Goal: Transaction & Acquisition: Purchase product/service

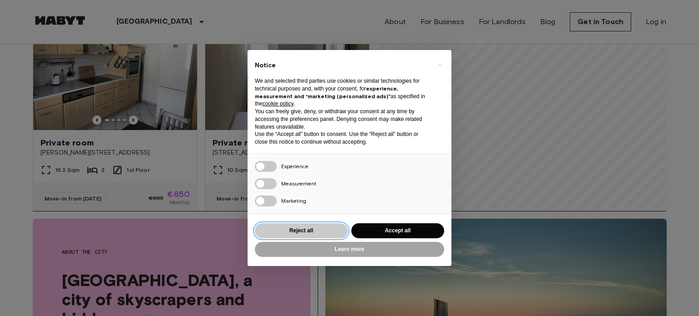
click at [322, 236] on button "Reject all" at bounding box center [301, 231] width 93 height 15
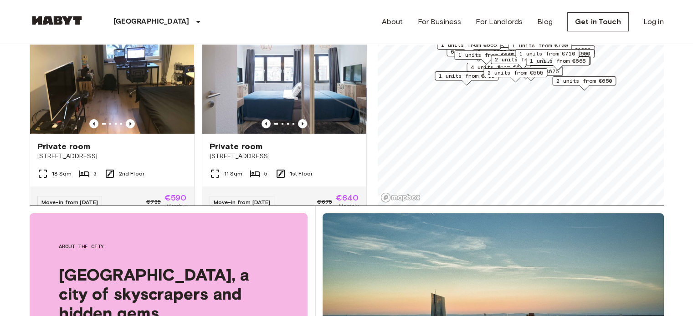
scroll to position [393, 0]
click at [301, 122] on icon "Previous image" at bounding box center [302, 124] width 2 height 4
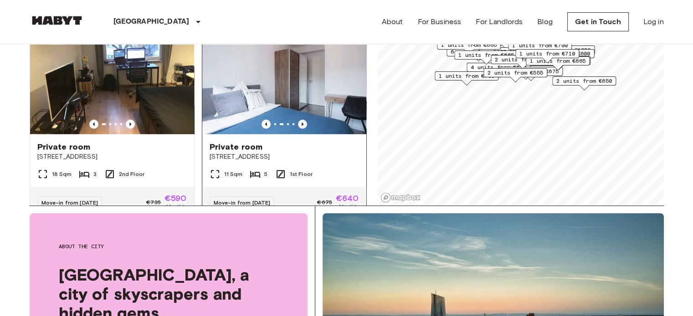
click at [301, 122] on icon "Previous image" at bounding box center [302, 124] width 2 height 4
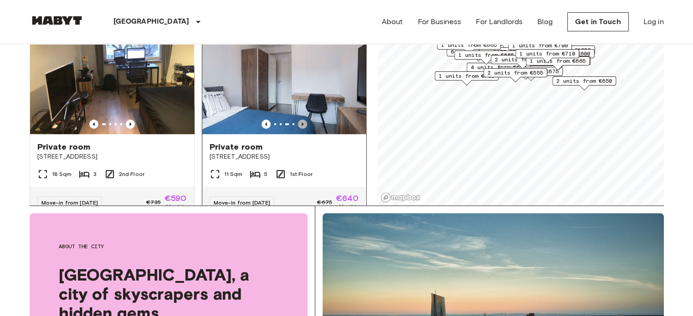
click at [301, 122] on icon "Previous image" at bounding box center [302, 124] width 2 height 4
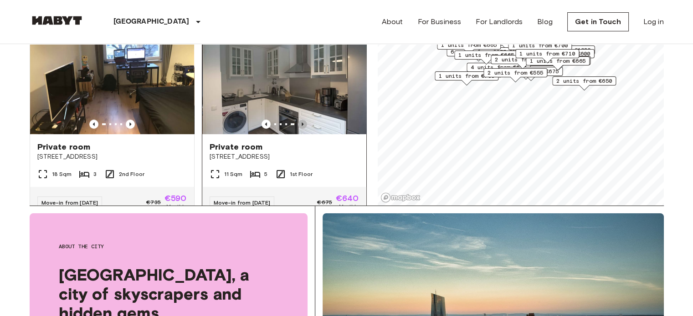
click at [301, 122] on icon "Previous image" at bounding box center [302, 124] width 2 height 4
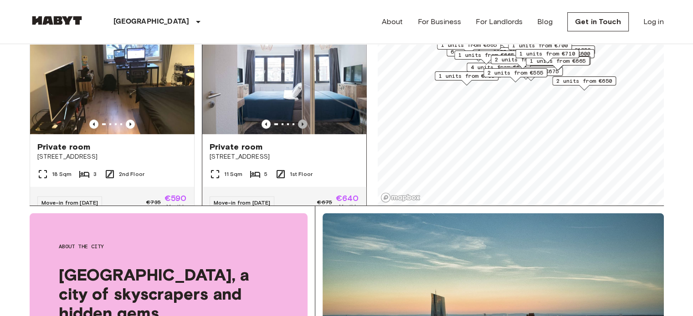
click at [301, 122] on icon "Previous image" at bounding box center [302, 124] width 2 height 4
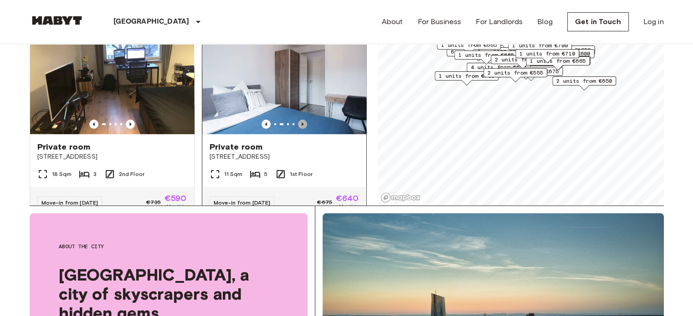
click at [301, 122] on icon "Previous image" at bounding box center [302, 124] width 2 height 4
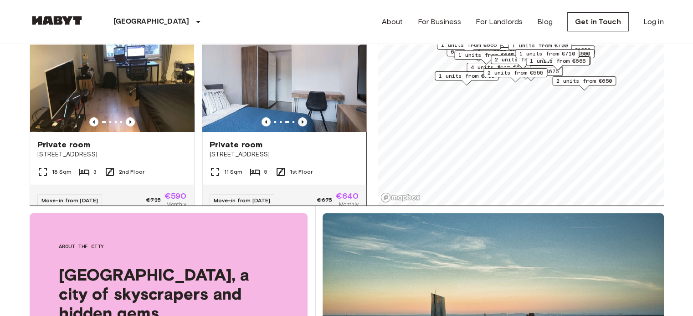
scroll to position [396, 0]
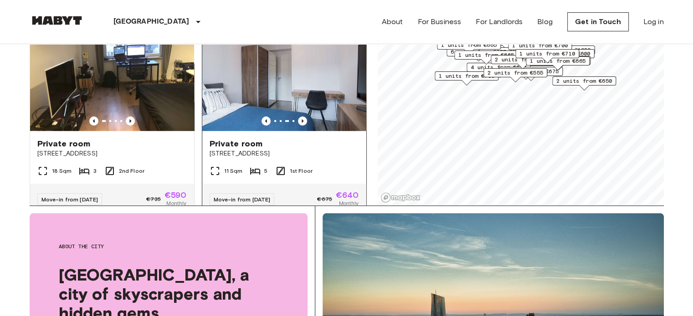
click at [239, 138] on span "Private room" at bounding box center [235, 143] width 53 height 11
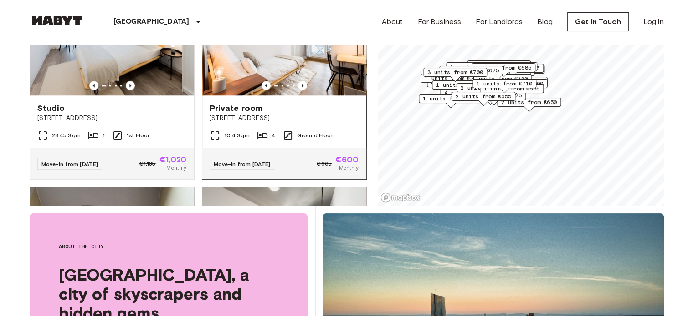
scroll to position [827, 0]
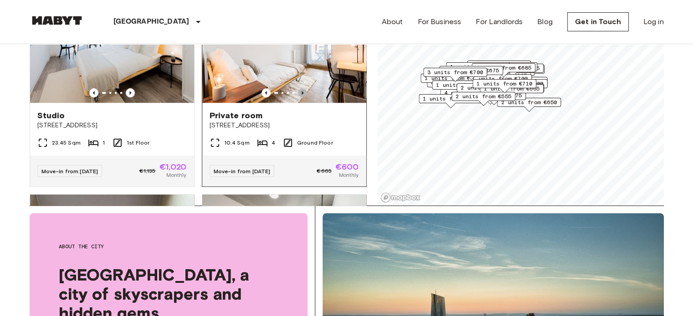
click at [298, 93] on icon "Previous image" at bounding box center [302, 92] width 9 height 9
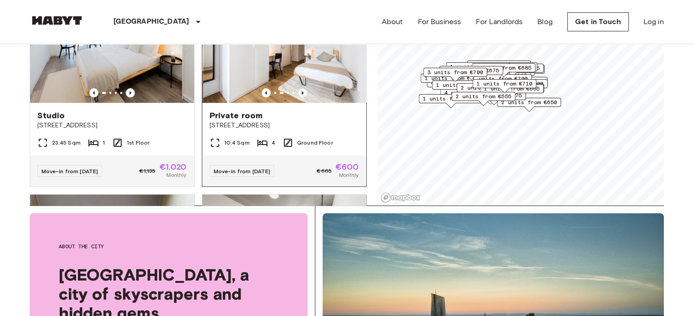
click at [298, 94] on icon "Previous image" at bounding box center [302, 92] width 9 height 9
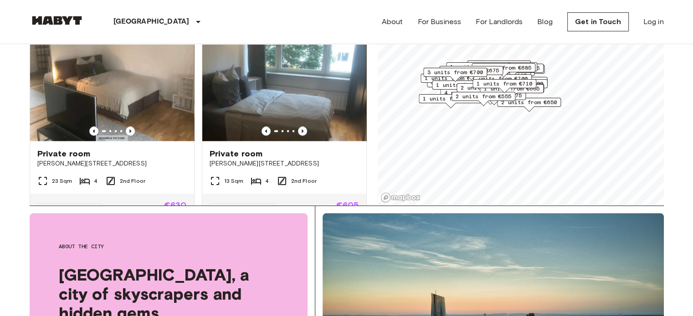
scroll to position [1191, 0]
click at [298, 142] on img at bounding box center [284, 86] width 164 height 109
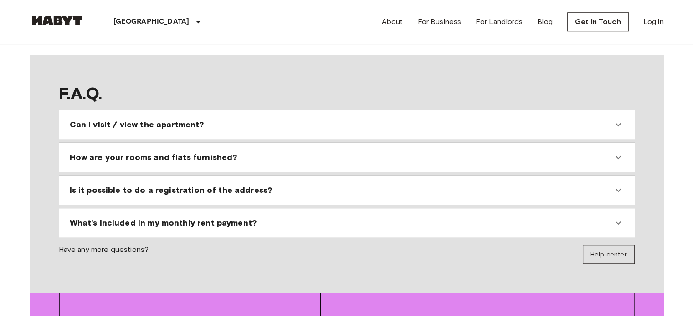
scroll to position [794, 0]
click at [148, 119] on span "Can I visit / view the apartment?" at bounding box center [137, 124] width 134 height 11
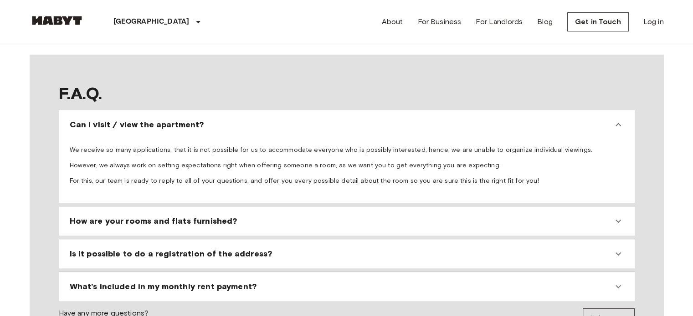
click at [155, 146] on p "We receive so many applications, that it is not possible for us to accommodate …" at bounding box center [347, 150] width 554 height 9
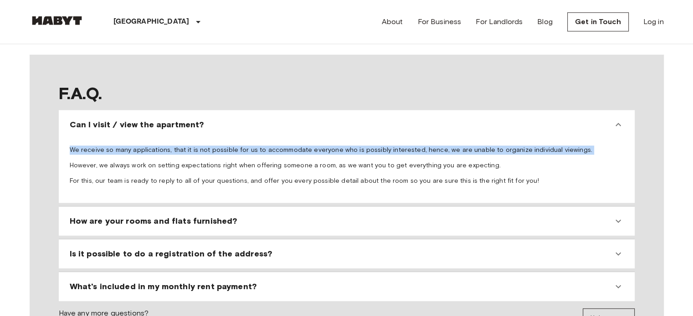
click at [155, 146] on p "We receive so many applications, that it is not possible for us to accommodate …" at bounding box center [347, 150] width 554 height 9
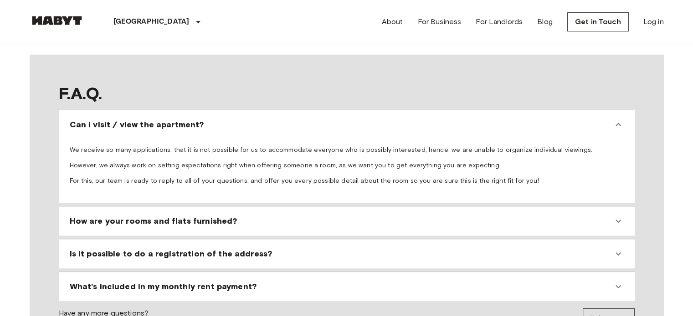
click at [162, 161] on p "However, we always work on setting expectations right when offering someone a r…" at bounding box center [347, 165] width 554 height 9
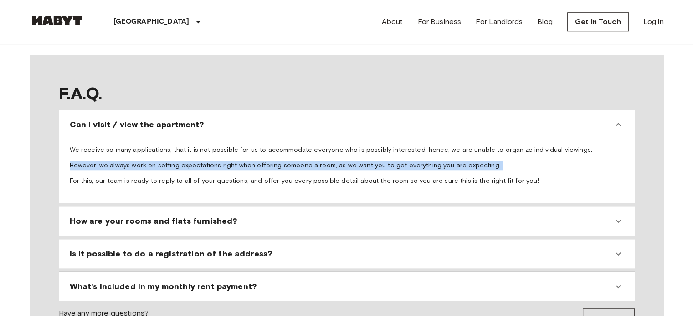
drag, startPoint x: 162, startPoint y: 153, endPoint x: 162, endPoint y: 158, distance: 5.5
click at [162, 161] on p "However, we always work on setting expectations right when offering someone a r…" at bounding box center [347, 165] width 554 height 9
click at [181, 161] on p "However, we always work on setting expectations right when offering someone a r…" at bounding box center [347, 165] width 554 height 9
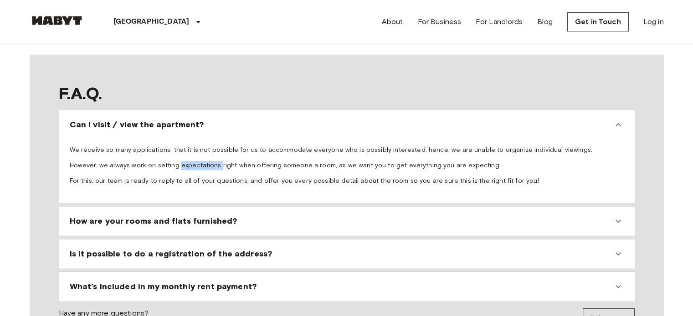
click at [181, 161] on p "However, we always work on setting expectations right when offering someone a r…" at bounding box center [347, 165] width 554 height 9
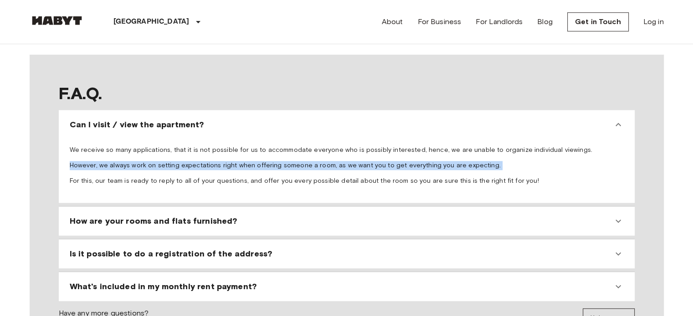
click at [181, 161] on p "However, we always work on setting expectations right when offering someone a r…" at bounding box center [347, 165] width 554 height 9
click at [189, 163] on span "We receive so many applications, that it is not possible for us to accommodate …" at bounding box center [347, 166] width 554 height 40
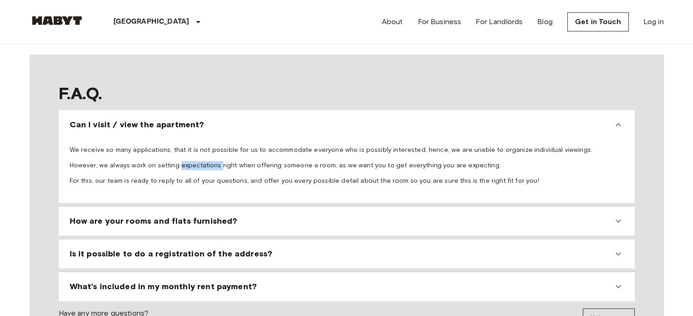
click at [189, 163] on span "We receive so many applications, that it is not possible for us to accommodate …" at bounding box center [347, 166] width 554 height 40
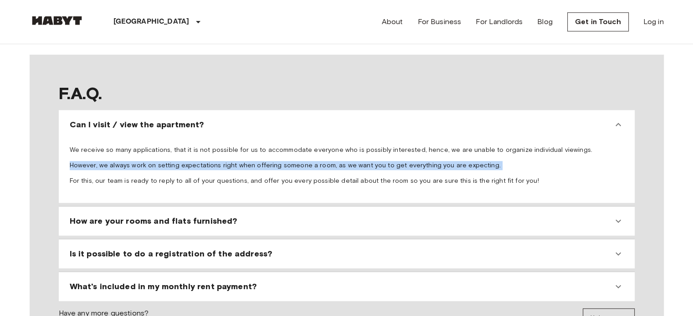
click at [189, 163] on span "We receive so many applications, that it is not possible for us to accommodate …" at bounding box center [347, 166] width 554 height 40
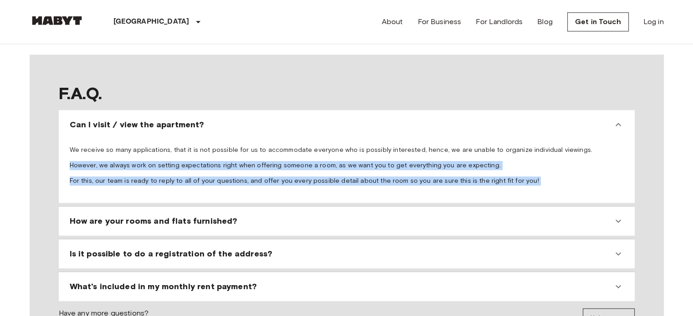
drag, startPoint x: 189, startPoint y: 163, endPoint x: 191, endPoint y: 175, distance: 11.6
click at [191, 175] on div "We receive so many applications, that it is not possible for us to accommodate …" at bounding box center [346, 168] width 568 height 64
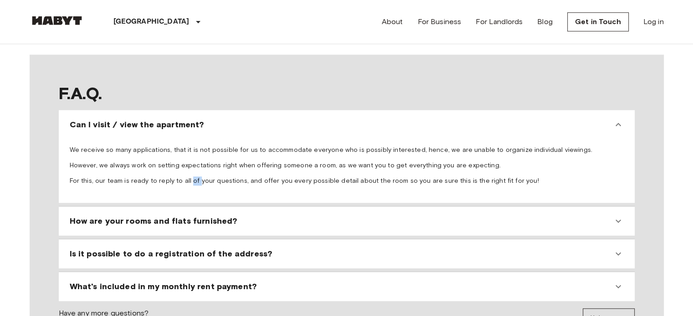
click at [191, 175] on div "We receive so many applications, that it is not possible for us to accommodate …" at bounding box center [346, 168] width 568 height 64
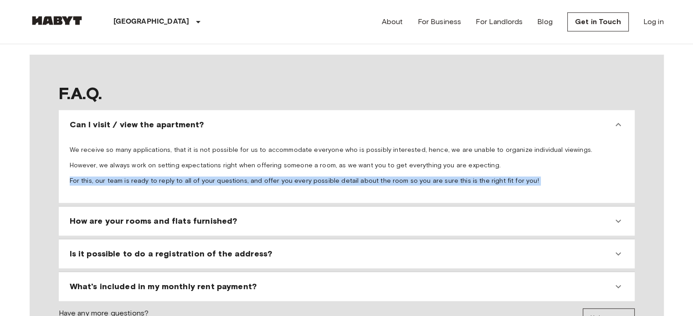
click at [191, 175] on div "We receive so many applications, that it is not possible for us to accommodate …" at bounding box center [346, 168] width 568 height 64
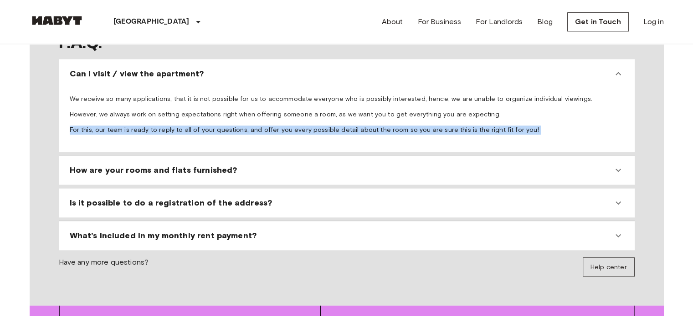
scroll to position [846, 0]
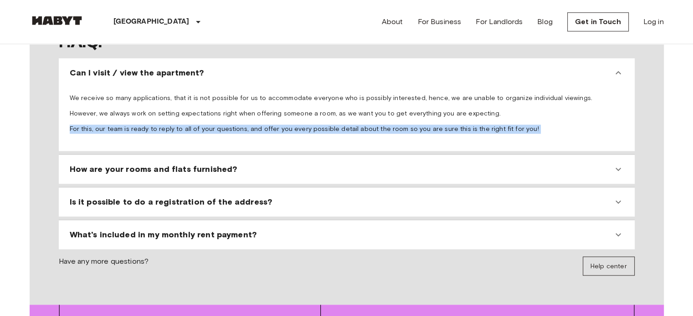
click at [189, 167] on div "How are your rooms and flats furnished?" at bounding box center [346, 169] width 568 height 22
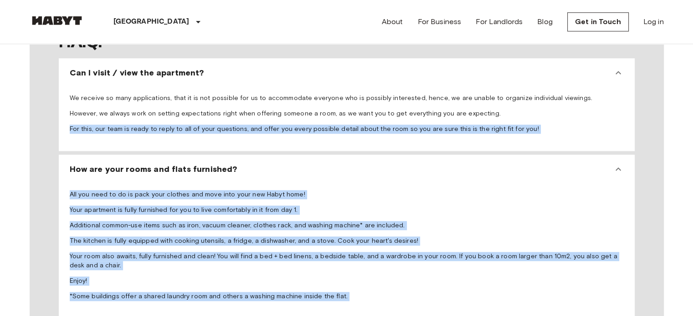
click at [184, 190] on p "All you need to do is pack your clothes and move into your new Habyt home!" at bounding box center [347, 194] width 554 height 9
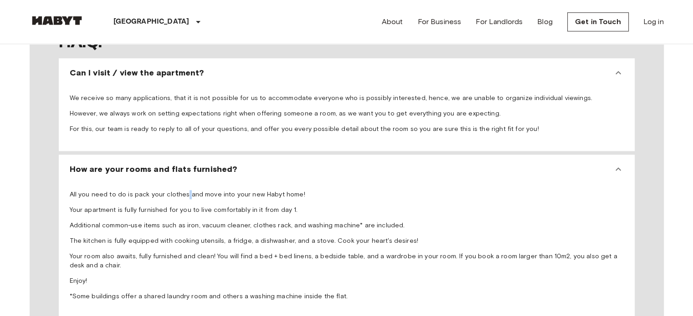
click at [184, 190] on p "All you need to do is pack your clothes and move into your new Habyt home!" at bounding box center [347, 194] width 554 height 9
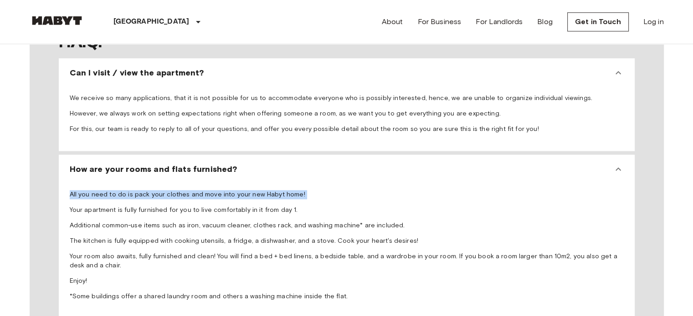
click at [184, 190] on p "All you need to do is pack your clothes and move into your new Habyt home!" at bounding box center [347, 194] width 554 height 9
click at [183, 193] on span "All you need to do is pack your clothes and move into your new Habyt home! Your…" at bounding box center [347, 245] width 554 height 111
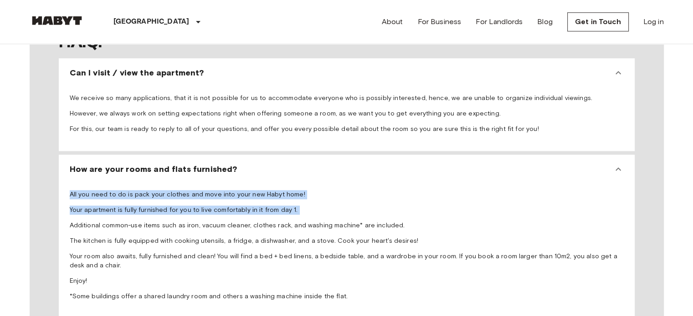
drag, startPoint x: 183, startPoint y: 193, endPoint x: 183, endPoint y: 202, distance: 9.2
click at [183, 202] on span "All you need to do is pack your clothes and move into your new Habyt home! Your…" at bounding box center [347, 245] width 554 height 111
click at [183, 206] on p "Your apartment is fully furnished for you to live comfortably in it from day 1." at bounding box center [347, 210] width 554 height 9
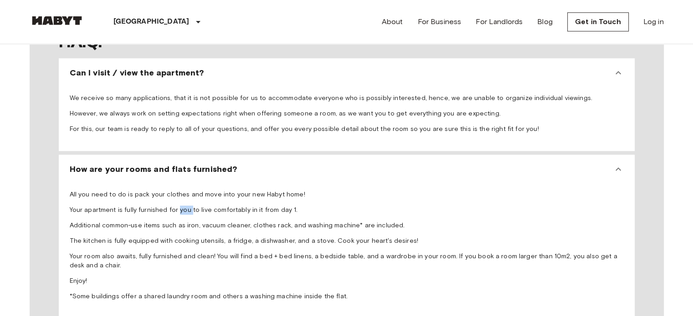
click at [183, 206] on p "Your apartment is fully furnished for you to live comfortably in it from day 1." at bounding box center [347, 210] width 554 height 9
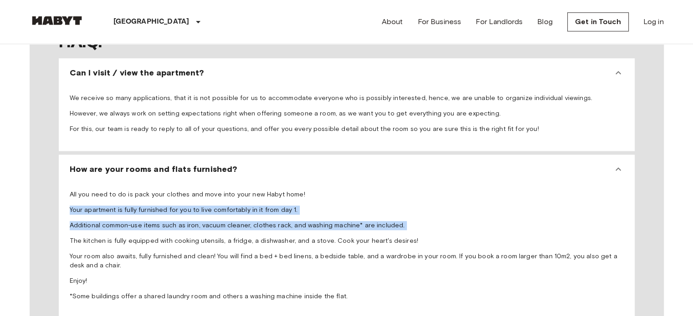
drag, startPoint x: 183, startPoint y: 202, endPoint x: 184, endPoint y: 212, distance: 10.0
click at [184, 212] on span "All you need to do is pack your clothes and move into your new Habyt home! Your…" at bounding box center [347, 245] width 554 height 111
click at [184, 221] on p "Additional common-use items such as iron, vacuum cleaner, clothes rack, and was…" at bounding box center [347, 225] width 554 height 9
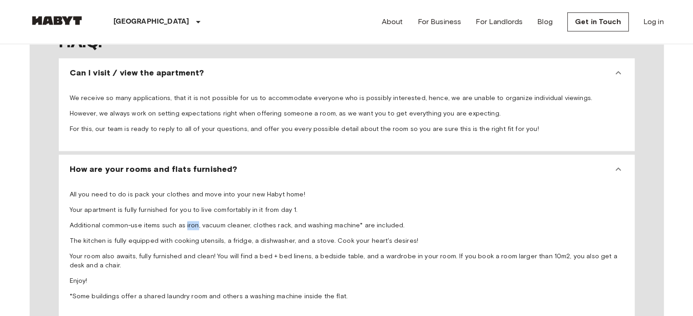
click at [184, 221] on p "Additional common-use items such as iron, vacuum cleaner, clothes rack, and was…" at bounding box center [347, 225] width 554 height 9
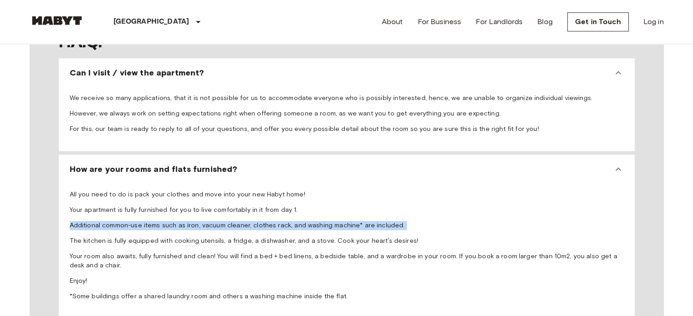
click at [184, 221] on p "Additional common-use items such as iron, vacuum cleaner, clothes rack, and was…" at bounding box center [347, 225] width 554 height 9
drag, startPoint x: 184, startPoint y: 212, endPoint x: 186, endPoint y: 224, distance: 12.4
click at [186, 224] on span "All you need to do is pack your clothes and move into your new Habyt home! Your…" at bounding box center [347, 245] width 554 height 111
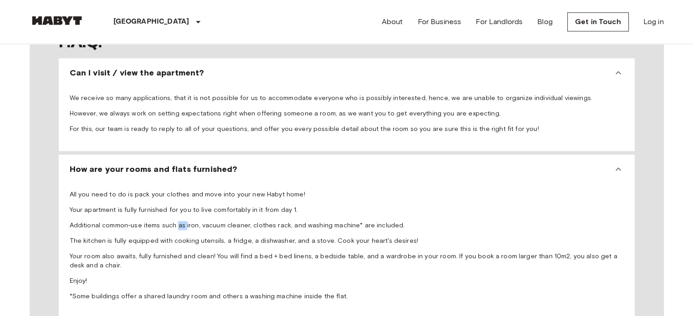
click at [186, 224] on span "All you need to do is pack your clothes and move into your new Habyt home! Your…" at bounding box center [347, 245] width 554 height 111
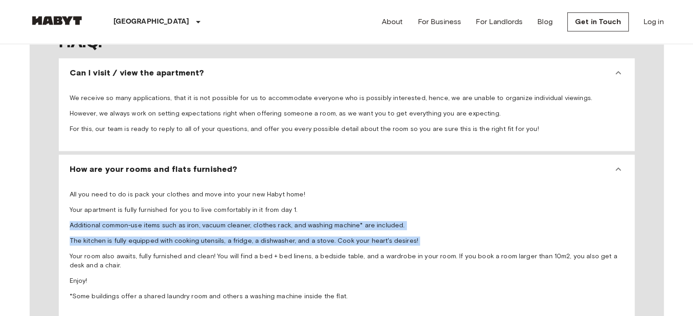
drag, startPoint x: 186, startPoint y: 224, endPoint x: 187, endPoint y: 233, distance: 8.2
click at [187, 233] on span "All you need to do is pack your clothes and move into your new Habyt home! Your…" at bounding box center [347, 245] width 554 height 111
click at [187, 237] on p "The kitchen is fully equipped with cooking utensils, a fridge, a dishwasher, an…" at bounding box center [347, 241] width 554 height 9
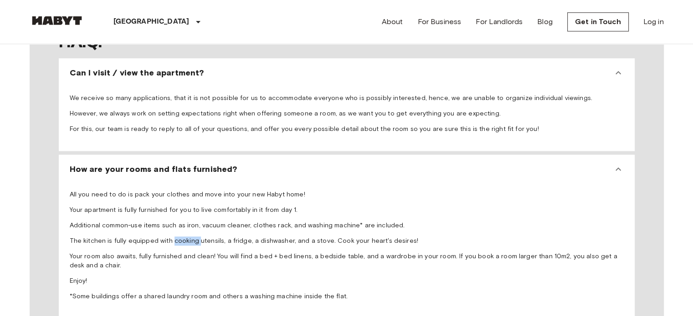
click at [187, 237] on p "The kitchen is fully equipped with cooking utensils, a fridge, a dishwasher, an…" at bounding box center [347, 241] width 554 height 9
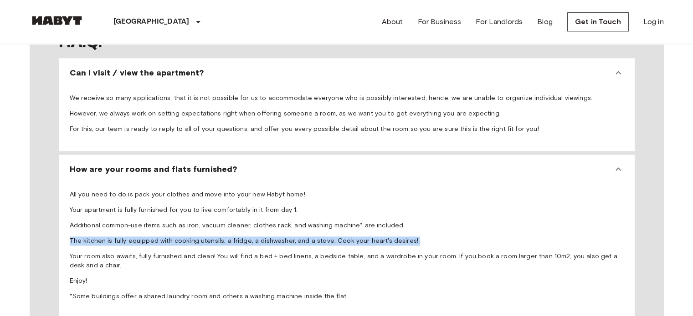
click at [187, 237] on p "The kitchen is fully equipped with cooking utensils, a fridge, a dishwasher, an…" at bounding box center [347, 241] width 554 height 9
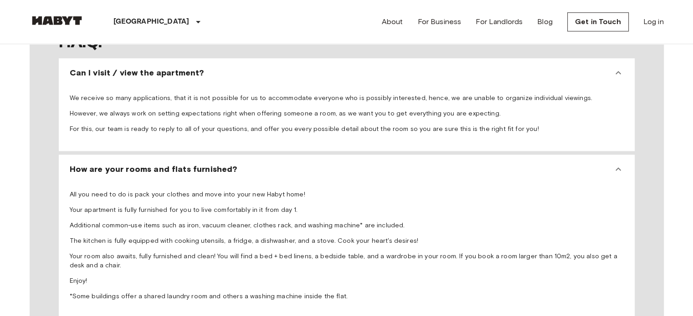
click at [185, 252] on p "Your room also awaits, fully furnished and clean! You will find a bed + bed lin…" at bounding box center [347, 261] width 554 height 18
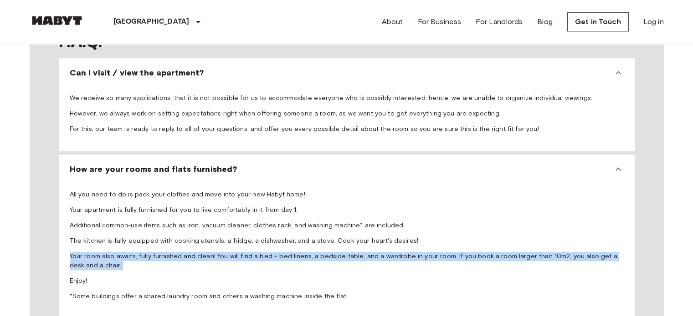
click at [185, 252] on p "Your room also awaits, fully furnished and clean! You will find a bed + bed lin…" at bounding box center [347, 261] width 554 height 18
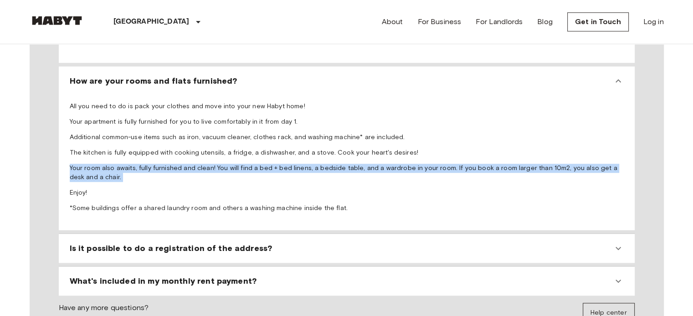
scroll to position [935, 0]
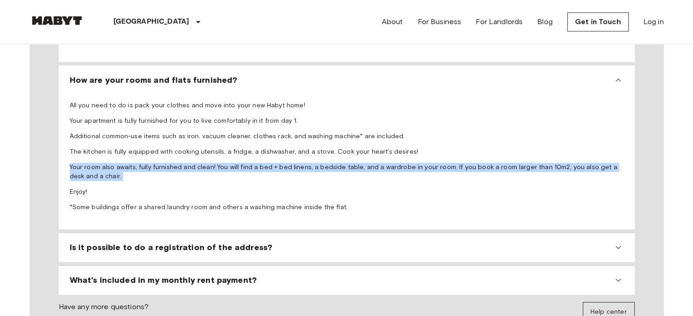
click at [180, 163] on p "Your room also awaits, fully furnished and clean! You will find a bed + bed lin…" at bounding box center [347, 172] width 554 height 18
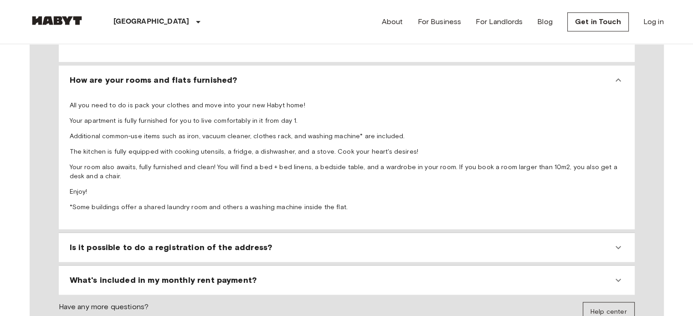
click at [180, 163] on p "Your room also awaits, fully furnished and clean! You will find a bed + bed lin…" at bounding box center [347, 172] width 554 height 18
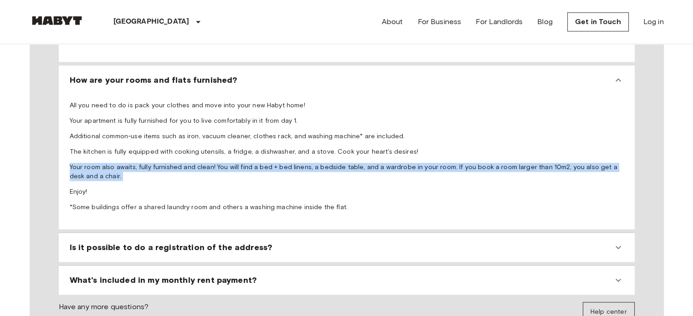
click at [180, 163] on p "Your room also awaits, fully furnished and clean! You will find a bed + bed lin…" at bounding box center [347, 172] width 554 height 18
click at [174, 163] on p "Your room also awaits, fully furnished and clean! You will find a bed + bed lin…" at bounding box center [347, 172] width 554 height 18
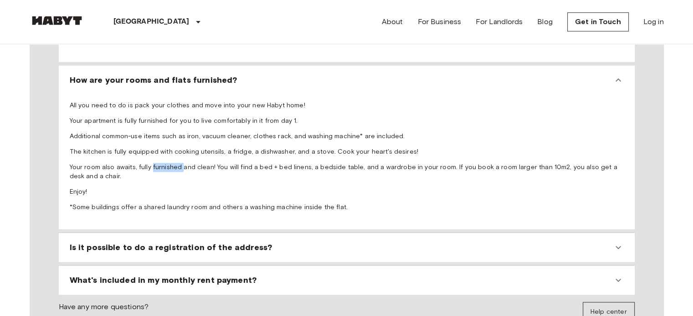
click at [174, 163] on p "Your room also awaits, fully furnished and clean! You will find a bed + bed lin…" at bounding box center [347, 172] width 554 height 18
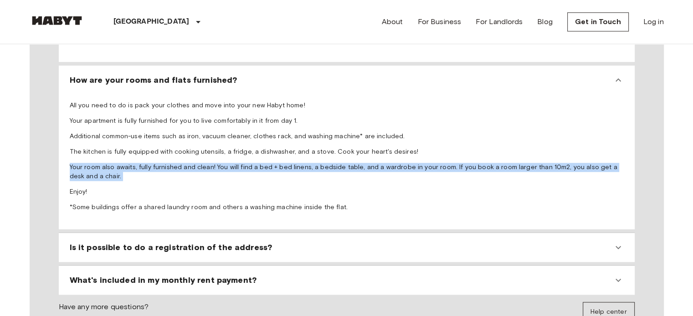
click at [174, 163] on p "Your room also awaits, fully furnished and clean! You will find a bed + bed lin…" at bounding box center [347, 172] width 554 height 18
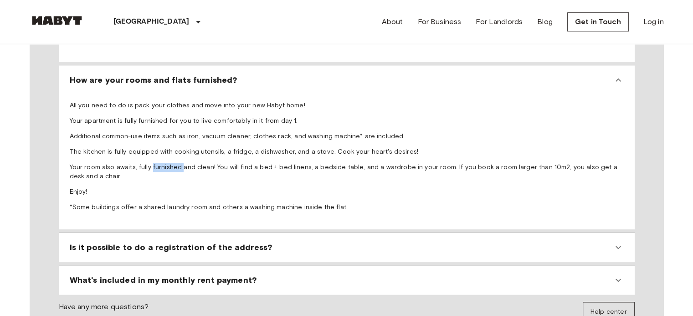
click at [174, 163] on p "Your room also awaits, fully furnished and clean! You will find a bed + bed lin…" at bounding box center [347, 172] width 554 height 18
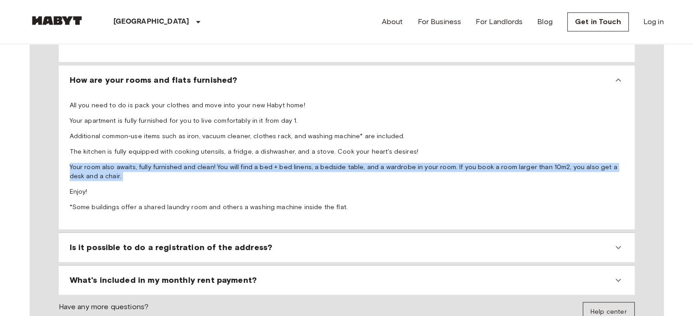
click at [174, 163] on p "Your room also awaits, fully furnished and clean! You will find a bed + bed lin…" at bounding box center [347, 172] width 554 height 18
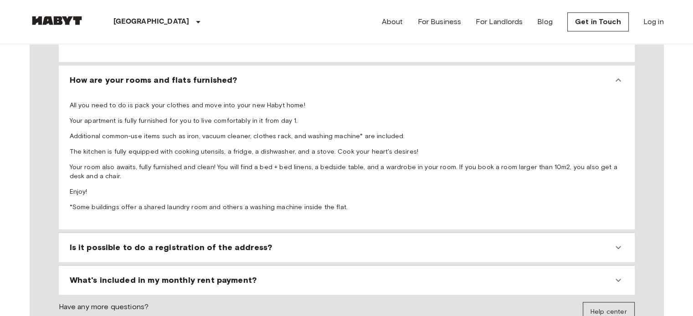
click at [224, 163] on p "Your room also awaits, fully furnished and clean! You will find a bed + bed lin…" at bounding box center [347, 172] width 554 height 18
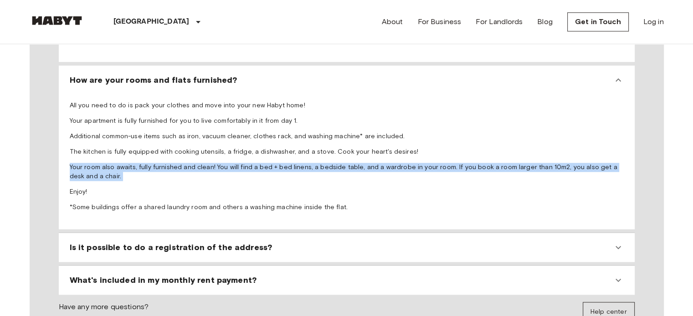
click at [224, 163] on p "Your room also awaits, fully furnished and clean! You will find a bed + bed lin…" at bounding box center [347, 172] width 554 height 18
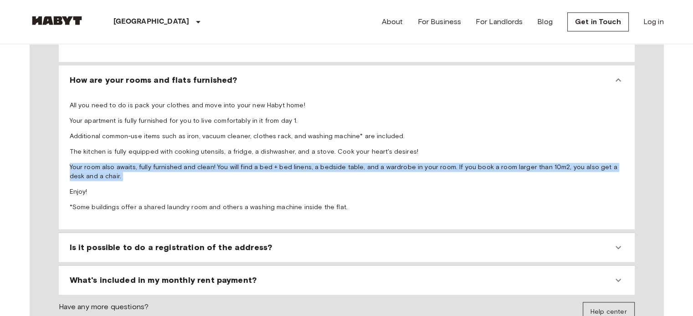
click at [224, 163] on p "Your room also awaits, fully furnished and clean! You will find a bed + bed lin…" at bounding box center [347, 172] width 554 height 18
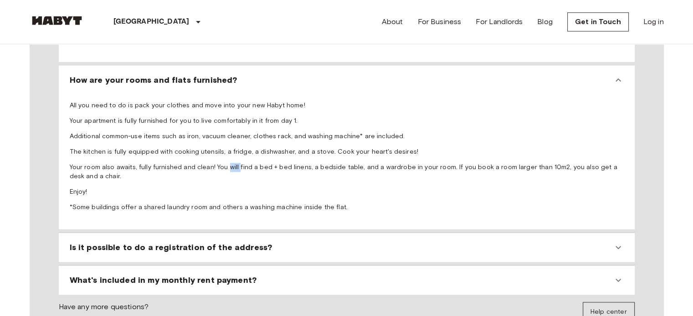
click at [224, 163] on p "Your room also awaits, fully furnished and clean! You will find a bed + bed lin…" at bounding box center [347, 172] width 554 height 18
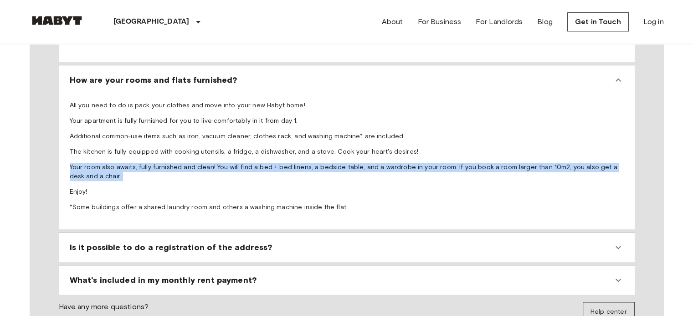
click at [224, 163] on p "Your room also awaits, fully furnished and clean! You will find a bed + bed lin…" at bounding box center [347, 172] width 554 height 18
click at [468, 163] on p "Your room also awaits, fully furnished and clean! You will find a bed + bed lin…" at bounding box center [347, 172] width 554 height 18
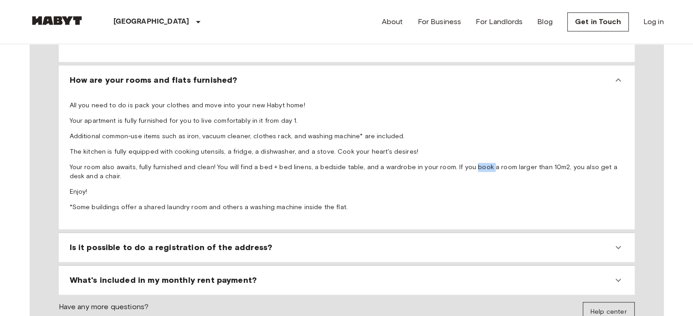
click at [468, 163] on p "Your room also awaits, fully furnished and clean! You will find a bed + bed lin…" at bounding box center [347, 172] width 554 height 18
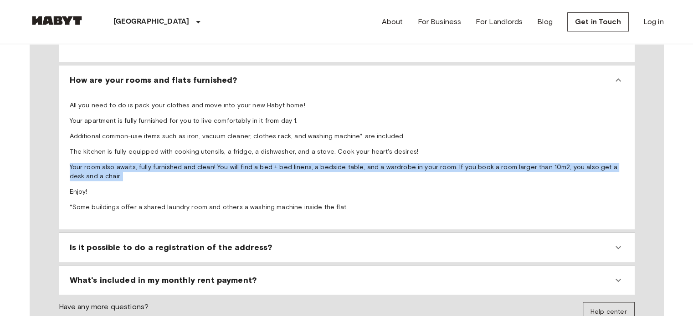
click at [468, 163] on p "Your room also awaits, fully furnished and clean! You will find a bed + bed lin…" at bounding box center [347, 172] width 554 height 18
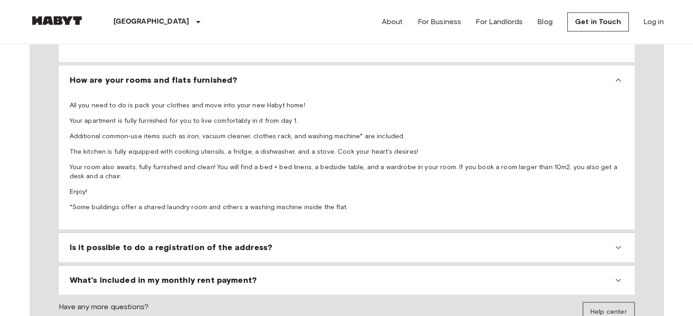
click at [158, 203] on p "*Some buildings offer a shared laundry room and others a washing machine inside…" at bounding box center [347, 207] width 554 height 9
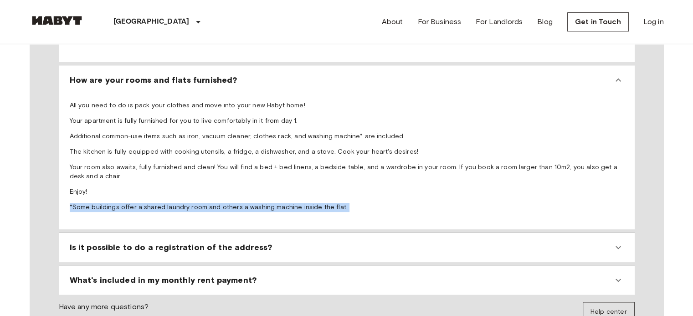
click at [158, 203] on p "*Some buildings offer a shared laundry room and others a washing machine inside…" at bounding box center [347, 207] width 554 height 9
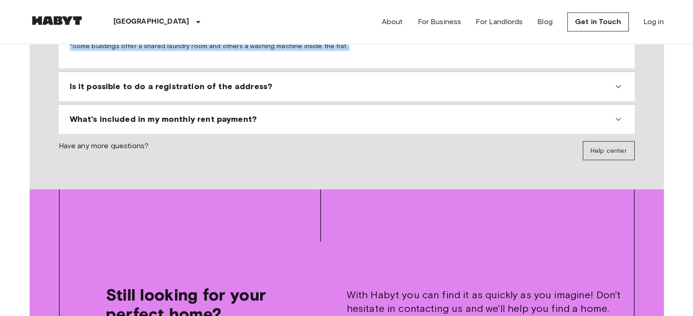
scroll to position [1098, 0]
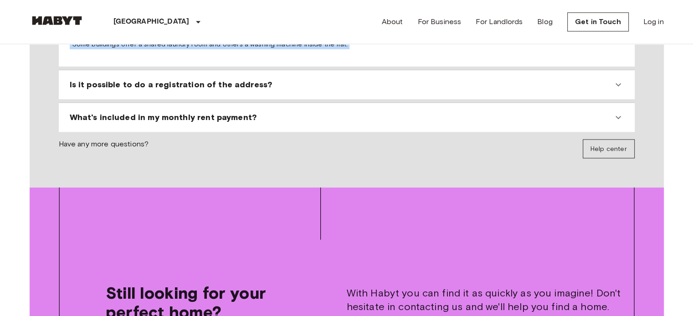
click at [163, 79] on span "Is it possible to do a registration of the address?" at bounding box center [171, 84] width 203 height 11
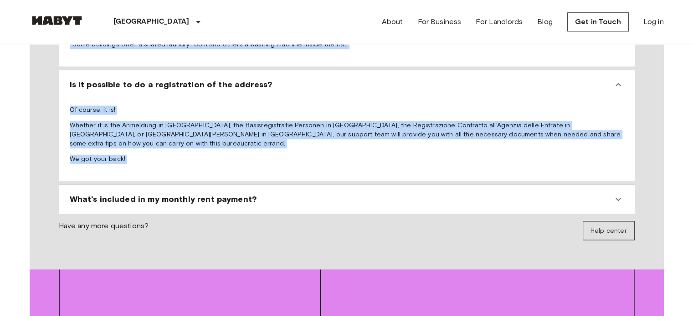
click at [102, 106] on p "Of course, it is!" at bounding box center [347, 110] width 554 height 9
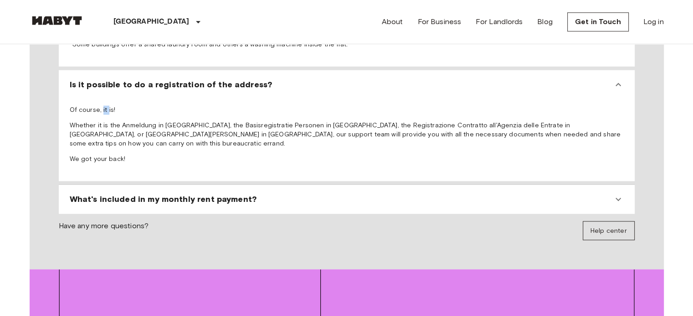
click at [102, 106] on p "Of course, it is!" at bounding box center [347, 110] width 554 height 9
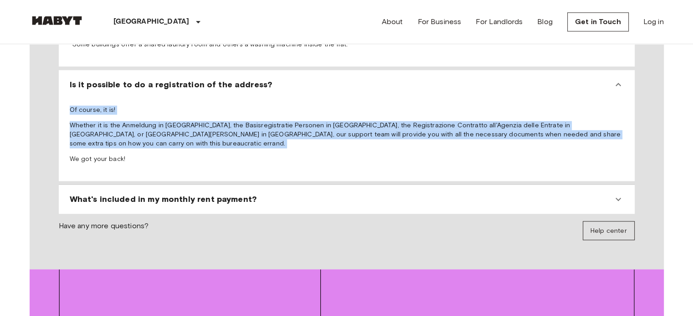
drag, startPoint x: 102, startPoint y: 99, endPoint x: 112, endPoint y: 120, distance: 23.4
click at [112, 120] on span "Of course, it is! Whether it is the Anmeldung in Germany, the Basisregistratie …" at bounding box center [347, 135] width 554 height 58
click at [112, 121] on p "Whether it is the Anmeldung in Germany, the Basisregistratie Personen in the Ne…" at bounding box center [347, 134] width 554 height 27
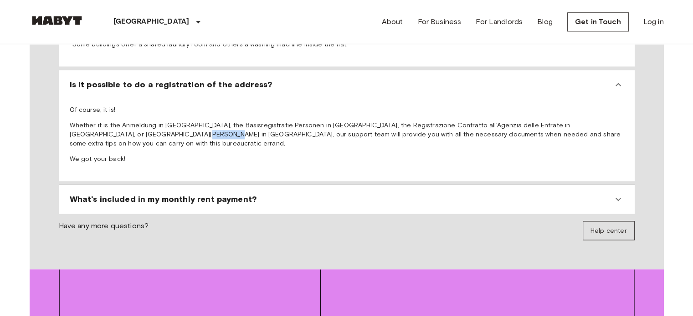
click at [112, 121] on p "Whether it is the Anmeldung in Germany, the Basisregistratie Personen in the Ne…" at bounding box center [347, 134] width 554 height 27
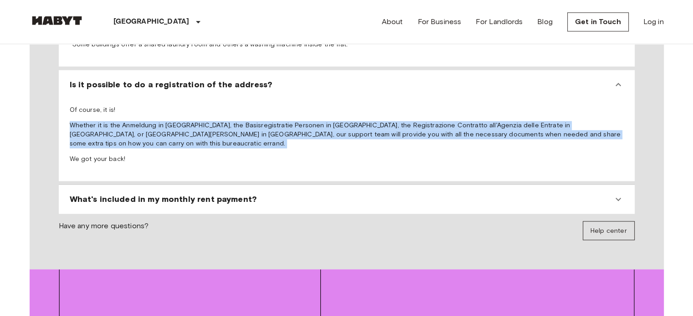
click at [112, 121] on p "Whether it is the Anmeldung in Germany, the Basisregistratie Personen in the Ne…" at bounding box center [347, 134] width 554 height 27
drag, startPoint x: 112, startPoint y: 120, endPoint x: 113, endPoint y: 126, distance: 6.2
click at [113, 126] on p "Whether it is the Anmeldung in Germany, the Basisregistratie Personen in the Ne…" at bounding box center [347, 134] width 554 height 27
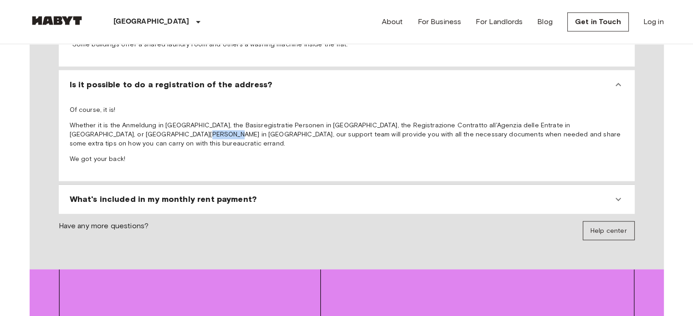
click at [113, 126] on p "Whether it is the Anmeldung in Germany, the Basisregistratie Personen in the Ne…" at bounding box center [347, 134] width 554 height 27
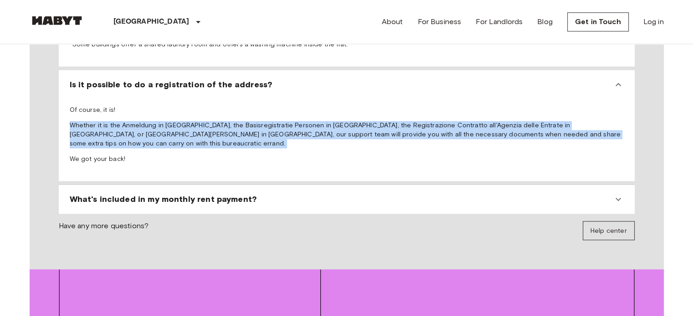
click at [113, 126] on p "Whether it is the Anmeldung in Germany, the Basisregistratie Personen in the Ne…" at bounding box center [347, 134] width 554 height 27
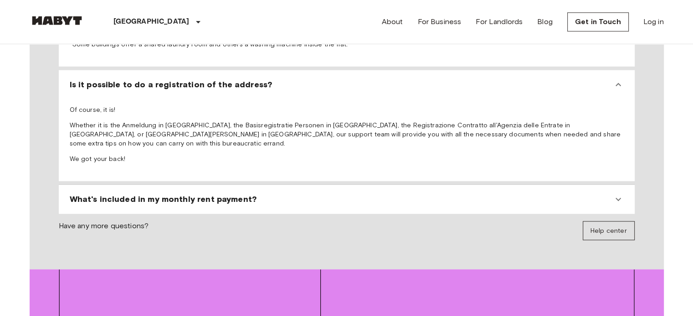
click at [75, 155] on p "We got your back!" at bounding box center [347, 159] width 554 height 9
drag, startPoint x: 75, startPoint y: 140, endPoint x: 92, endPoint y: 159, distance: 25.5
click at [92, 159] on div "Is it possible to do a registration of the address? Of course, it is! Whether i…" at bounding box center [347, 125] width 576 height 111
click at [102, 194] on span "What's included in my monthly rent payment?" at bounding box center [163, 199] width 187 height 11
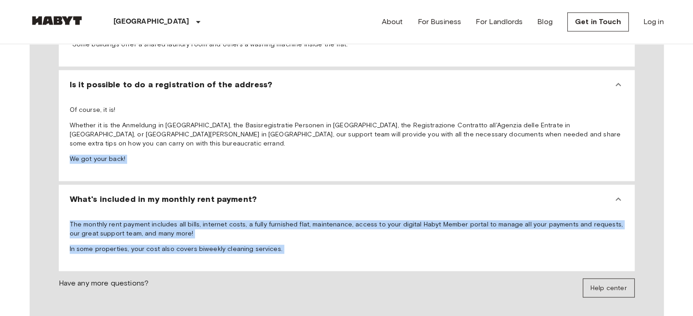
click at [109, 220] on p "The monthly rent payment includes all bills, internet costs, a fully furnished …" at bounding box center [347, 229] width 554 height 18
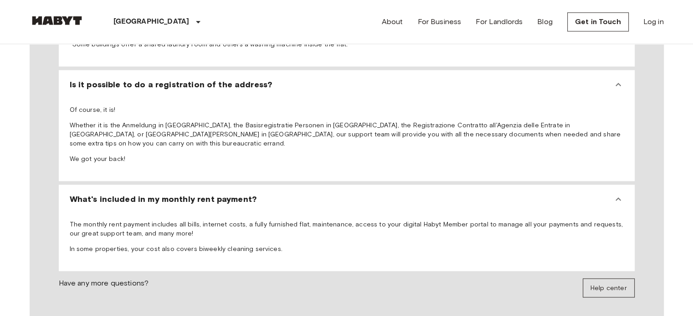
click at [109, 220] on p "The monthly rent payment includes all bills, internet costs, a fully furnished …" at bounding box center [347, 229] width 554 height 18
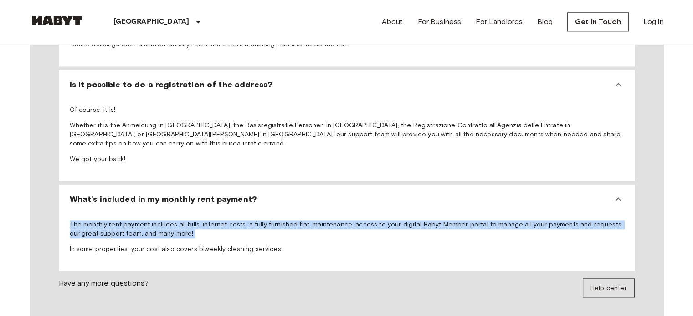
click at [109, 220] on p "The monthly rent payment includes all bills, internet costs, a fully furnished …" at bounding box center [347, 229] width 554 height 18
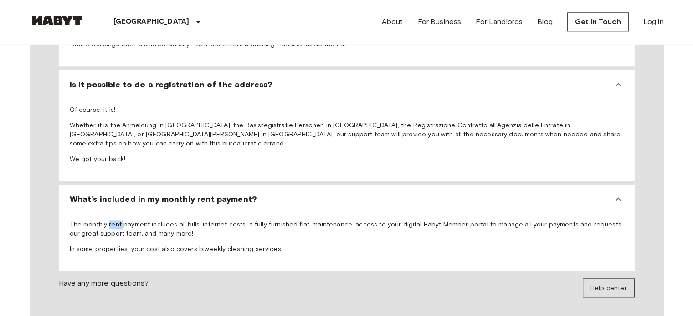
click at [109, 220] on p "The monthly rent payment includes all bills, internet costs, a fully furnished …" at bounding box center [347, 229] width 554 height 18
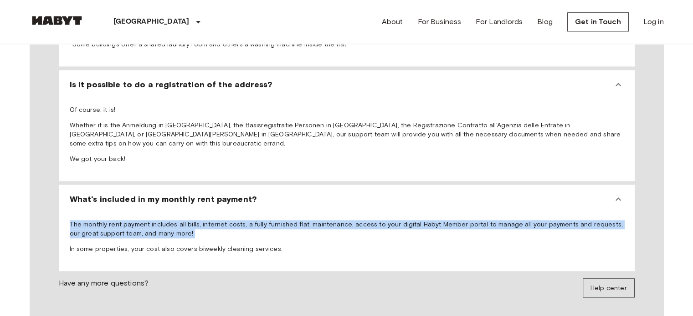
click at [109, 220] on p "The monthly rent payment includes all bills, internet costs, a fully furnished …" at bounding box center [347, 229] width 554 height 18
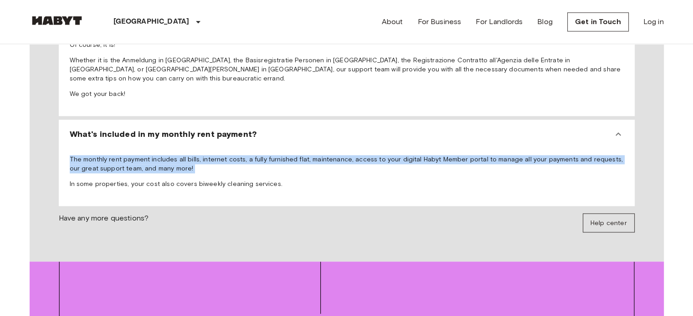
scroll to position [1164, 0]
click at [196, 157] on span "The monthly rent payment includes all bills, internet costs, a fully furnished …" at bounding box center [347, 172] width 554 height 34
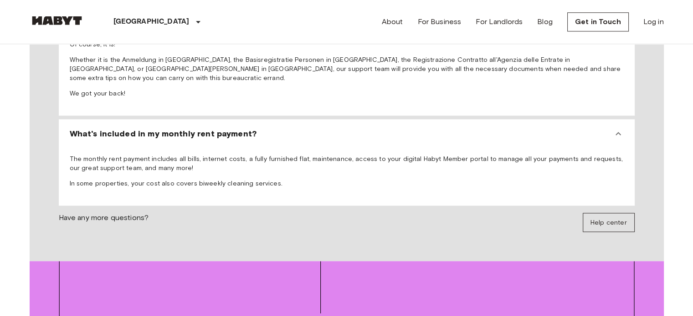
click at [196, 157] on span "The monthly rent payment includes all bills, internet costs, a fully furnished …" at bounding box center [347, 172] width 554 height 34
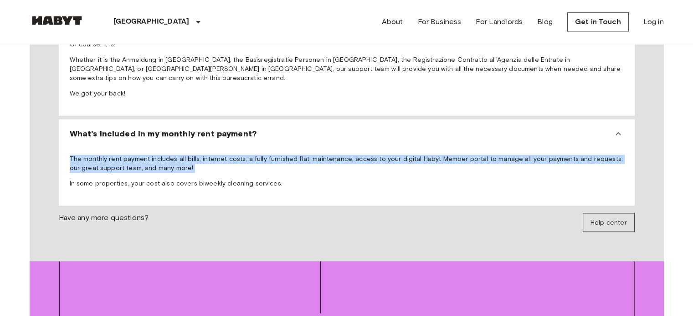
click at [196, 157] on span "The monthly rent payment includes all bills, internet costs, a fully furnished …" at bounding box center [347, 172] width 554 height 34
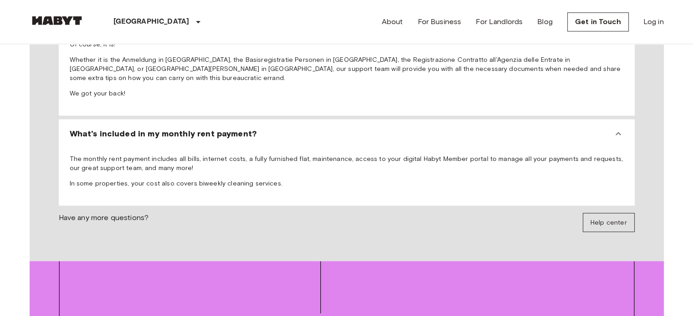
click at [191, 179] on p "In some properties, your cost also covers biweekly cleaning services." at bounding box center [347, 183] width 554 height 9
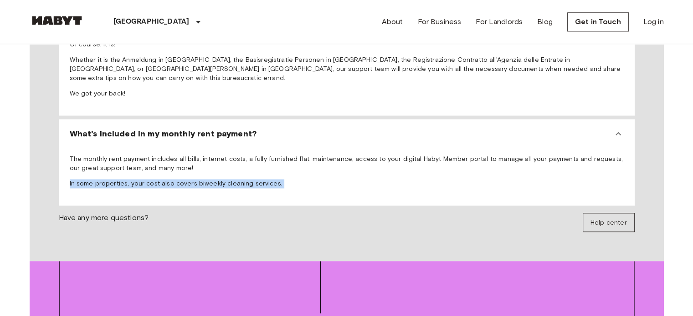
click at [191, 179] on p "In some properties, your cost also covers biweekly cleaning services." at bounding box center [347, 183] width 554 height 9
click at [195, 179] on p "In some properties, your cost also covers biweekly cleaning services." at bounding box center [347, 183] width 554 height 9
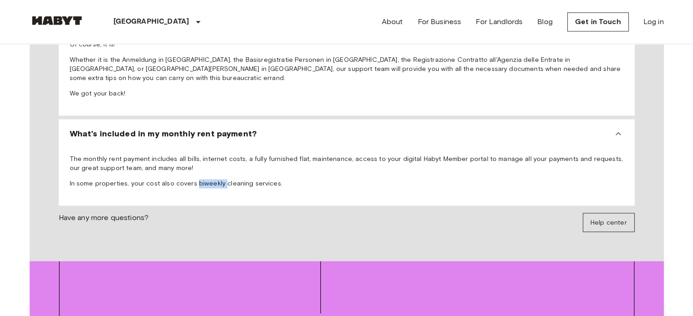
click at [195, 179] on p "In some properties, your cost also covers biweekly cleaning services." at bounding box center [347, 183] width 554 height 9
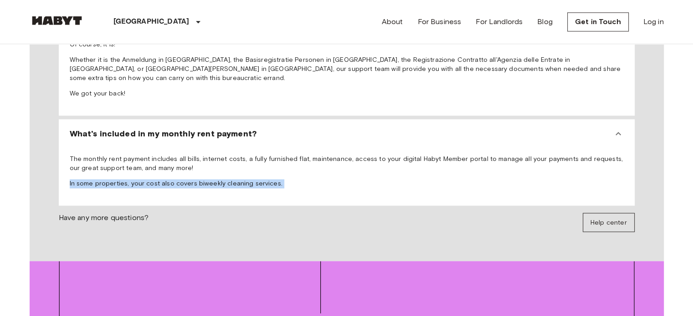
click at [195, 179] on p "In some properties, your cost also covers biweekly cleaning services." at bounding box center [347, 183] width 554 height 9
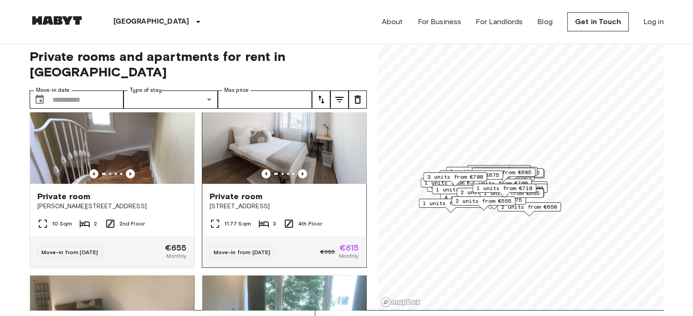
scroll to position [970, 0]
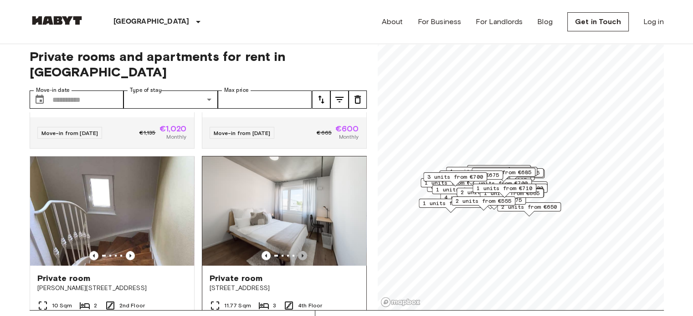
click at [301, 258] on icon "Previous image" at bounding box center [302, 256] width 2 height 4
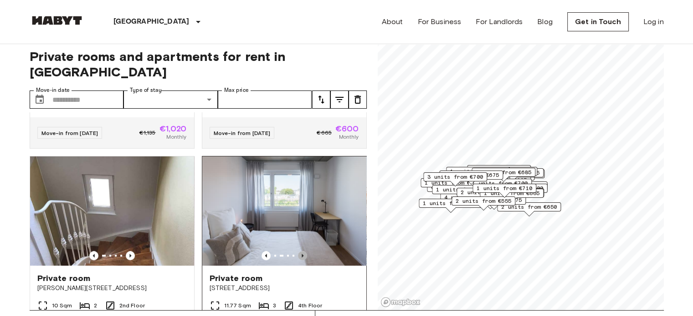
click at [301, 258] on icon "Previous image" at bounding box center [302, 256] width 2 height 4
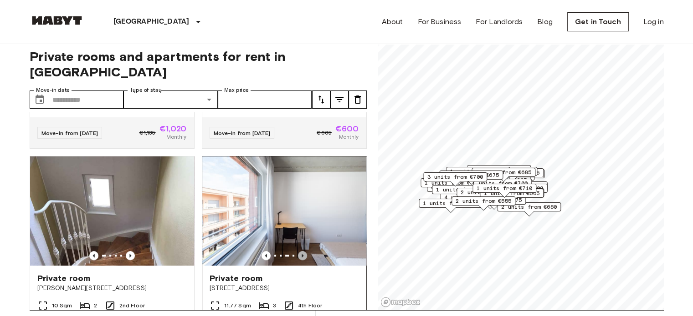
click at [301, 258] on icon "Previous image" at bounding box center [302, 256] width 2 height 4
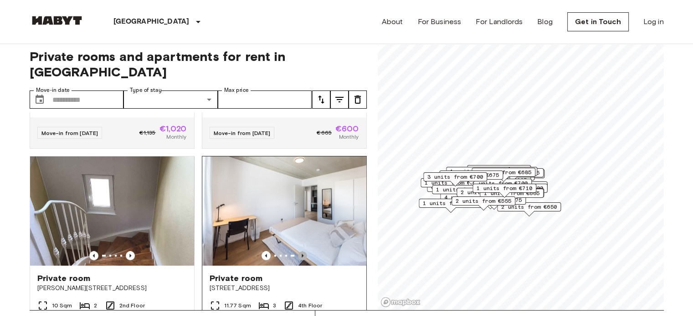
click at [301, 258] on icon "Previous image" at bounding box center [302, 256] width 2 height 4
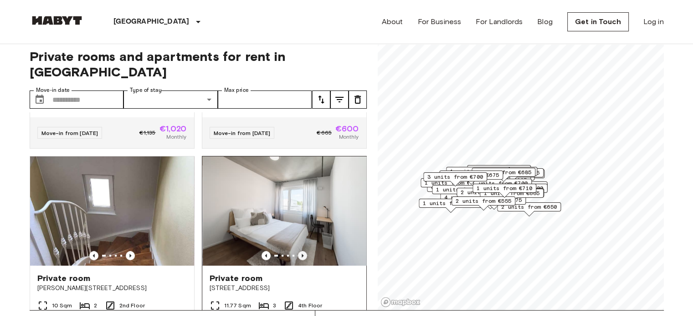
click at [301, 258] on icon "Previous image" at bounding box center [302, 256] width 2 height 4
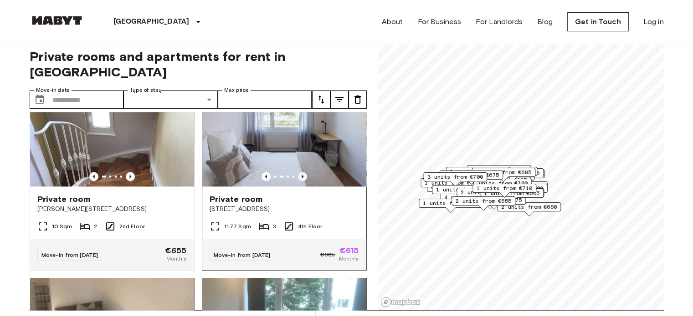
scroll to position [1050, 0]
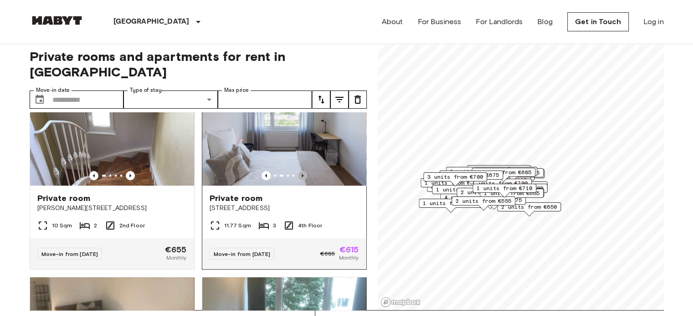
click at [301, 178] on icon "Previous image" at bounding box center [302, 176] width 2 height 4
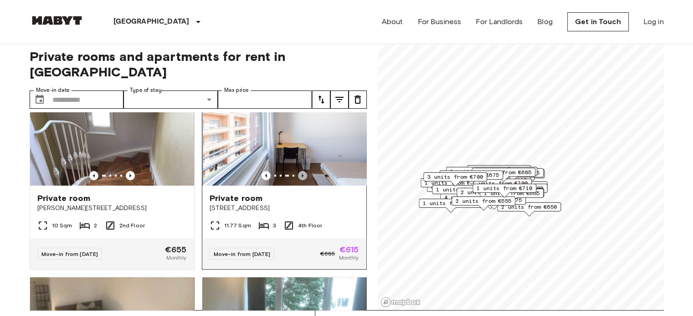
click at [301, 178] on icon "Previous image" at bounding box center [302, 176] width 2 height 4
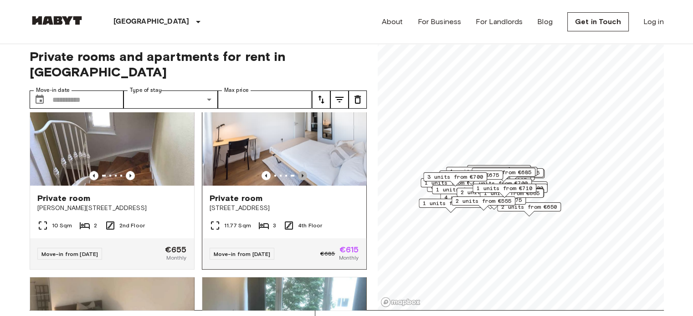
click at [301, 178] on icon "Previous image" at bounding box center [302, 176] width 2 height 4
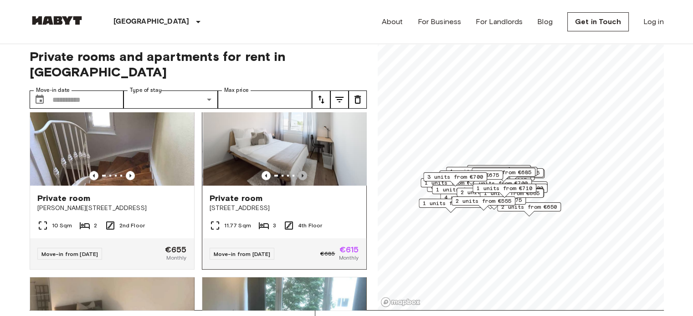
click at [301, 178] on icon "Previous image" at bounding box center [302, 176] width 2 height 4
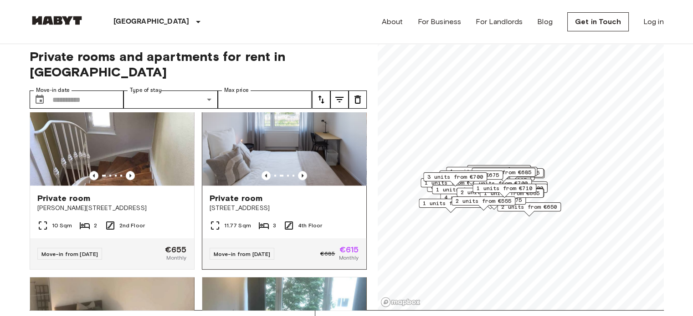
click at [248, 203] on span "Private room" at bounding box center [235, 198] width 53 height 11
click at [243, 213] on span "[STREET_ADDRESS]" at bounding box center [283, 208] width 149 height 9
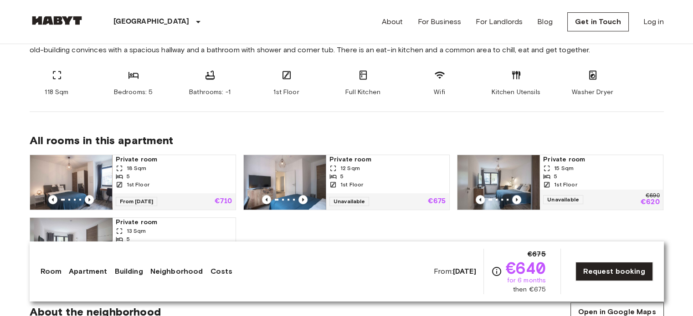
scroll to position [384, 0]
click at [217, 93] on span "Bathrooms: -1" at bounding box center [209, 92] width 41 height 9
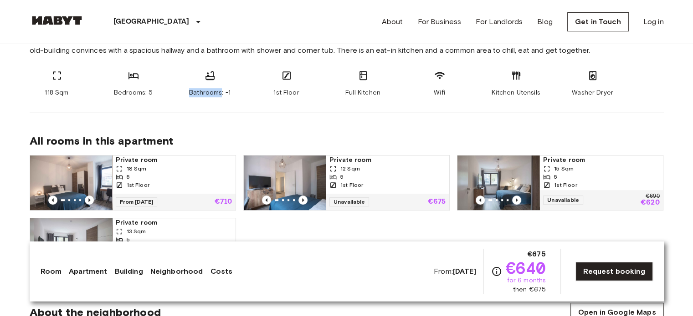
click at [217, 93] on span "Bathrooms: -1" at bounding box center [209, 92] width 41 height 9
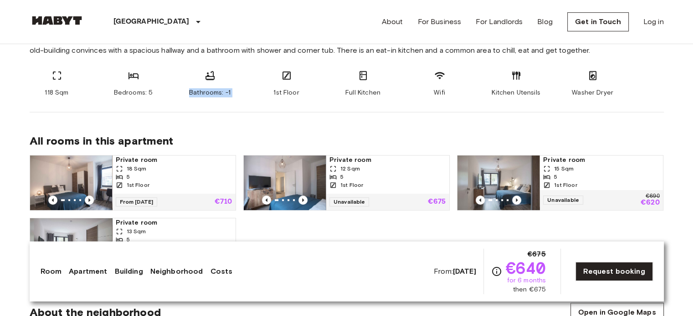
click at [217, 93] on span "Bathrooms: -1" at bounding box center [209, 92] width 41 height 9
click at [135, 96] on span "Bedrooms: 5" at bounding box center [133, 92] width 39 height 9
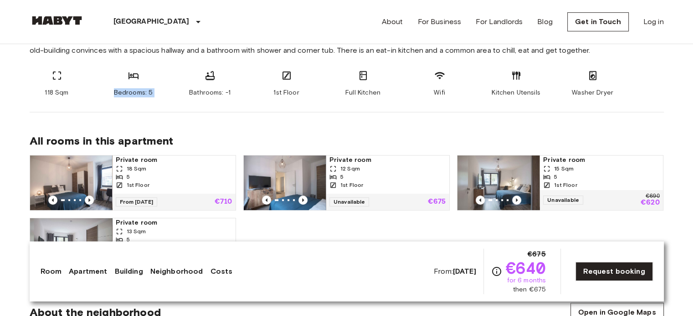
click at [135, 96] on span "Bedrooms: 5" at bounding box center [133, 92] width 39 height 9
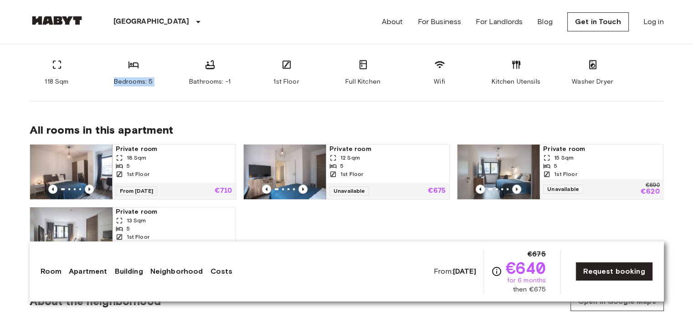
scroll to position [397, 0]
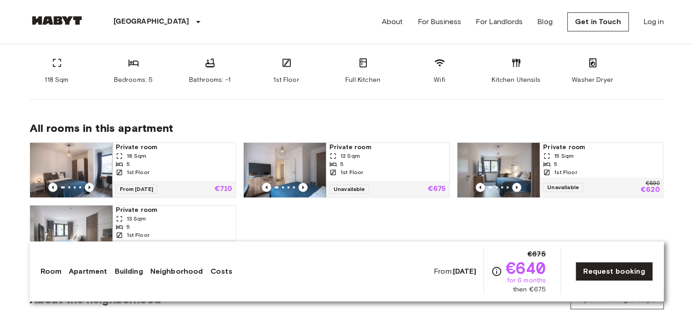
click at [209, 80] on span "Bathrooms: -1" at bounding box center [209, 80] width 41 height 9
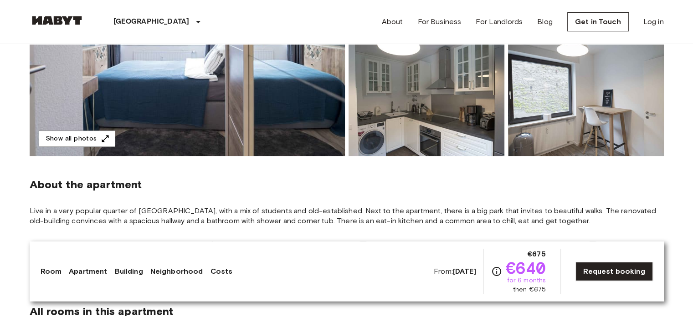
scroll to position [0, 0]
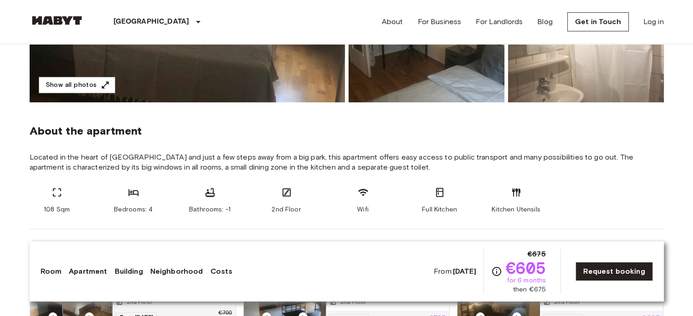
scroll to position [266, 0]
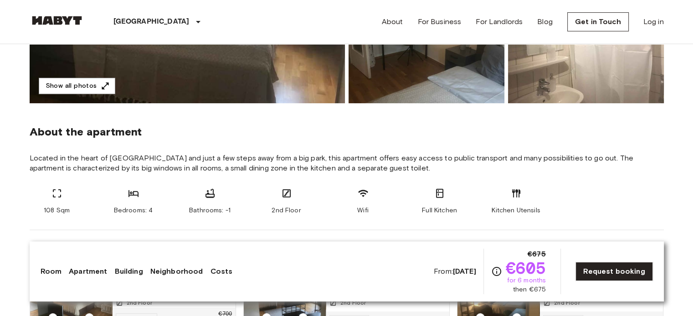
click at [447, 155] on span "Located in the heart of Frankfurt and just a few steps away from a big park, th…" at bounding box center [347, 163] width 634 height 20
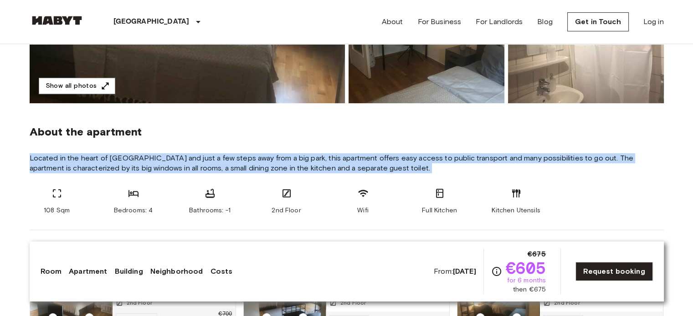
click at [447, 155] on span "Located in the heart of Frankfurt and just a few steps away from a big park, th…" at bounding box center [347, 163] width 634 height 20
click at [446, 159] on span "Located in the heart of Frankfurt and just a few steps away from a big park, th…" at bounding box center [347, 163] width 634 height 20
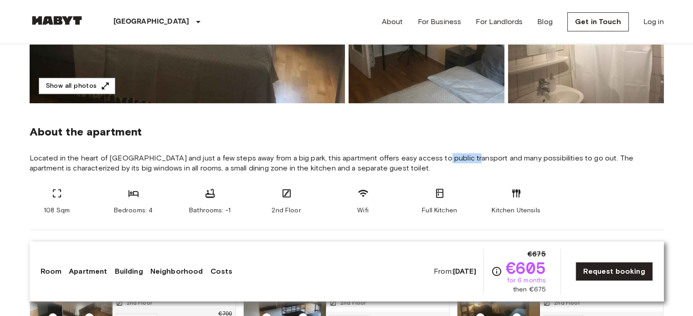
click at [446, 159] on span "Located in the heart of Frankfurt and just a few steps away from a big park, th…" at bounding box center [347, 163] width 634 height 20
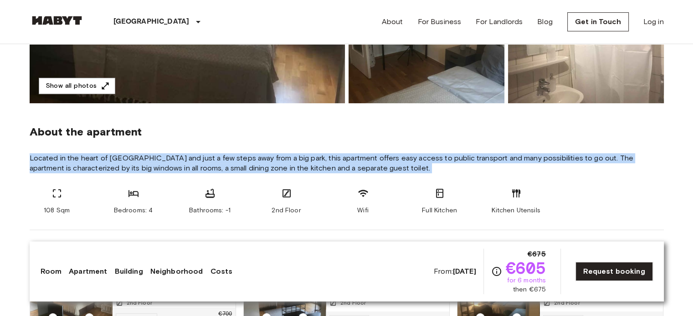
click at [446, 159] on span "Located in the heart of Frankfurt and just a few steps away from a big park, th…" at bounding box center [347, 163] width 634 height 20
click at [446, 158] on span "Located in the heart of Frankfurt and just a few steps away from a big park, th…" at bounding box center [347, 163] width 634 height 20
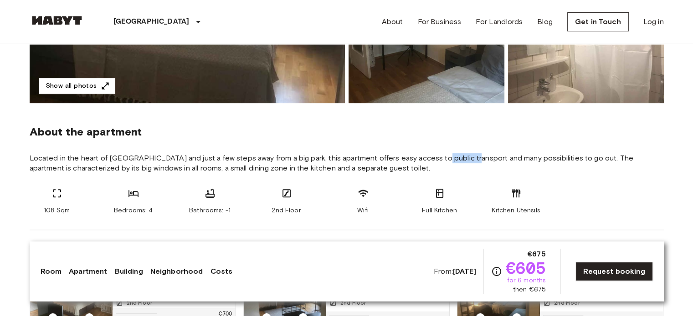
click at [446, 158] on span "Located in the heart of Frankfurt and just a few steps away from a big park, th…" at bounding box center [347, 163] width 634 height 20
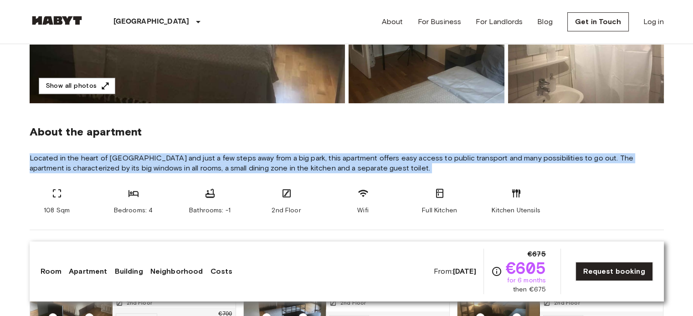
click at [446, 158] on span "Located in the heart of Frankfurt and just a few steps away from a big park, th…" at bounding box center [347, 163] width 634 height 20
click at [445, 158] on span "Located in the heart of Frankfurt and just a few steps away from a big park, th…" at bounding box center [347, 163] width 634 height 20
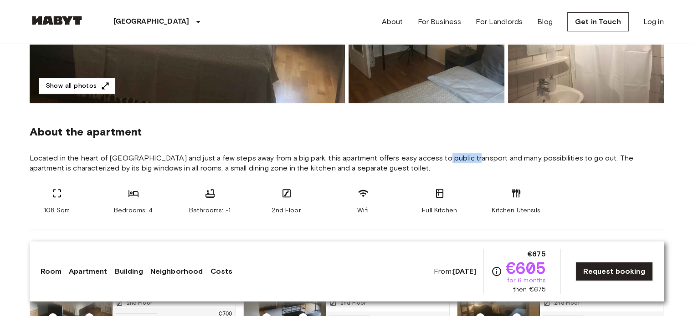
click at [445, 158] on span "Located in the heart of Frankfurt and just a few steps away from a big park, th…" at bounding box center [347, 163] width 634 height 20
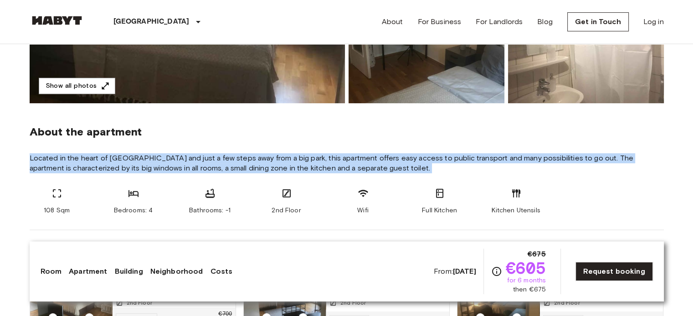
click at [445, 158] on span "Located in the heart of Frankfurt and just a few steps away from a big park, th…" at bounding box center [347, 163] width 634 height 20
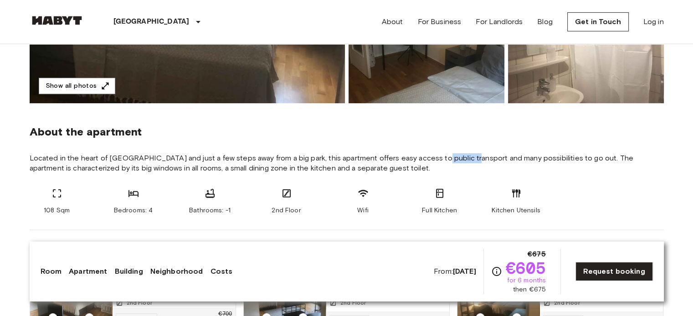
click at [445, 158] on span "Located in the heart of Frankfurt and just a few steps away from a big park, th…" at bounding box center [347, 163] width 634 height 20
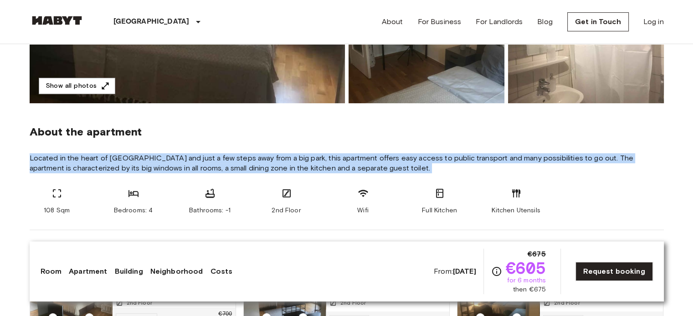
click at [445, 158] on span "Located in the heart of Frankfurt and just a few steps away from a big park, th…" at bounding box center [347, 163] width 634 height 20
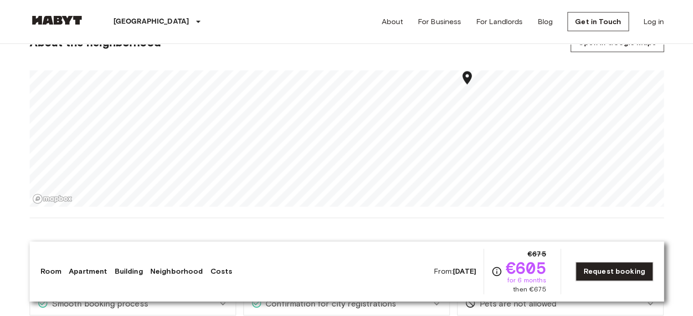
scroll to position [591, 0]
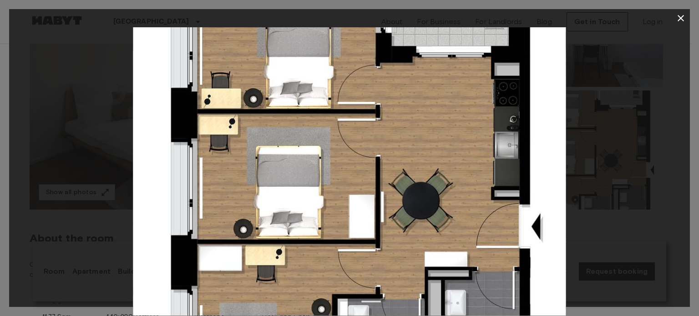
click at [664, 109] on div at bounding box center [349, 171] width 681 height 289
click at [683, 12] on button "button" at bounding box center [681, 18] width 18 height 18
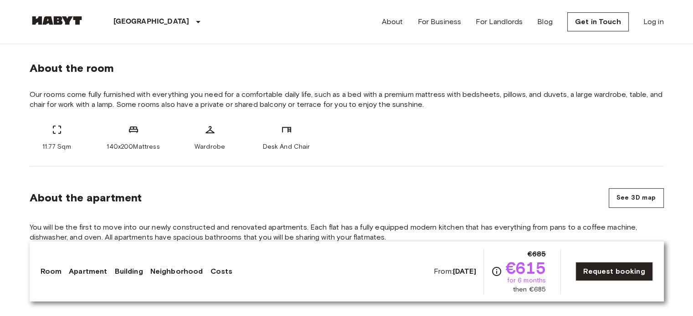
scroll to position [326, 0]
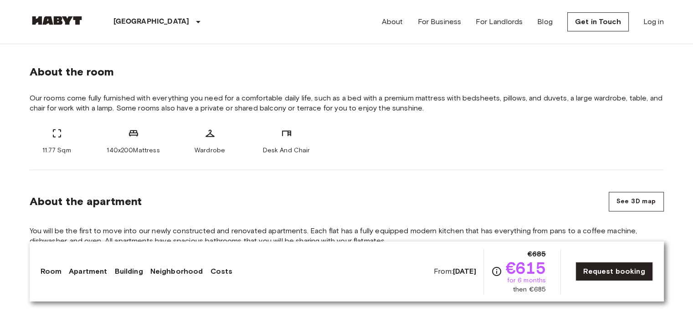
click at [136, 97] on span "Our rooms come fully furnished with everything you need for a comfortable daily…" at bounding box center [347, 103] width 634 height 20
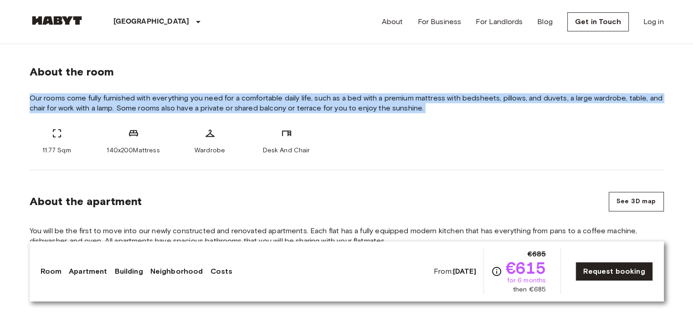
click at [136, 97] on span "Our rooms come fully furnished with everything you need for a comfortable daily…" at bounding box center [347, 103] width 634 height 20
click at [182, 102] on span "Our rooms come fully furnished with everything you need for a comfortable daily…" at bounding box center [347, 103] width 634 height 20
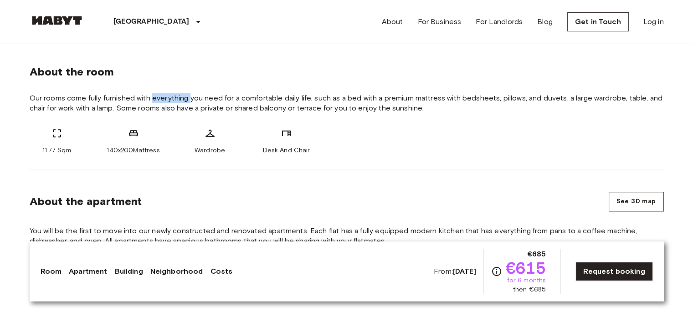
click at [182, 102] on span "Our rooms come fully furnished with everything you need for a comfortable daily…" at bounding box center [347, 103] width 634 height 20
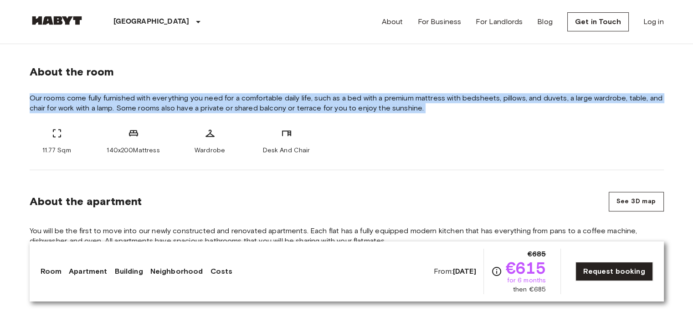
click at [182, 102] on span "Our rooms come fully furnished with everything you need for a comfortable daily…" at bounding box center [347, 103] width 634 height 20
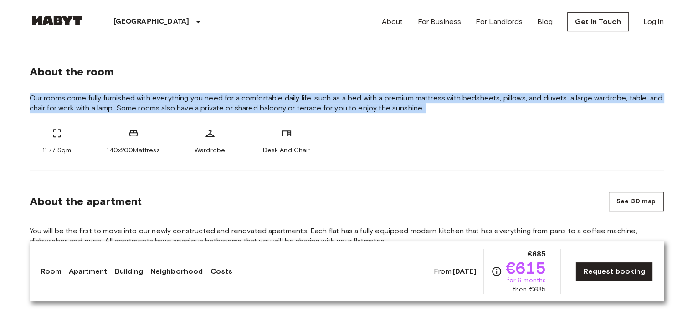
click at [182, 102] on span "Our rooms come fully furnished with everything you need for a comfortable daily…" at bounding box center [347, 103] width 634 height 20
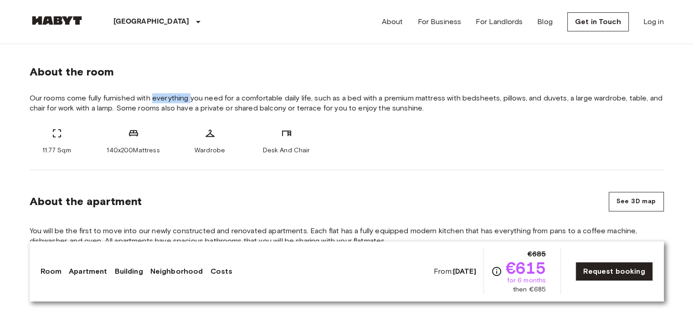
click at [182, 102] on span "Our rooms come fully furnished with everything you need for a comfortable daily…" at bounding box center [347, 103] width 634 height 20
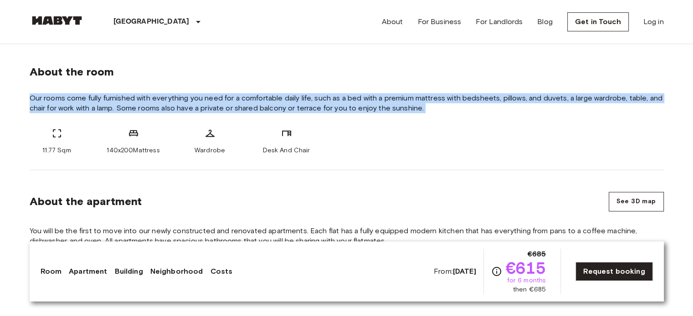
click at [182, 102] on span "Our rooms come fully furnished with everything you need for a comfortable daily…" at bounding box center [347, 103] width 634 height 20
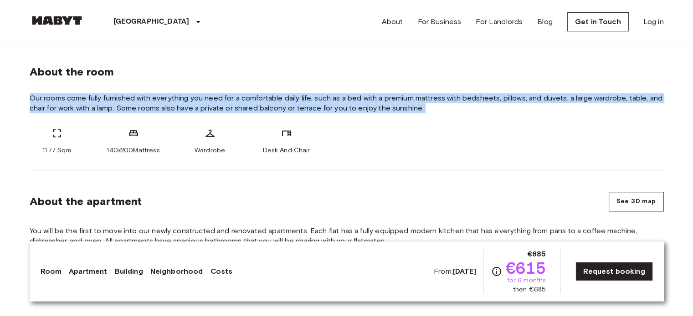
click at [182, 102] on span "Our rooms come fully furnished with everything you need for a comfortable daily…" at bounding box center [347, 103] width 634 height 20
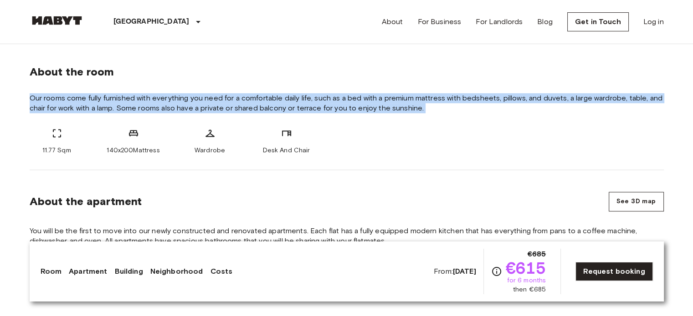
click at [149, 103] on span "Our rooms come fully furnished with everything you need for a comfortable daily…" at bounding box center [347, 103] width 634 height 20
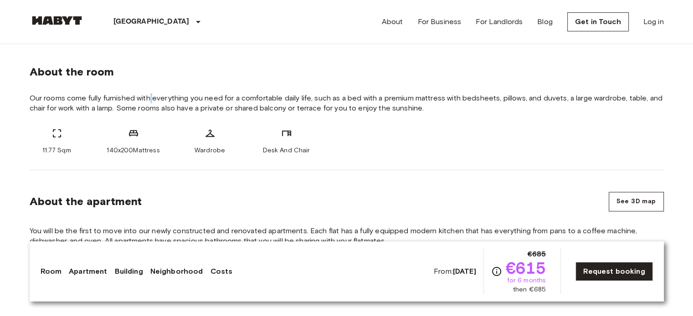
click at [149, 103] on span "Our rooms come fully furnished with everything you need for a comfortable daily…" at bounding box center [347, 103] width 634 height 20
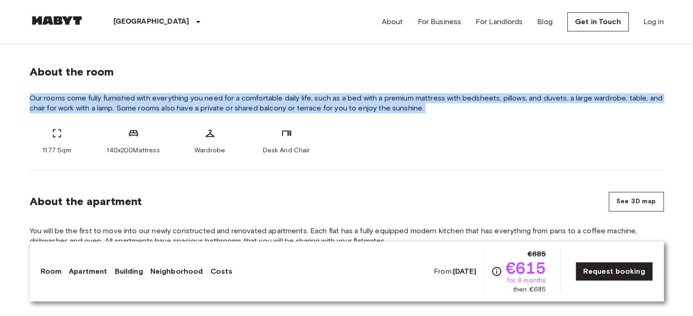
click at [149, 103] on span "Our rooms come fully furnished with everything you need for a comfortable daily…" at bounding box center [347, 103] width 634 height 20
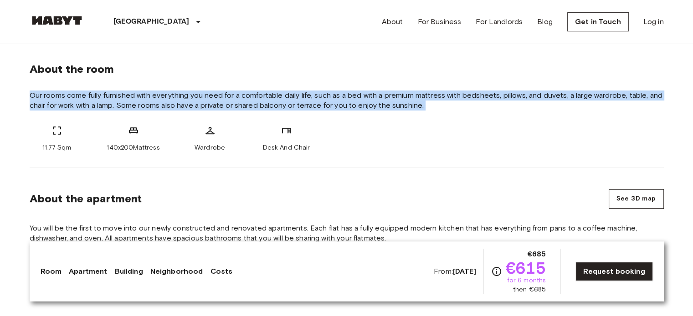
scroll to position [331, 0]
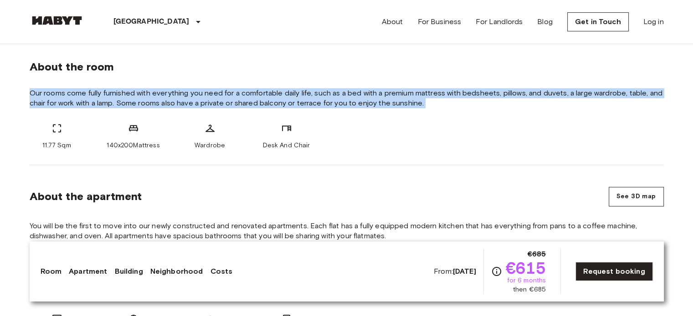
click at [149, 103] on span "Our rooms come fully furnished with everything you need for a comfortable daily…" at bounding box center [347, 98] width 634 height 20
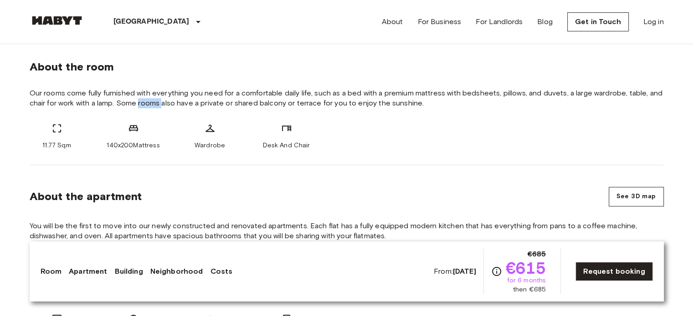
click at [149, 103] on span "Our rooms come fully furnished with everything you need for a comfortable daily…" at bounding box center [347, 98] width 634 height 20
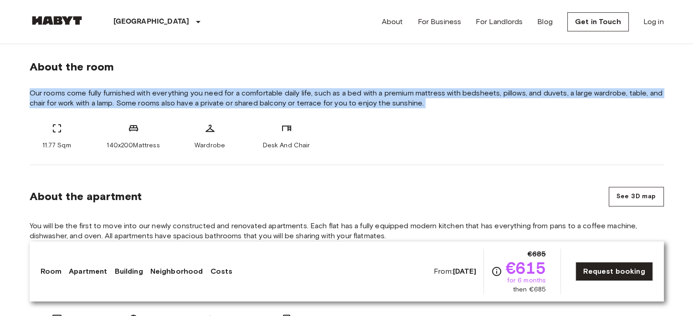
click at [149, 103] on span "Our rooms come fully furnished with everything you need for a comfortable daily…" at bounding box center [347, 98] width 634 height 20
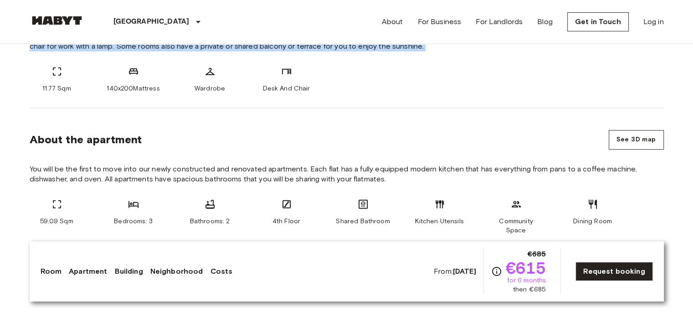
scroll to position [384, 0]
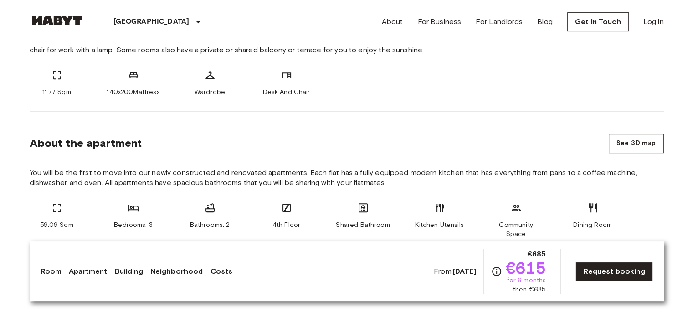
click at [62, 92] on span "11.77 Sqm" at bounding box center [56, 92] width 28 height 9
drag, startPoint x: 62, startPoint y: 92, endPoint x: 300, endPoint y: 100, distance: 237.4
click at [300, 100] on div "About the room Our rooms come fully furnished with everything you need for a co…" at bounding box center [347, 48] width 634 height 127
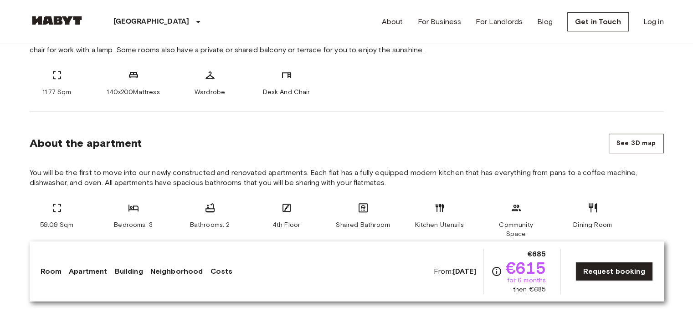
click at [300, 100] on div "About the room Our rooms come fully furnished with everything you need for a co…" at bounding box center [347, 48] width 634 height 127
click at [297, 96] on span "Desk And Chair" at bounding box center [285, 92] width 47 height 9
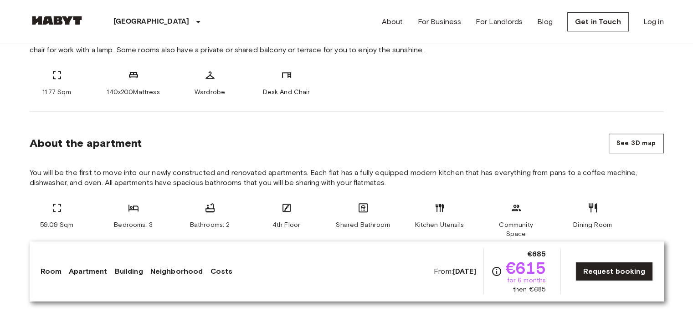
click at [213, 90] on span "Wardrobe" at bounding box center [209, 92] width 31 height 9
click at [150, 89] on span "140x200Mattress" at bounding box center [133, 92] width 53 height 9
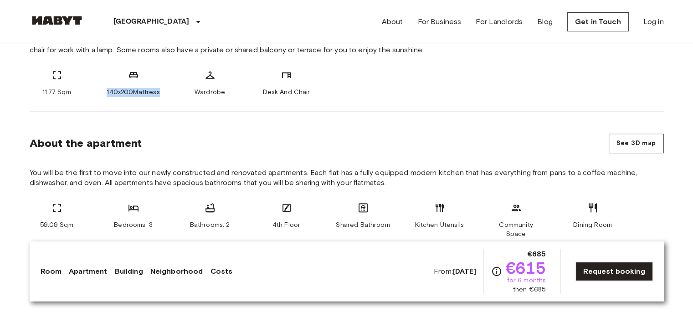
click at [150, 89] on span "140x200Mattress" at bounding box center [133, 92] width 53 height 9
click at [60, 88] on span "11.77 Sqm" at bounding box center [56, 92] width 28 height 9
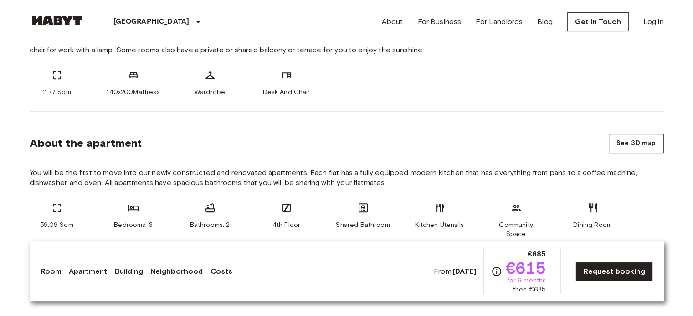
click at [117, 169] on span "You will be the first to move into our newly constructed and renovated apartmen…" at bounding box center [347, 178] width 634 height 20
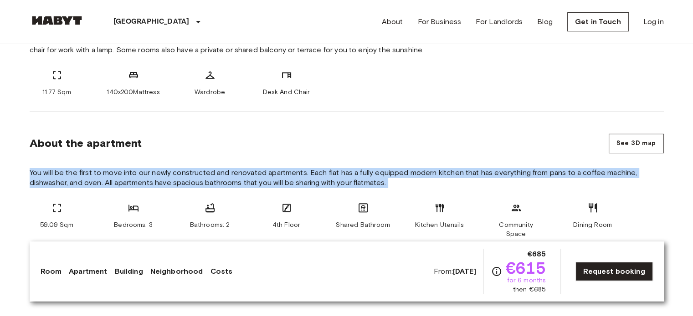
click at [117, 169] on span "You will be the first to move into our newly constructed and renovated apartmen…" at bounding box center [347, 178] width 634 height 20
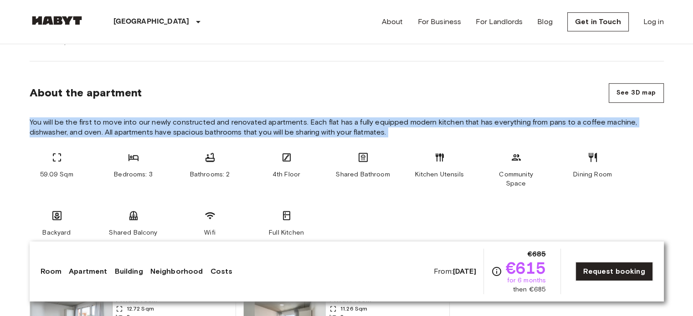
scroll to position [435, 0]
click at [177, 126] on span "You will be the first to move into our newly constructed and renovated apartmen…" at bounding box center [347, 127] width 634 height 20
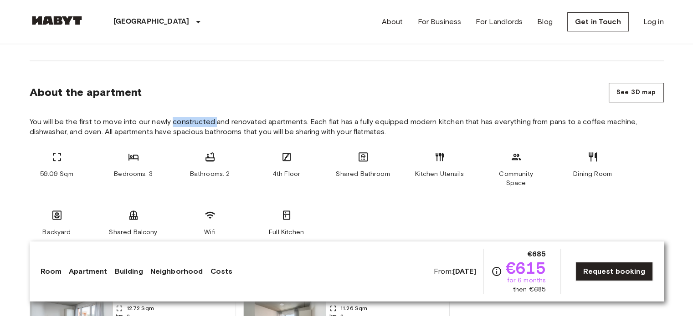
click at [177, 126] on span "You will be the first to move into our newly constructed and renovated apartmen…" at bounding box center [347, 127] width 634 height 20
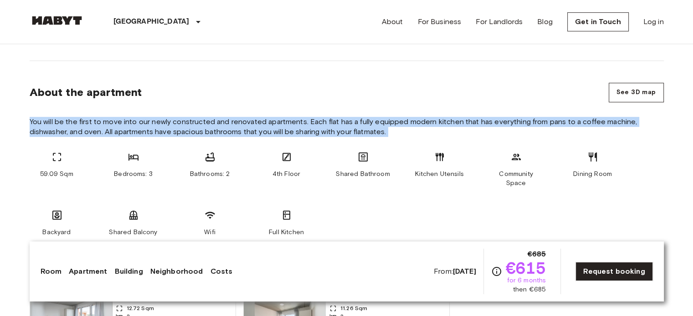
click at [177, 126] on span "You will be the first to move into our newly constructed and renovated apartmen…" at bounding box center [347, 127] width 634 height 20
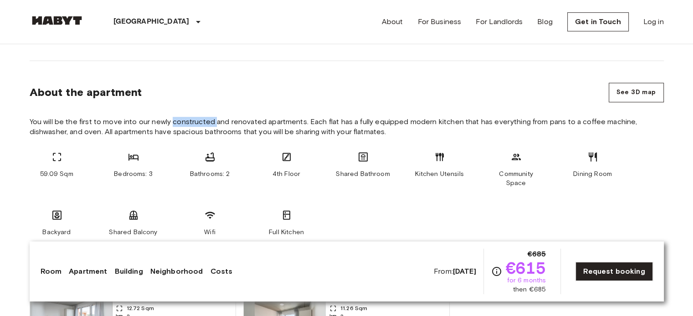
click at [177, 126] on span "You will be the first to move into our newly constructed and renovated apartmen…" at bounding box center [347, 127] width 634 height 20
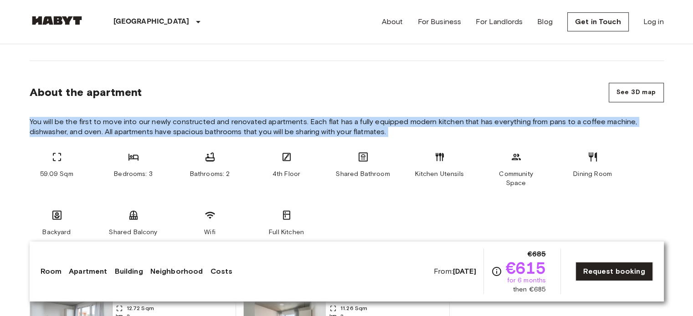
click at [177, 126] on span "You will be the first to move into our newly constructed and renovated apartmen…" at bounding box center [347, 127] width 634 height 20
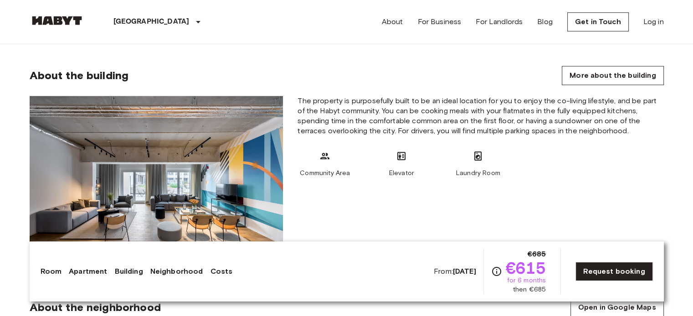
scroll to position [749, 0]
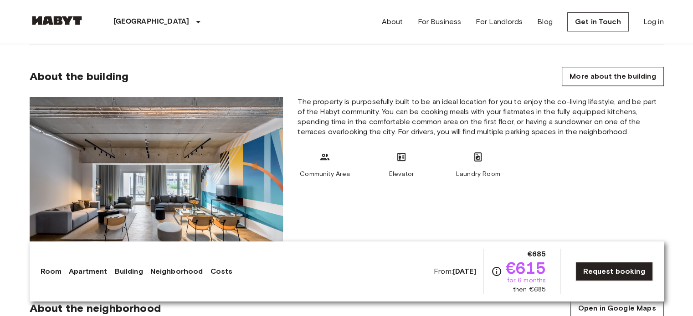
click at [410, 99] on span "The property is purposefully built to be an ideal location for you to enjoy the…" at bounding box center [480, 117] width 366 height 40
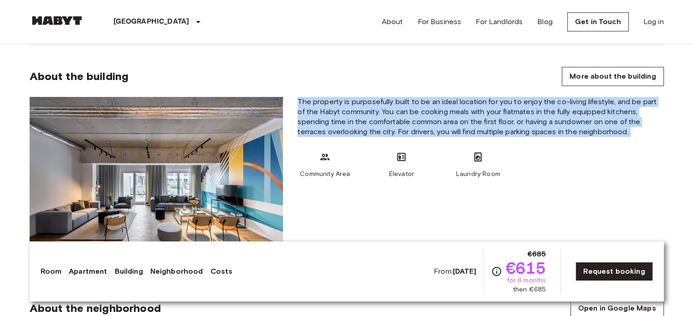
click at [410, 99] on span "The property is purposefully built to be an ideal location for you to enjoy the…" at bounding box center [480, 117] width 366 height 40
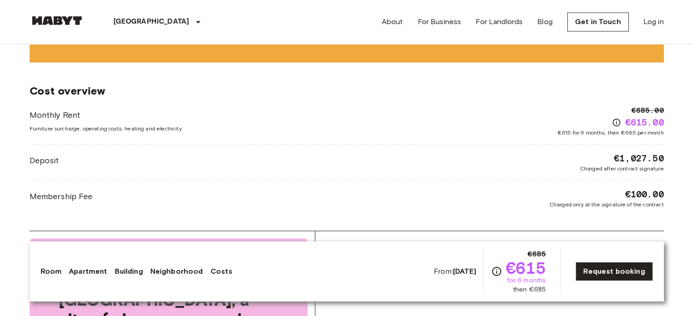
scroll to position [1390, 0]
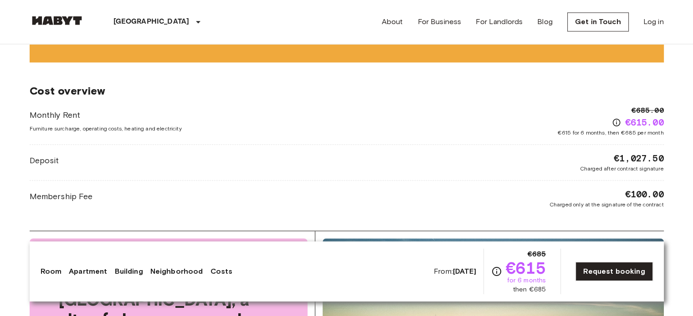
click at [245, 117] on div "Monthly Rent Furniture surcharge, operating costs, heating and electricity €685…" at bounding box center [347, 121] width 634 height 32
click at [146, 124] on div "Monthly Rent Furniture surcharge, operating costs, heating and electricity €685…" at bounding box center [347, 121] width 634 height 32
click at [622, 126] on div "Monthly Rent Furniture surcharge, operating costs, heating and electricity €685…" at bounding box center [347, 157] width 634 height 104
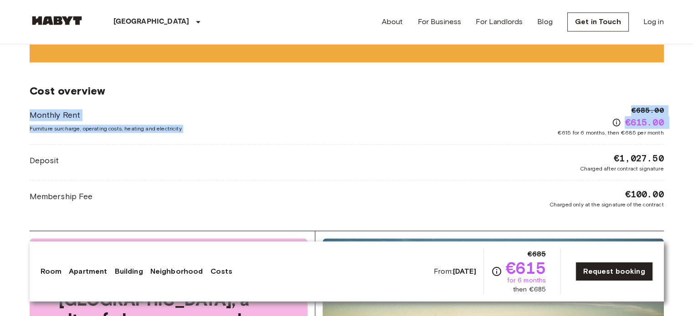
click at [622, 126] on div "Monthly Rent Furniture surcharge, operating costs, heating and electricity €685…" at bounding box center [347, 157] width 634 height 104
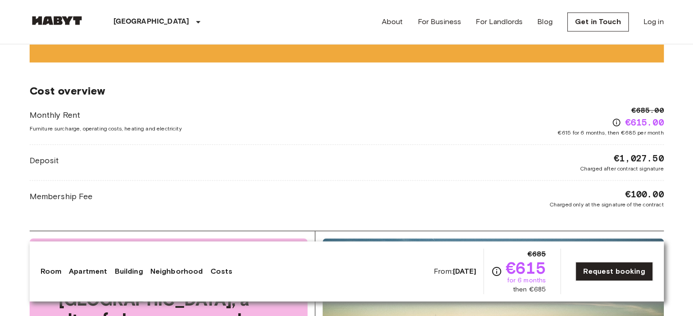
click at [620, 165] on span "Charged after contract signature" at bounding box center [622, 169] width 84 height 8
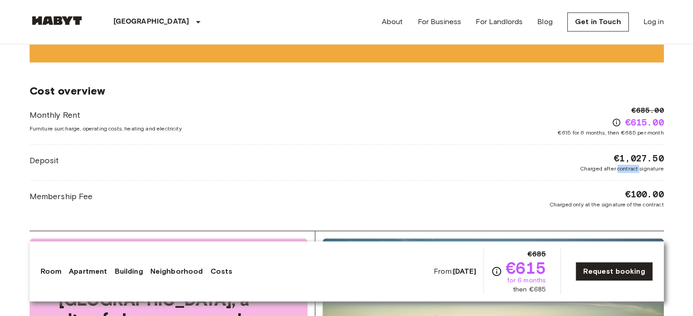
click at [620, 165] on span "Charged after contract signature" at bounding box center [622, 169] width 84 height 8
click at [594, 165] on span "Charged after contract signature" at bounding box center [622, 169] width 84 height 8
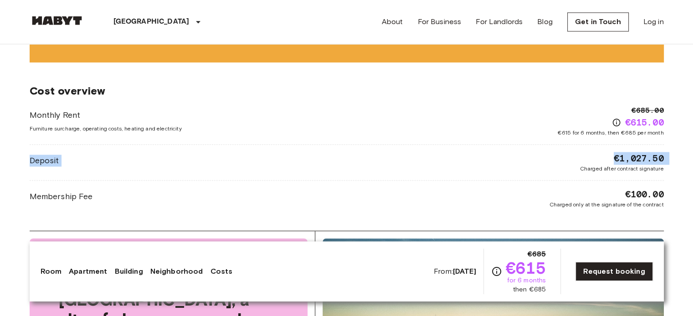
click at [594, 165] on span "Charged after contract signature" at bounding box center [622, 169] width 84 height 8
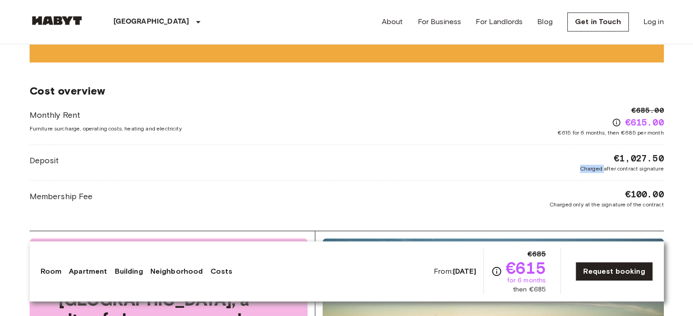
click at [594, 165] on span "Charged after contract signature" at bounding box center [622, 169] width 84 height 8
click at [550, 201] on span "Charged only at the signature of the contract" at bounding box center [606, 205] width 114 height 8
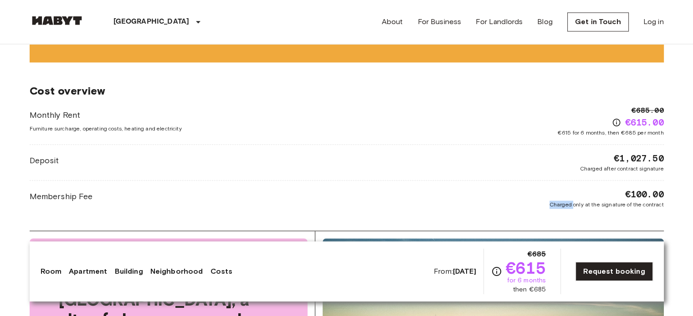
click at [550, 201] on span "Charged only at the signature of the contract" at bounding box center [606, 205] width 114 height 8
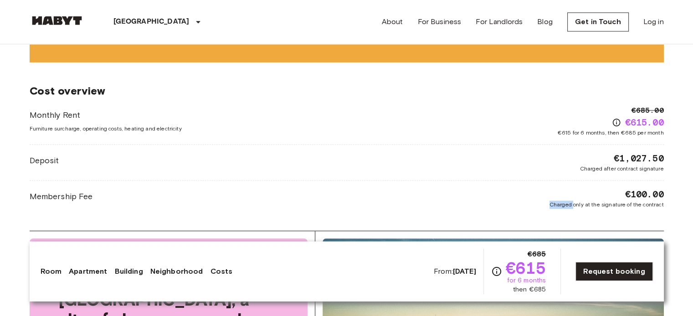
click at [550, 201] on span "Charged only at the signature of the contract" at bounding box center [606, 205] width 114 height 8
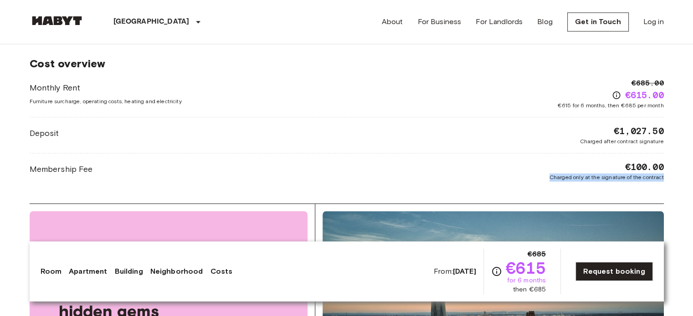
scroll to position [1416, 0]
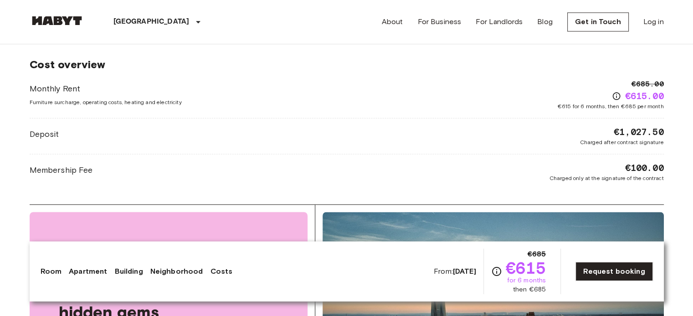
click at [606, 138] on span "Charged after contract signature" at bounding box center [622, 142] width 84 height 8
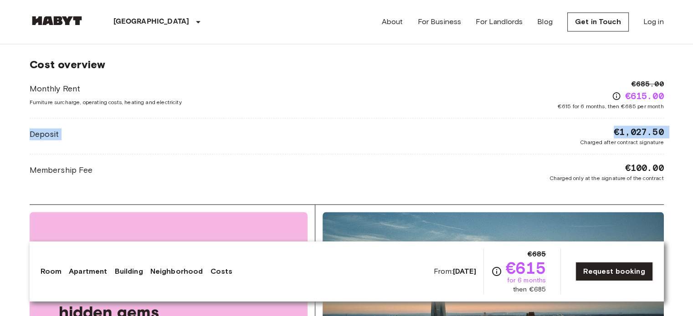
click at [606, 138] on span "Charged after contract signature" at bounding box center [622, 142] width 84 height 8
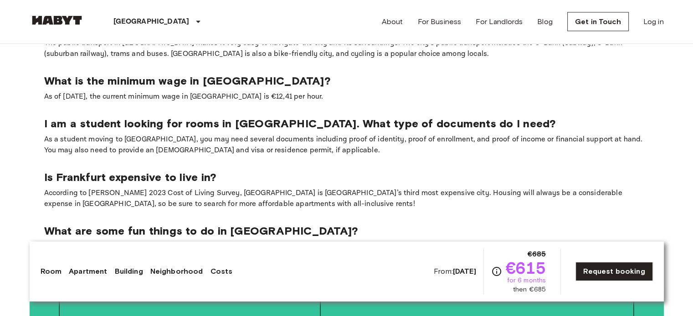
scroll to position [1864, 0]
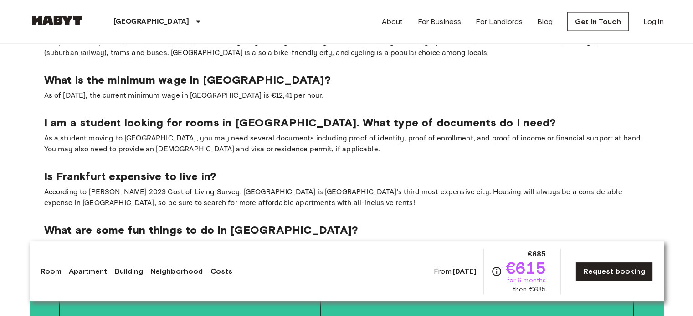
click at [202, 133] on p "As a student moving to Frankfurt, you may need several documents including proo…" at bounding box center [346, 144] width 605 height 22
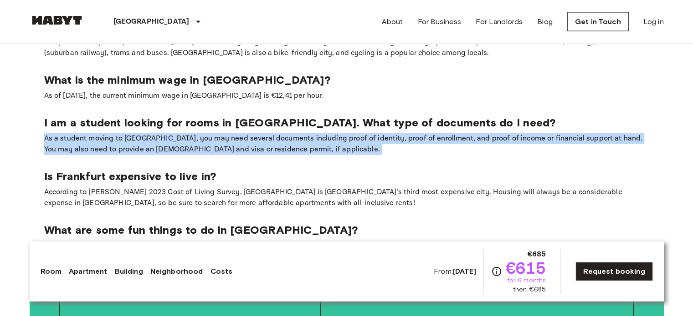
click at [202, 133] on p "As a student moving to Frankfurt, you may need several documents including proo…" at bounding box center [346, 144] width 605 height 22
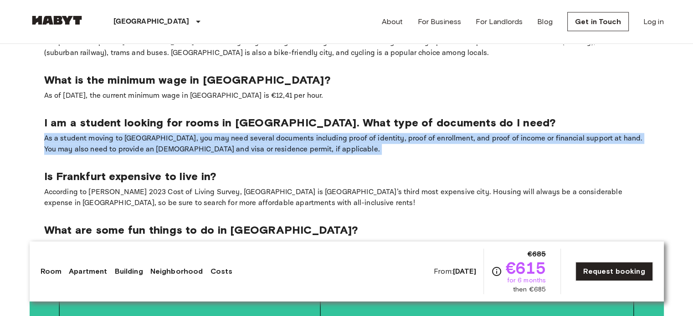
click at [202, 133] on p "As a student moving to Frankfurt, you may need several documents including proo…" at bounding box center [346, 144] width 605 height 22
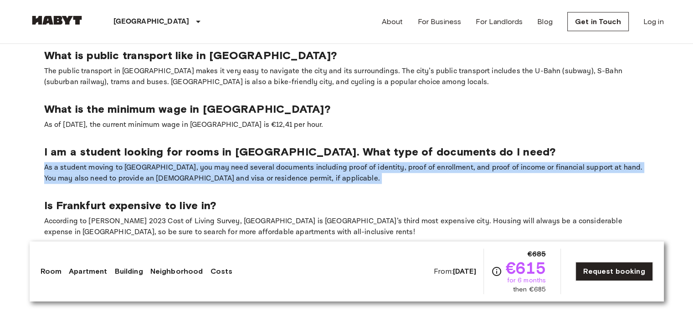
scroll to position [1834, 0]
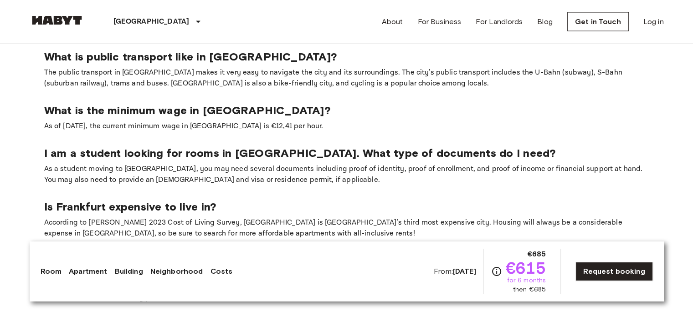
click at [189, 122] on section "What is public transport like in Frankfurt? The public transport in Frankfurt m…" at bounding box center [347, 177] width 634 height 283
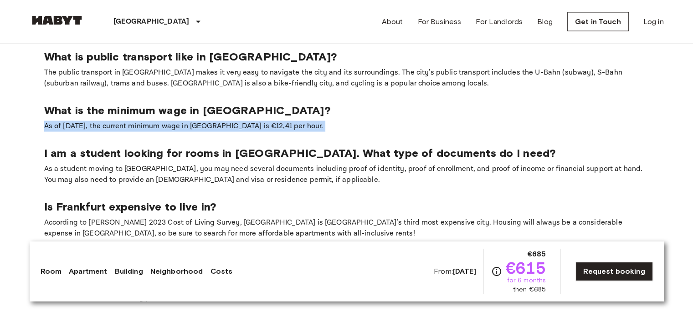
click at [189, 122] on section "What is public transport like in Frankfurt? The public transport in Frankfurt m…" at bounding box center [347, 177] width 634 height 283
click at [183, 121] on p "As of January 2024, the current minimum wage in Germany is €12,41 per hour." at bounding box center [346, 126] width 605 height 11
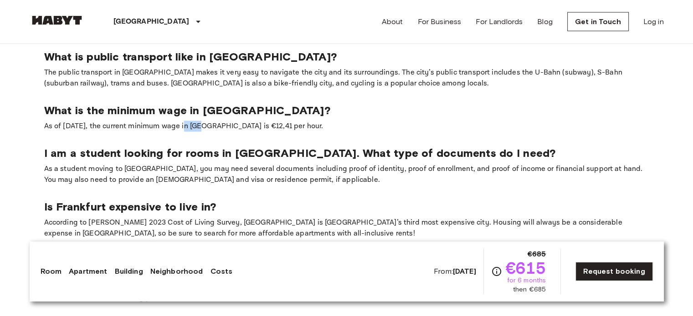
click at [183, 121] on p "As of January 2024, the current minimum wage in Germany is €12,41 per hour." at bounding box center [346, 126] width 605 height 11
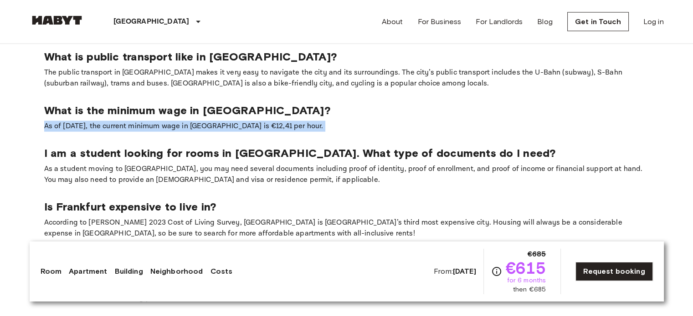
click at [183, 121] on p "As of January 2024, the current minimum wage in Germany is €12,41 per hour." at bounding box center [346, 126] width 605 height 11
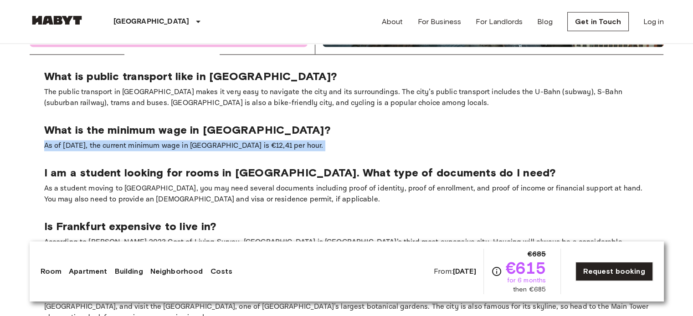
scroll to position [1811, 0]
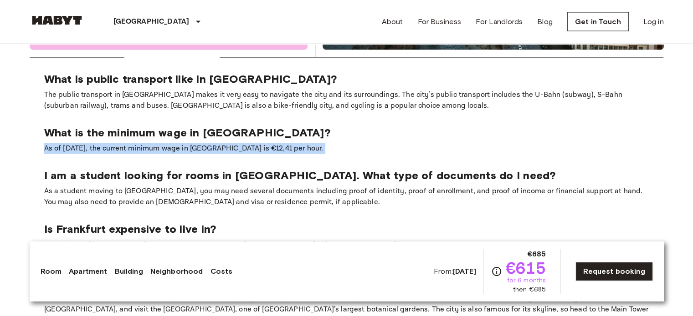
click at [186, 143] on p "As of January 2024, the current minimum wage in Germany is €12,41 per hour." at bounding box center [346, 148] width 605 height 11
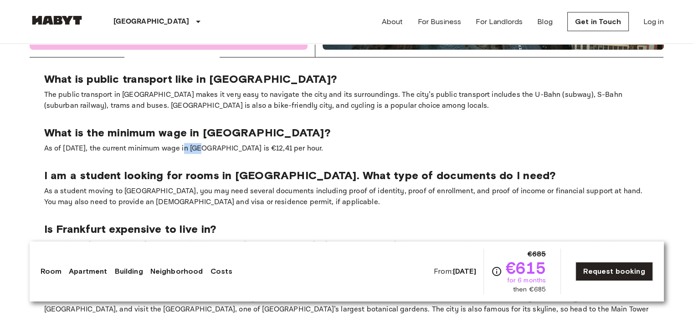
click at [186, 143] on p "As of January 2024, the current minimum wage in Germany is €12,41 per hour." at bounding box center [346, 148] width 605 height 11
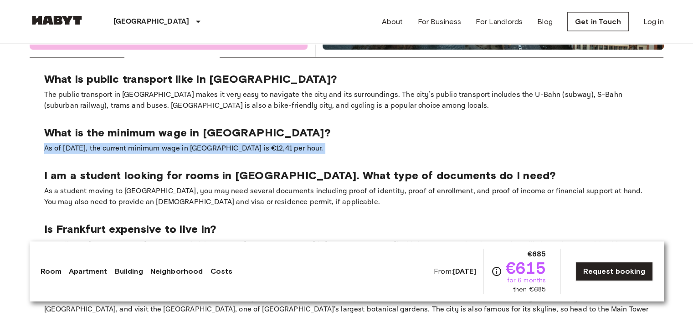
click at [186, 143] on p "As of January 2024, the current minimum wage in Germany is €12,41 per hour." at bounding box center [346, 148] width 605 height 11
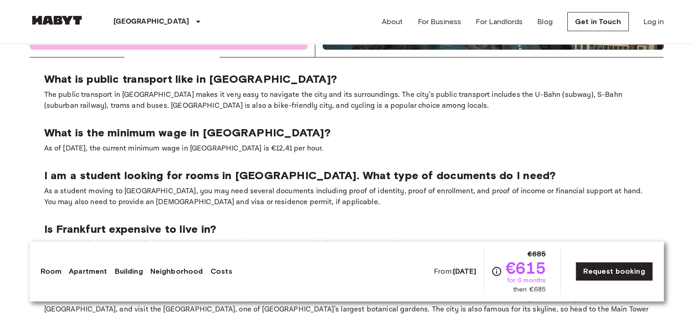
click at [158, 90] on p "The public transport in Frankfurt makes it very easy to navigate the city and i…" at bounding box center [346, 101] width 605 height 22
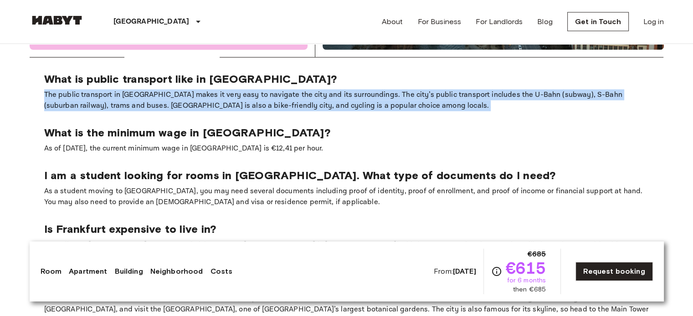
click at [158, 90] on p "The public transport in Frankfurt makes it very easy to navigate the city and i…" at bounding box center [346, 101] width 605 height 22
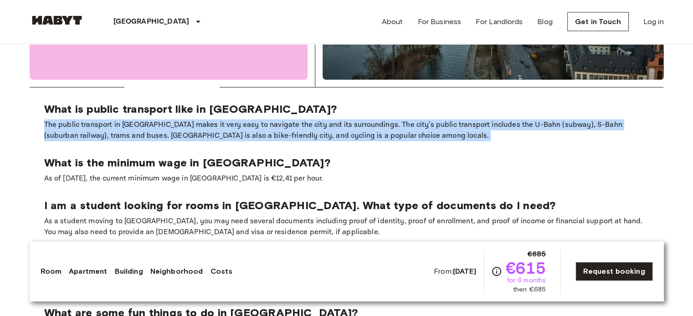
click at [160, 120] on p "The public transport in Frankfurt makes it very easy to navigate the city and i…" at bounding box center [346, 131] width 605 height 22
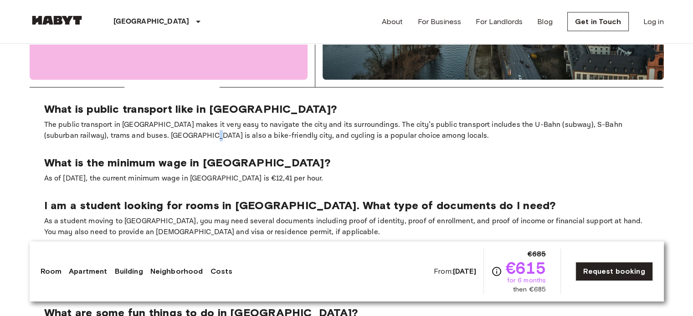
click at [160, 120] on p "The public transport in Frankfurt makes it very easy to navigate the city and i…" at bounding box center [346, 131] width 605 height 22
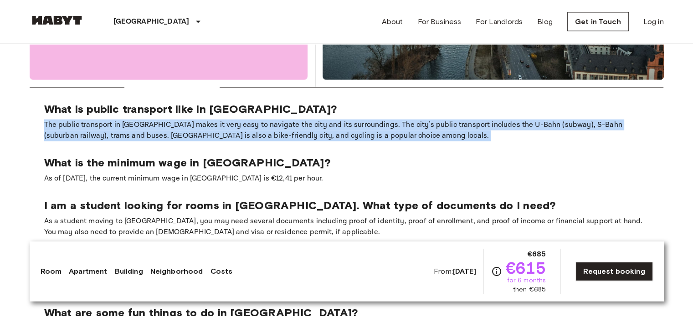
click at [160, 120] on p "The public transport in Frankfurt makes it very easy to navigate the city and i…" at bounding box center [346, 131] width 605 height 22
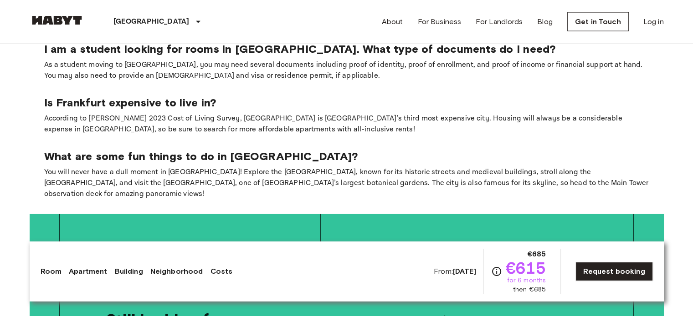
scroll to position [1940, 0]
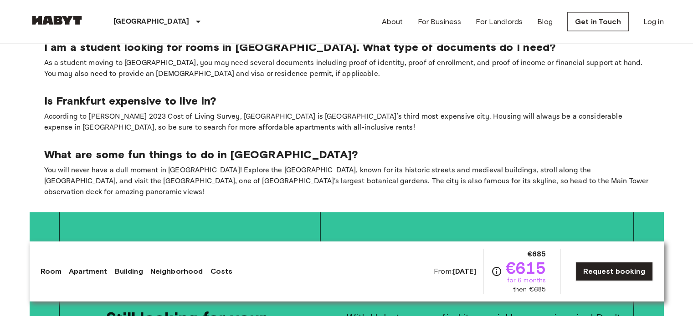
click at [153, 112] on p "According to Mercer’s 2023 Cost of Living Survey, Frankfurt is Germany’s third …" at bounding box center [346, 123] width 605 height 22
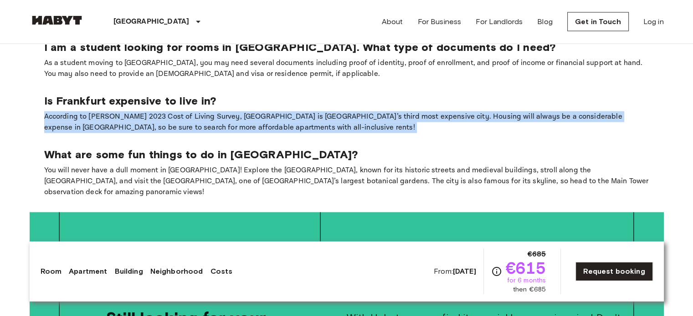
click at [153, 112] on p "According to Mercer’s 2023 Cost of Living Survey, Frankfurt is Germany’s third …" at bounding box center [346, 123] width 605 height 22
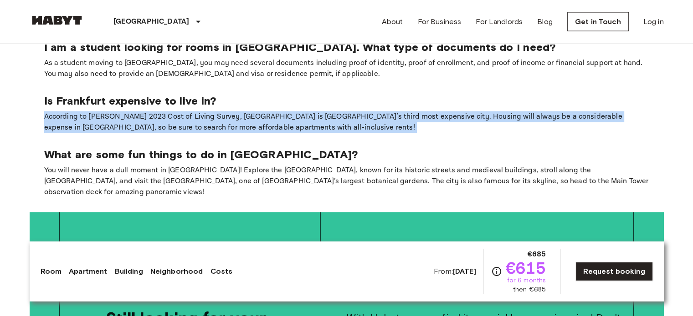
click at [153, 112] on p "According to Mercer’s 2023 Cost of Living Survey, Frankfurt is Germany’s third …" at bounding box center [346, 123] width 605 height 22
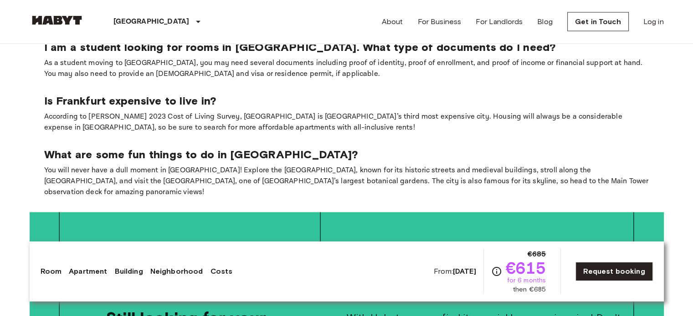
click at [153, 112] on p "According to Mercer’s 2023 Cost of Living Survey, Frankfurt is Germany’s third …" at bounding box center [346, 123] width 605 height 22
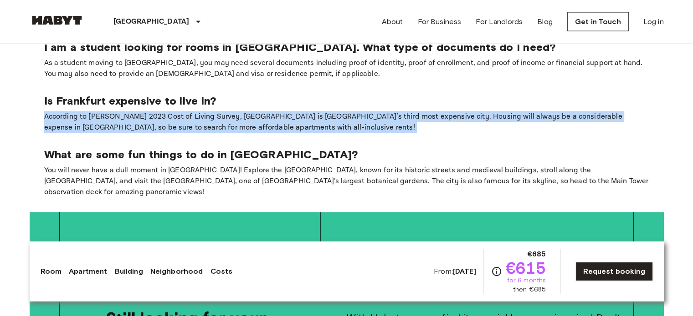
click at [153, 112] on p "According to Mercer’s 2023 Cost of Living Survey, Frankfurt is Germany’s third …" at bounding box center [346, 123] width 605 height 22
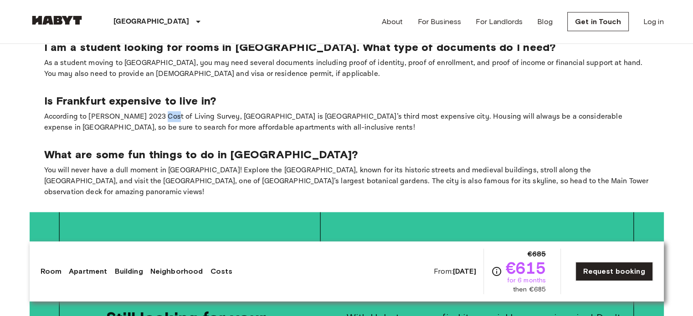
click at [153, 112] on p "According to Mercer’s 2023 Cost of Living Survey, Frankfurt is Germany’s third …" at bounding box center [346, 123] width 605 height 22
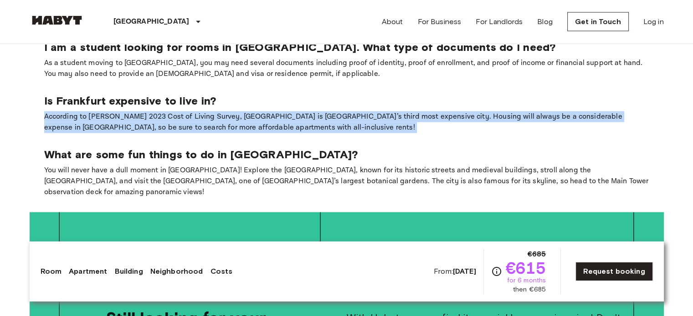
click at [153, 112] on p "According to Mercer’s 2023 Cost of Living Survey, Frankfurt is Germany’s third …" at bounding box center [346, 123] width 605 height 22
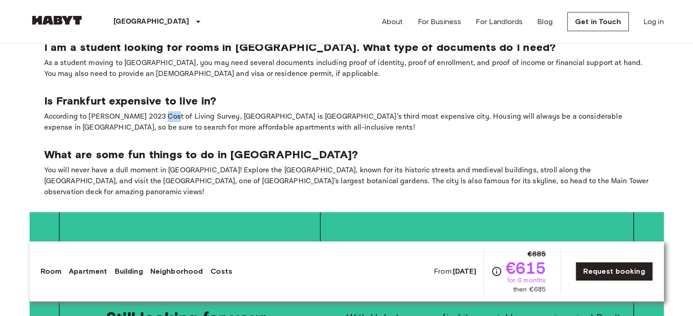
click at [153, 112] on p "According to Mercer’s 2023 Cost of Living Survey, Frankfurt is Germany’s third …" at bounding box center [346, 123] width 605 height 22
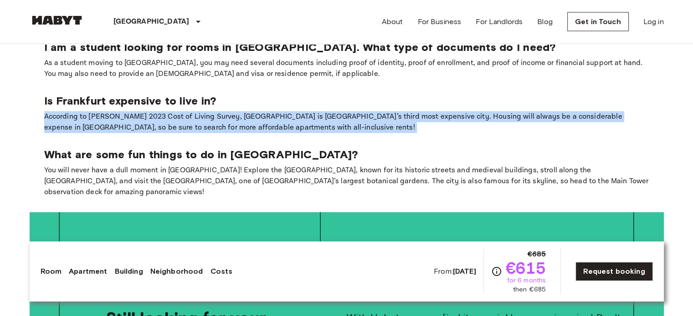
click at [153, 112] on p "According to Mercer’s 2023 Cost of Living Survey, Frankfurt is Germany’s third …" at bounding box center [346, 123] width 605 height 22
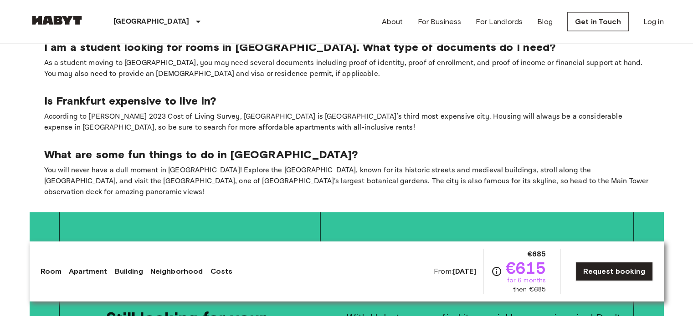
click at [147, 165] on p "You will never have a dull moment in Frankfurt! Explore the Old Town, known for…" at bounding box center [346, 181] width 605 height 33
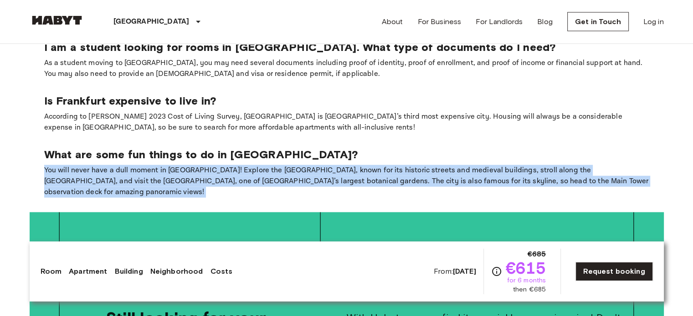
click at [147, 165] on p "You will never have a dull moment in Frankfurt! Explore the Old Town, known for…" at bounding box center [346, 181] width 605 height 33
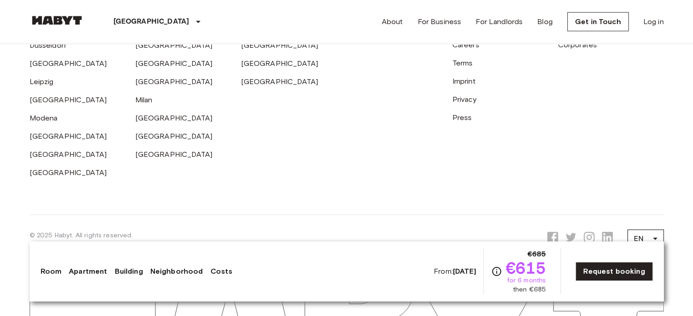
scroll to position [2513, 0]
click at [609, 232] on icon at bounding box center [606, 237] width 11 height 11
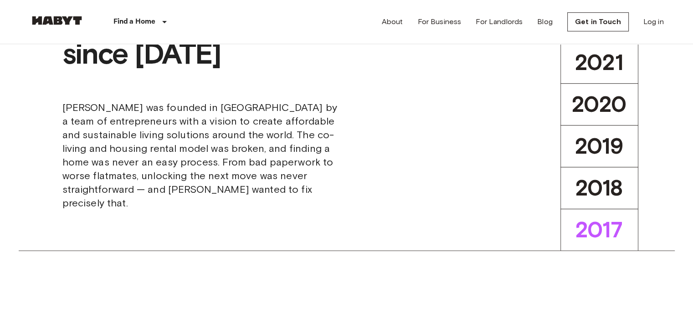
scroll to position [531, 0]
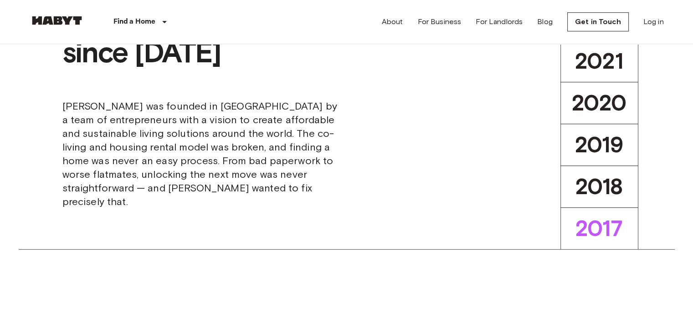
click at [236, 147] on span "Habyt was founded in Berlin by a team of entrepreneurs with a vision to create …" at bounding box center [200, 154] width 277 height 109
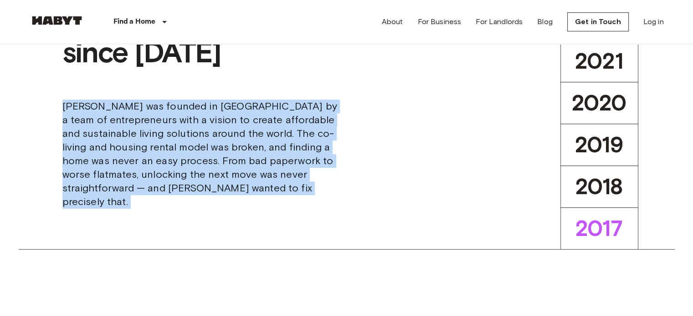
click at [236, 147] on span "Habyt was founded in Berlin by a team of entrepreneurs with a vision to create …" at bounding box center [200, 154] width 277 height 109
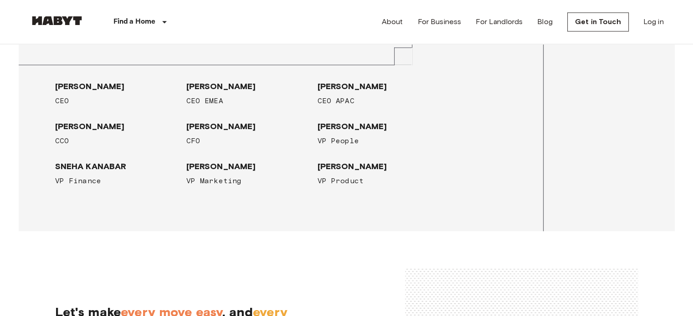
scroll to position [1448, 0]
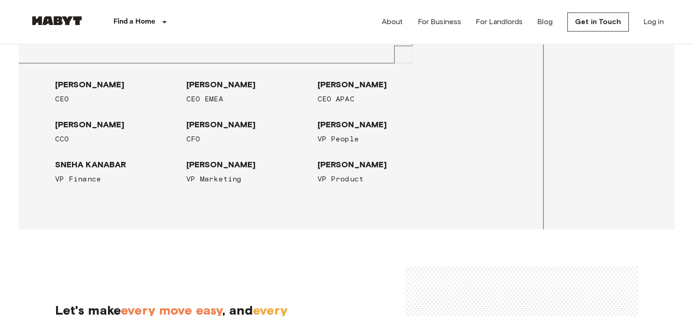
click at [235, 82] on span "GUIDO BIANCO" at bounding box center [248, 84] width 124 height 11
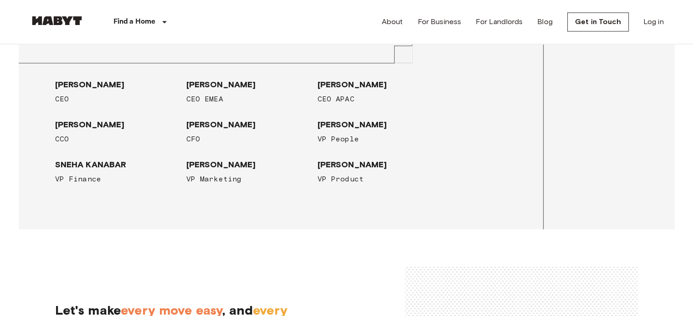
click at [235, 82] on span "GUIDO BIANCO" at bounding box center [248, 84] width 124 height 11
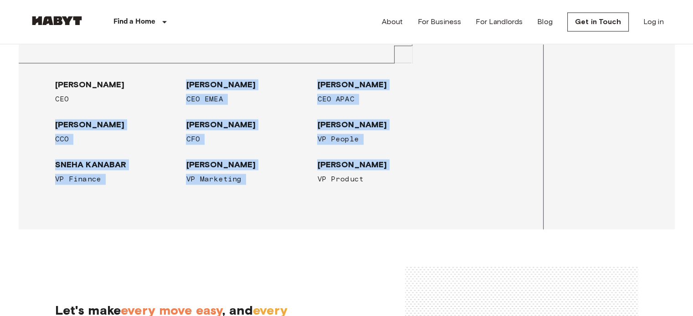
drag, startPoint x: 235, startPoint y: 82, endPoint x: 344, endPoint y: 163, distance: 136.2
click at [344, 163] on div "LUCA BOVONE CEO GUIDO BIANCO CEO EMEA JONATHAN WONG CEO APAC EDOARDO ARCHETTI C…" at bounding box center [244, 125] width 393 height 120
click at [344, 163] on span "ELENI GILMAN-HARTS" at bounding box center [379, 164] width 124 height 11
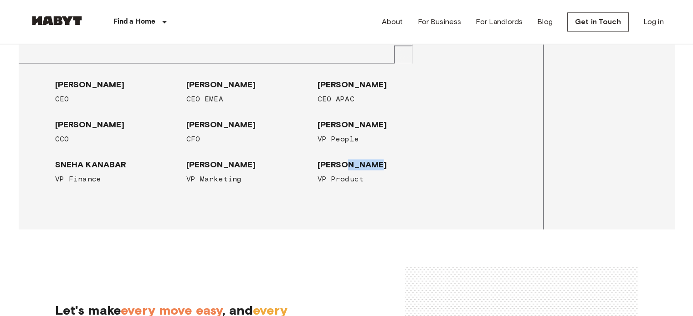
click at [344, 163] on span "ELENI GILMAN-HARTS" at bounding box center [379, 164] width 124 height 11
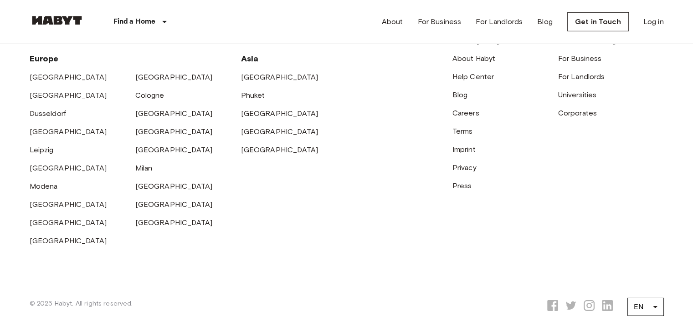
scroll to position [2841, 0]
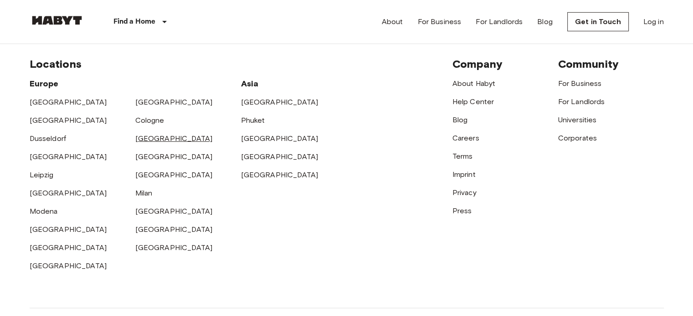
click at [155, 136] on link "[GEOGRAPHIC_DATA]" at bounding box center [173, 138] width 77 height 9
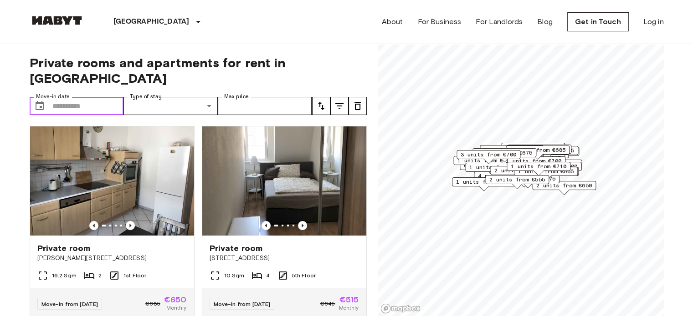
click at [99, 97] on input "Move-in date" at bounding box center [87, 106] width 71 height 18
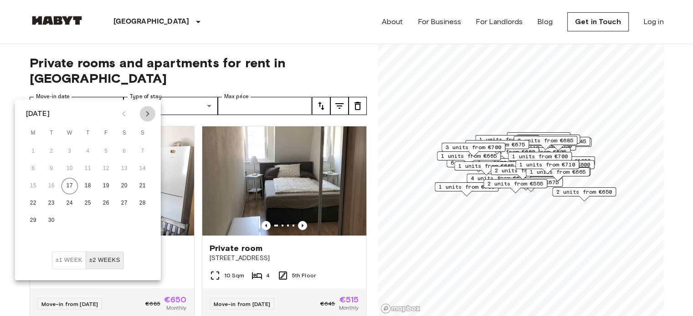
click at [150, 108] on icon "Next month" at bounding box center [147, 113] width 11 height 11
click at [122, 148] on button "1" at bounding box center [124, 151] width 16 height 16
type input "**********"
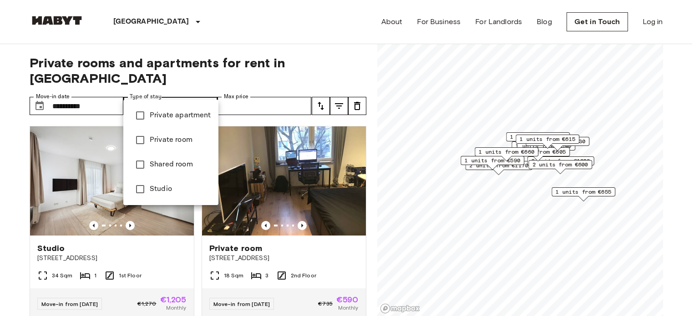
click at [183, 141] on span "Private room" at bounding box center [180, 140] width 61 height 11
type input "**********"
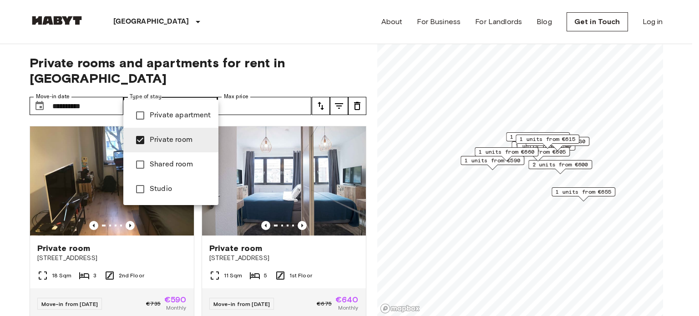
click at [239, 75] on div at bounding box center [349, 158] width 699 height 316
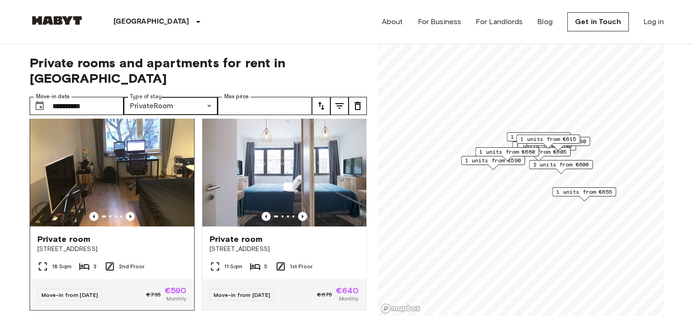
scroll to position [12, 0]
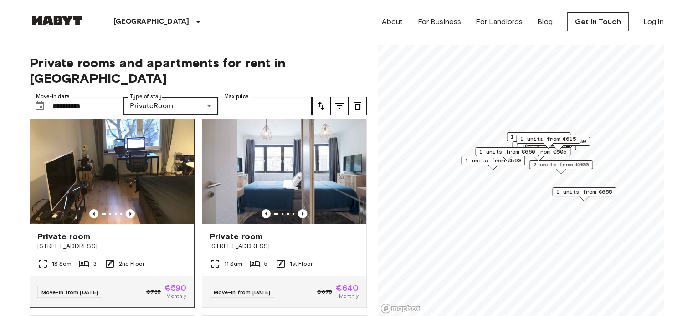
click at [133, 209] on div at bounding box center [112, 213] width 164 height 9
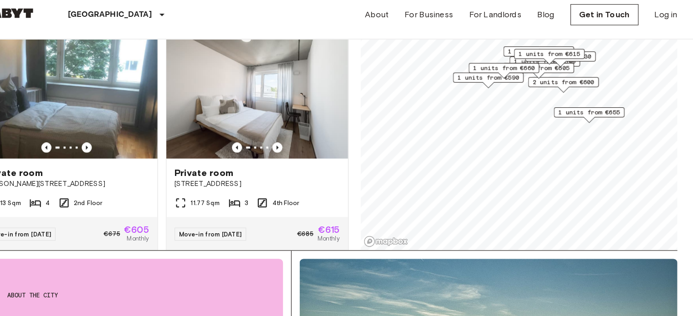
scroll to position [82, 0]
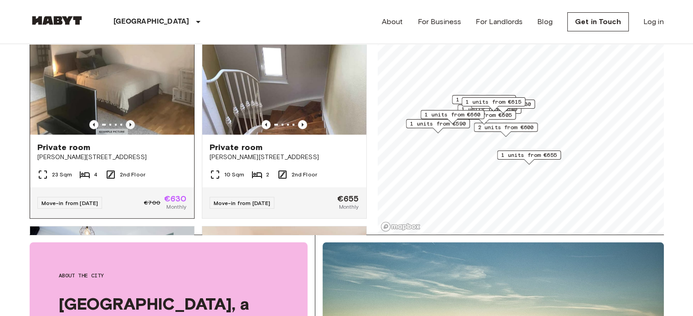
scroll to position [624, 0]
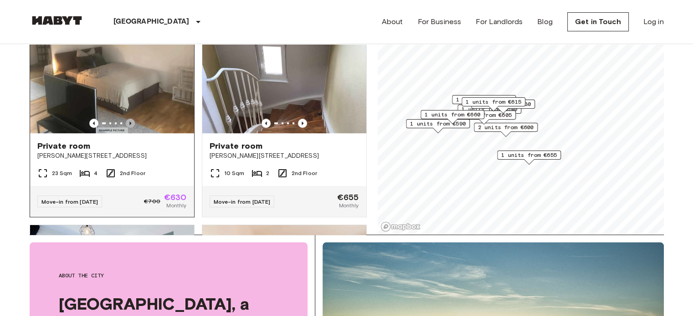
click at [127, 121] on icon "Previous image" at bounding box center [130, 123] width 9 height 9
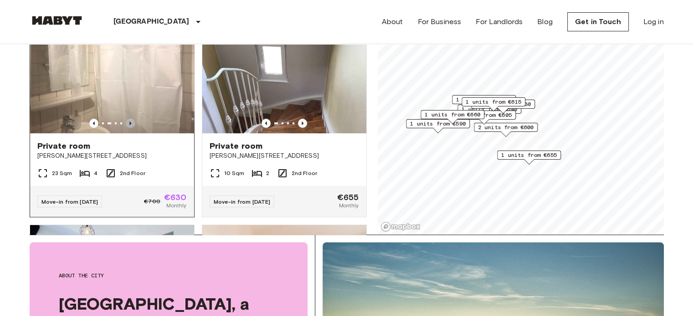
click at [127, 121] on icon "Previous image" at bounding box center [130, 123] width 9 height 9
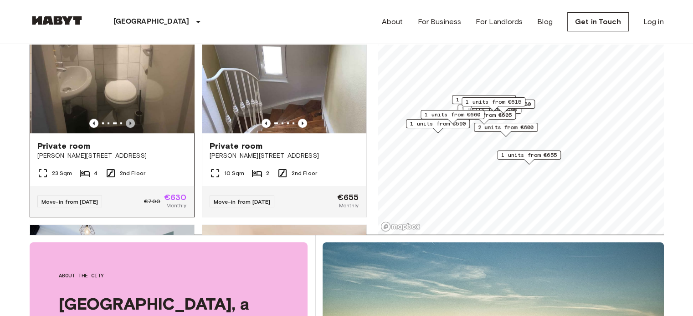
click at [127, 121] on icon "Previous image" at bounding box center [130, 123] width 9 height 9
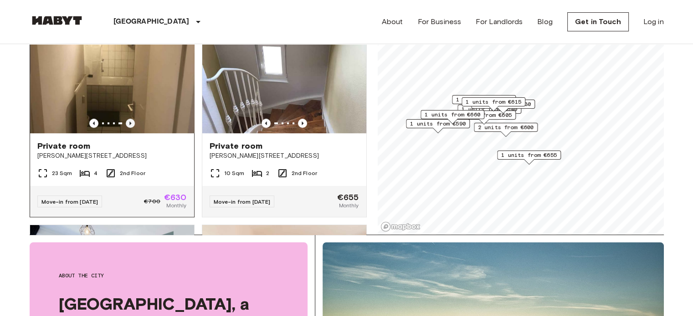
click at [127, 121] on icon "Previous image" at bounding box center [130, 123] width 9 height 9
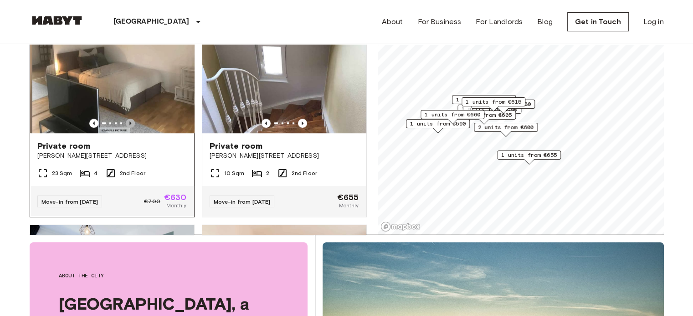
click at [127, 121] on icon "Previous image" at bounding box center [130, 123] width 9 height 9
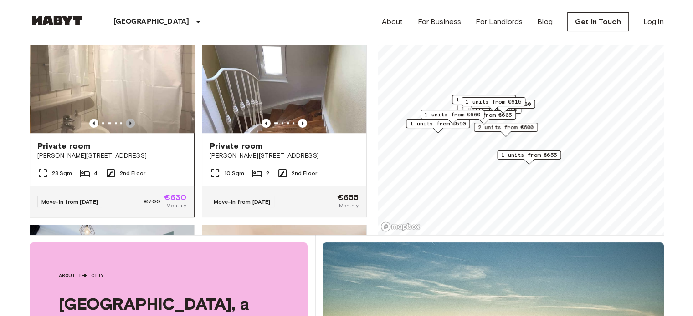
click at [127, 121] on icon "Previous image" at bounding box center [130, 123] width 9 height 9
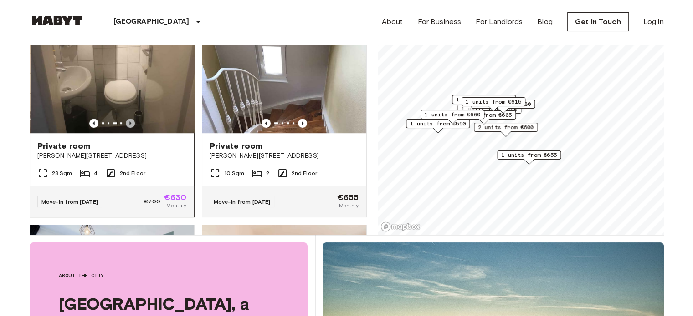
click at [127, 121] on icon "Previous image" at bounding box center [130, 123] width 9 height 9
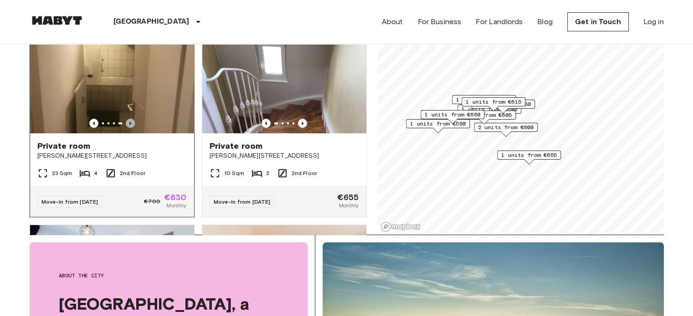
click at [127, 121] on icon "Previous image" at bounding box center [130, 123] width 9 height 9
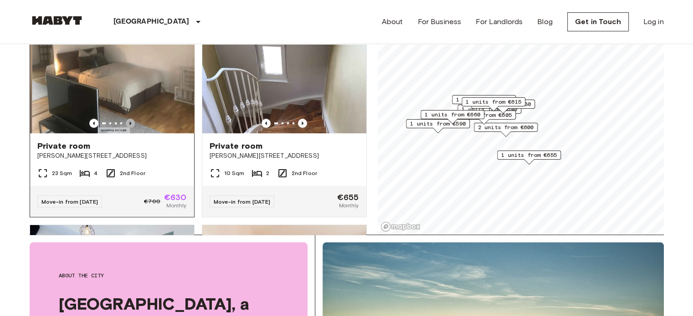
click at [127, 121] on icon "Previous image" at bounding box center [130, 123] width 9 height 9
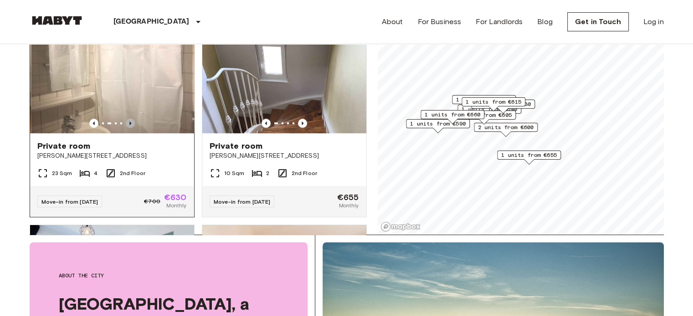
click at [127, 121] on icon "Previous image" at bounding box center [130, 123] width 9 height 9
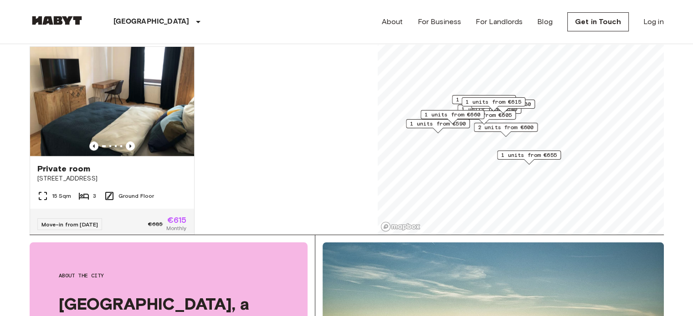
scroll to position [1004, 0]
click at [126, 149] on icon "Previous image" at bounding box center [130, 146] width 9 height 9
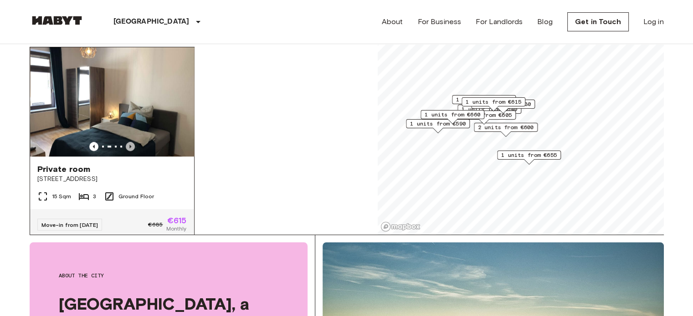
click at [127, 150] on icon "Previous image" at bounding box center [130, 146] width 9 height 9
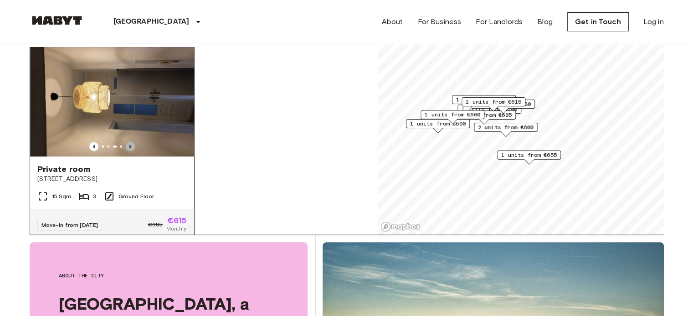
click at [127, 150] on icon "Previous image" at bounding box center [130, 146] width 9 height 9
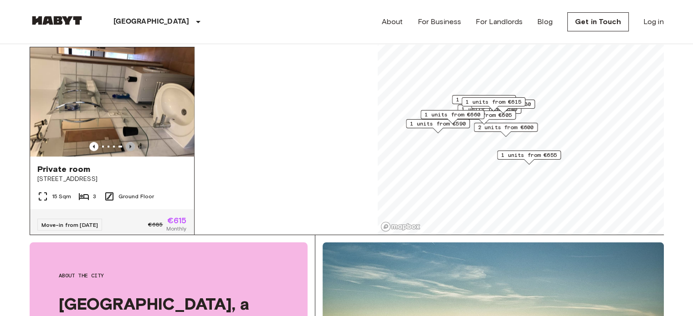
click at [127, 150] on icon "Previous image" at bounding box center [130, 146] width 9 height 9
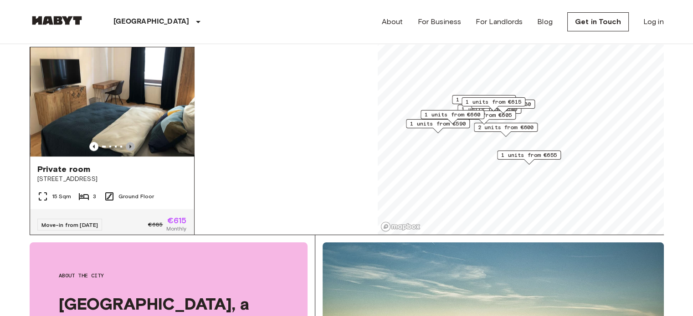
click at [127, 150] on icon "Previous image" at bounding box center [130, 146] width 9 height 9
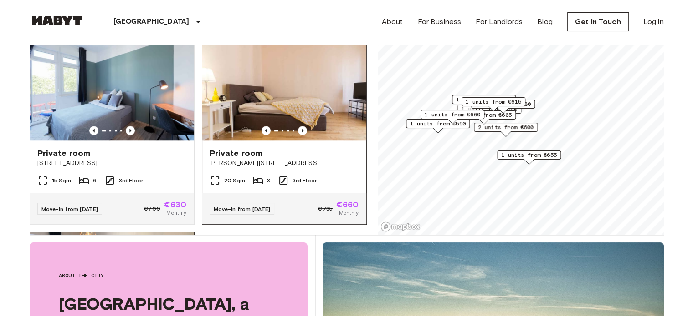
scroll to position [819, 0]
click at [301, 131] on icon "Previous image" at bounding box center [302, 130] width 2 height 4
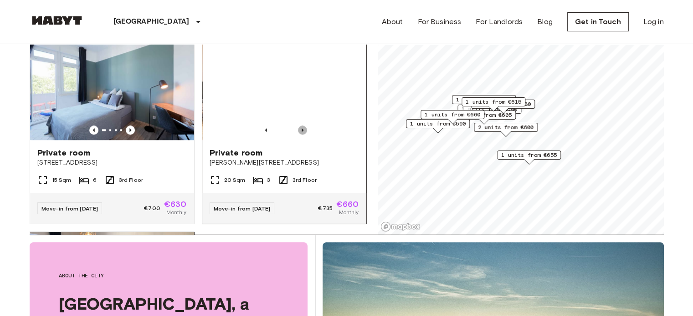
click at [301, 131] on icon "Previous image" at bounding box center [302, 130] width 2 height 4
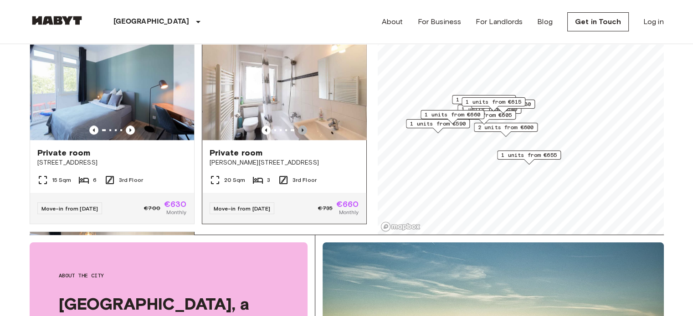
click at [301, 131] on icon "Previous image" at bounding box center [302, 130] width 2 height 4
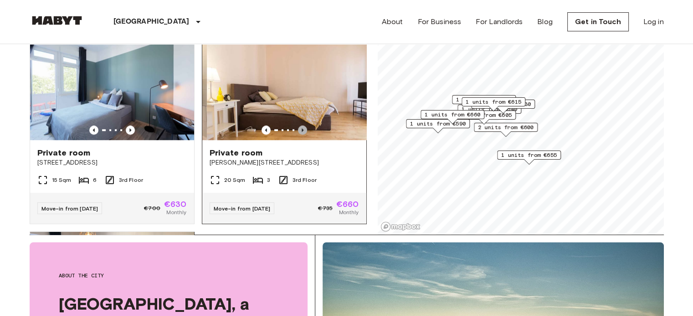
click at [301, 131] on icon "Previous image" at bounding box center [302, 130] width 2 height 4
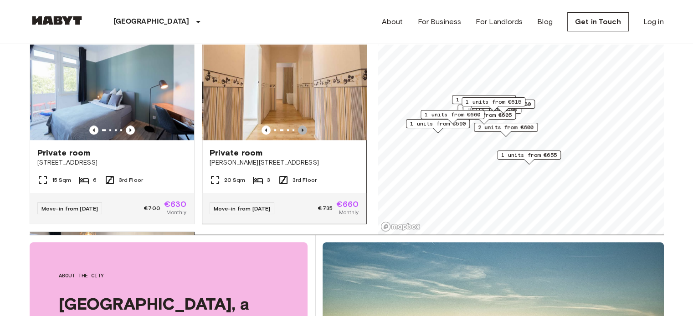
click at [301, 131] on icon "Previous image" at bounding box center [302, 130] width 2 height 4
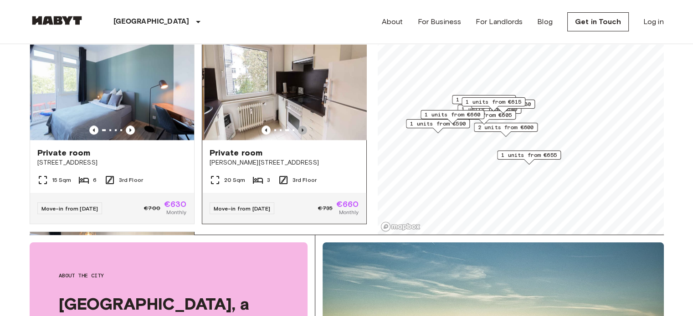
click at [301, 131] on icon "Previous image" at bounding box center [302, 130] width 2 height 4
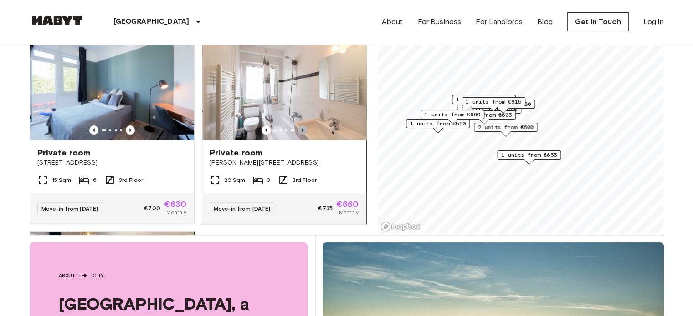
click at [301, 131] on icon "Previous image" at bounding box center [302, 130] width 2 height 4
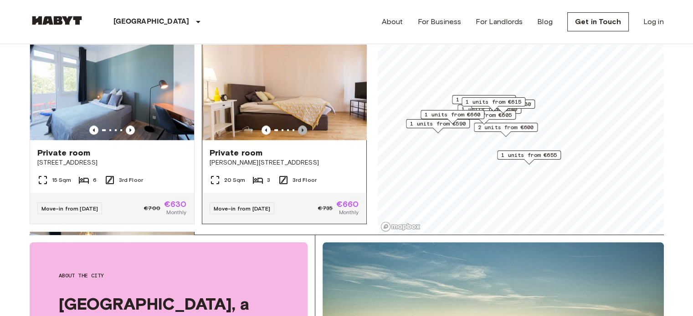
click at [301, 131] on icon "Previous image" at bounding box center [302, 130] width 2 height 4
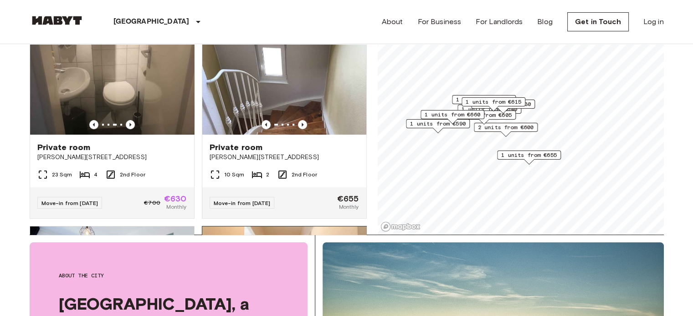
scroll to position [622, 0]
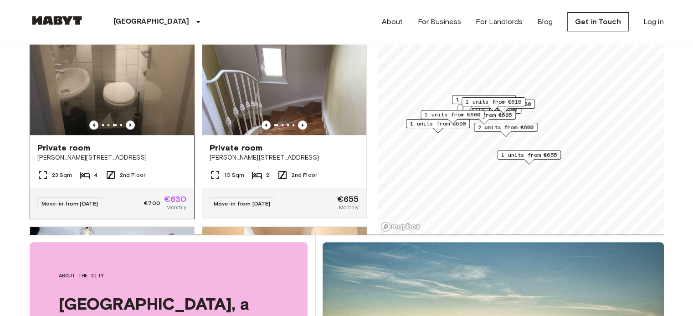
click at [183, 193] on div "Move-in from 04 Nov 25 €700 €630 Monthly" at bounding box center [112, 203] width 164 height 31
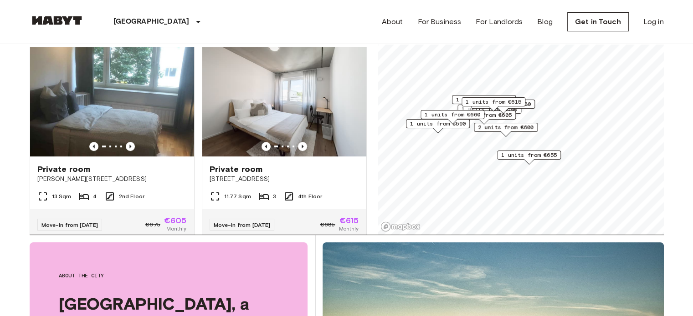
scroll to position [400, 0]
click at [299, 142] on icon "Previous image" at bounding box center [302, 146] width 9 height 9
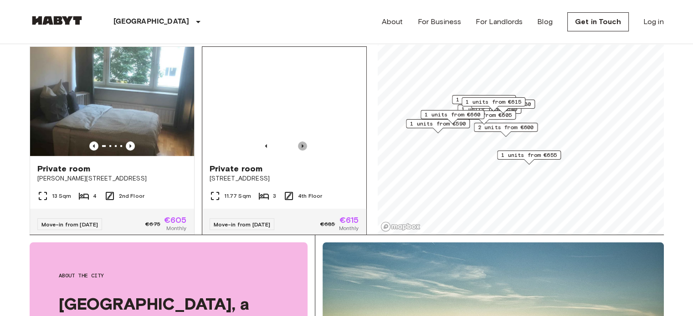
click at [299, 142] on icon "Previous image" at bounding box center [302, 146] width 9 height 9
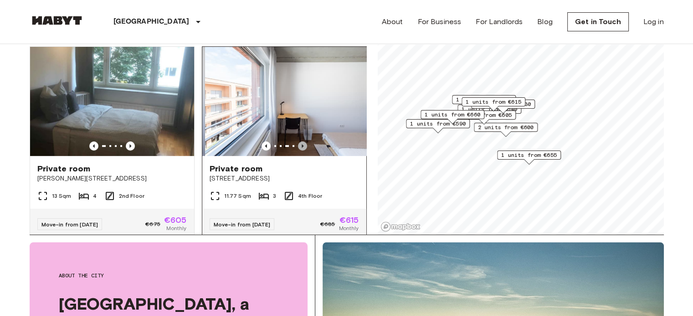
click at [299, 142] on icon "Previous image" at bounding box center [302, 146] width 9 height 9
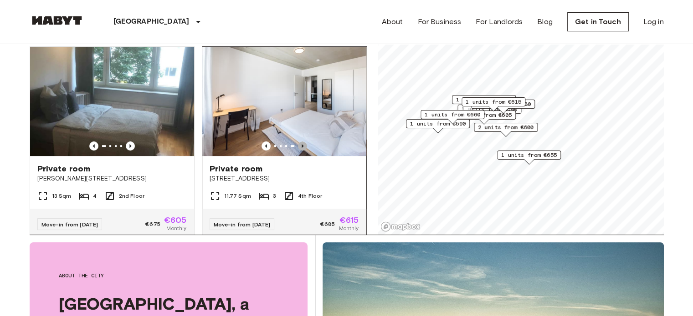
click at [299, 142] on icon "Previous image" at bounding box center [302, 146] width 9 height 9
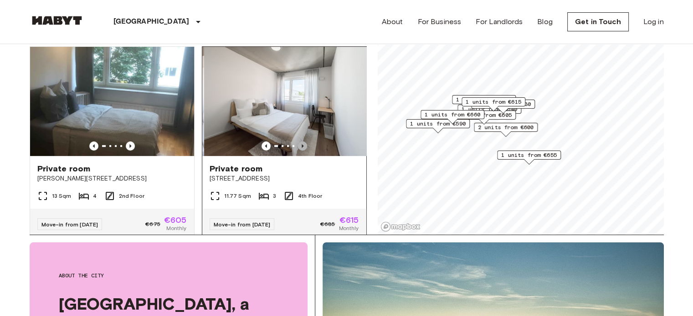
click at [299, 142] on icon "Previous image" at bounding box center [302, 146] width 9 height 9
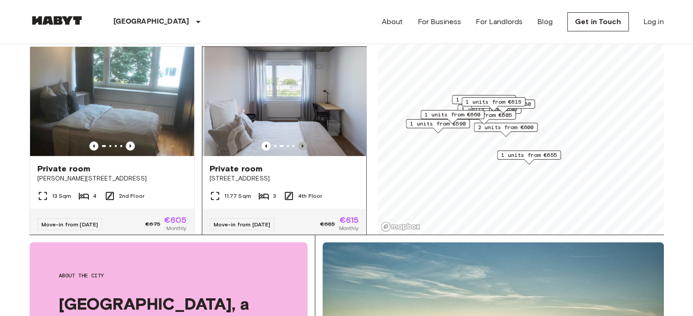
click at [299, 142] on icon "Previous image" at bounding box center [302, 146] width 9 height 9
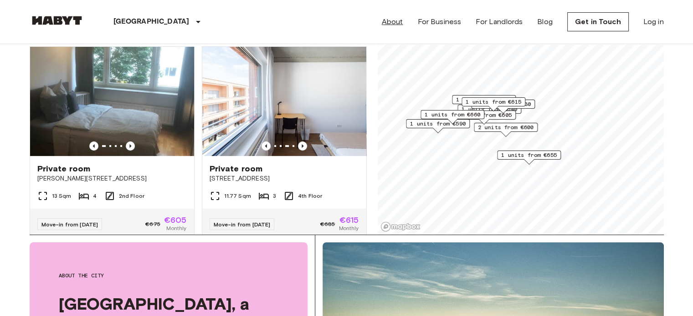
click at [396, 22] on link "About" at bounding box center [392, 21] width 21 height 11
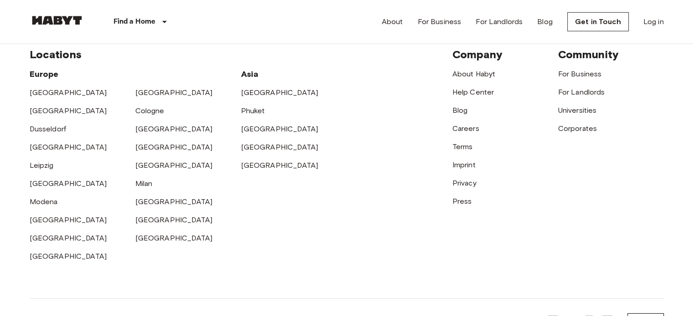
scroll to position [2849, 0]
click at [458, 143] on link "Terms" at bounding box center [462, 147] width 20 height 9
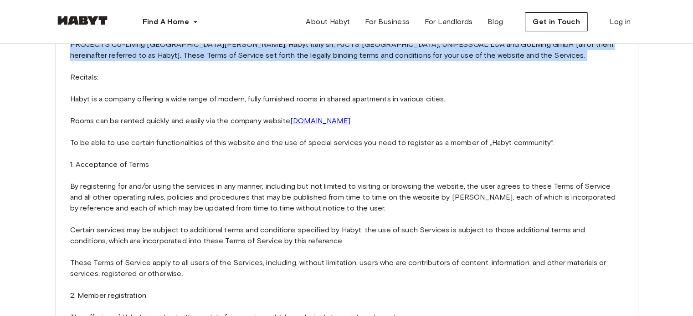
scroll to position [126, 0]
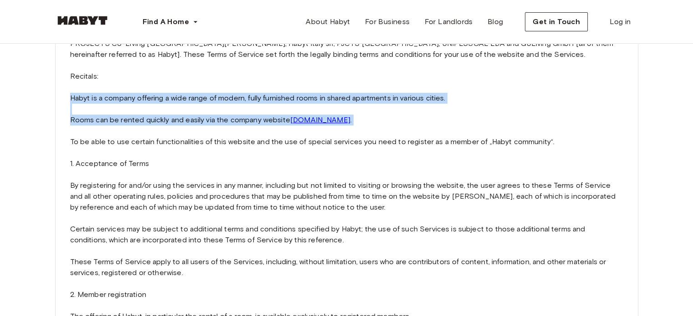
drag, startPoint x: 138, startPoint y: 100, endPoint x: 145, endPoint y: 120, distance: 21.7
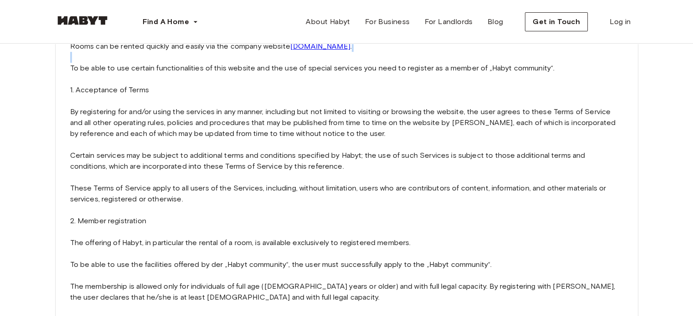
scroll to position [200, 0]
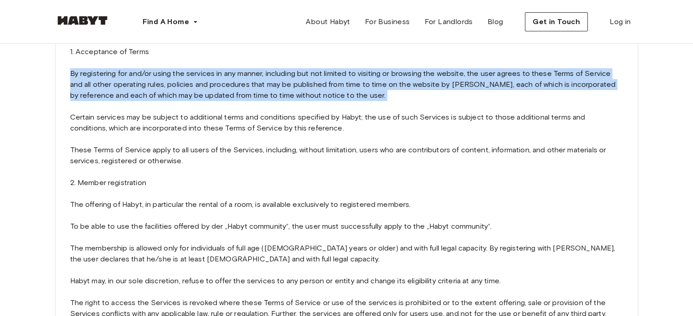
scroll to position [243, 0]
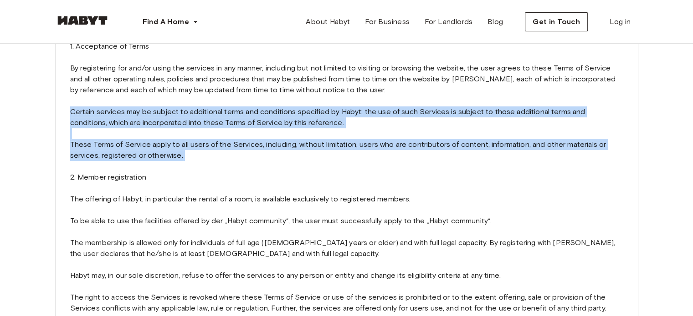
drag, startPoint x: 132, startPoint y: 116, endPoint x: 138, endPoint y: 145, distance: 30.4
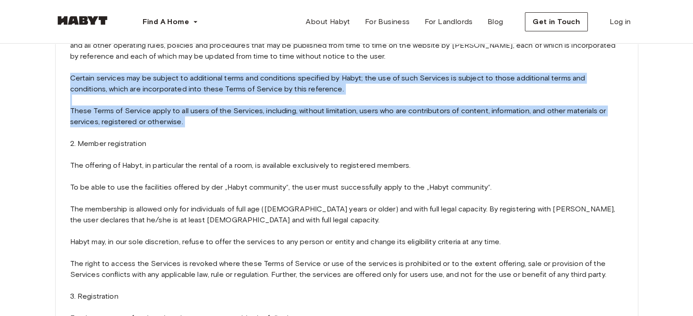
scroll to position [278, 0]
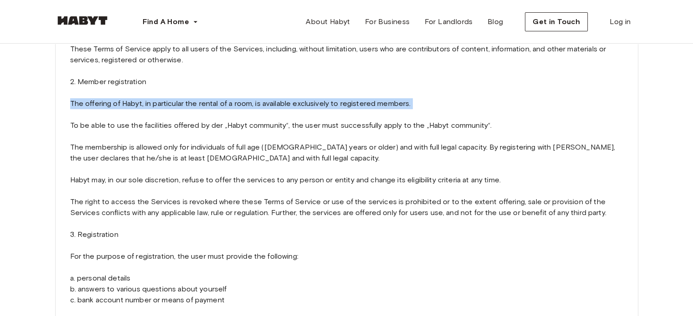
scroll to position [341, 0]
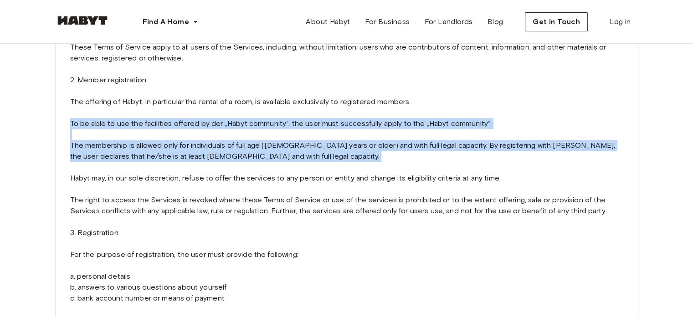
drag, startPoint x: 135, startPoint y: 127, endPoint x: 148, endPoint y: 158, distance: 33.2
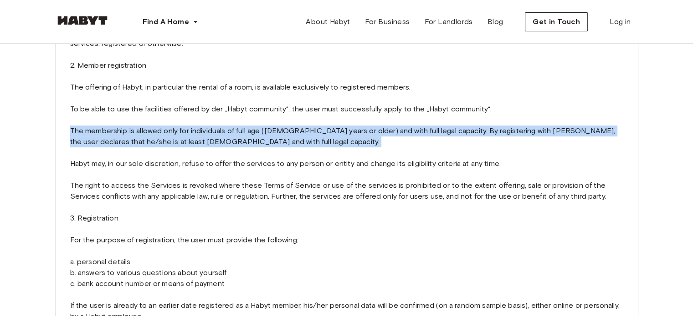
drag, startPoint x: 195, startPoint y: 127, endPoint x: 200, endPoint y: 131, distance: 6.6
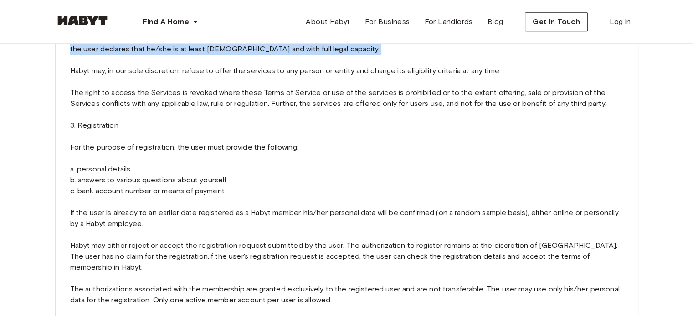
scroll to position [449, 0]
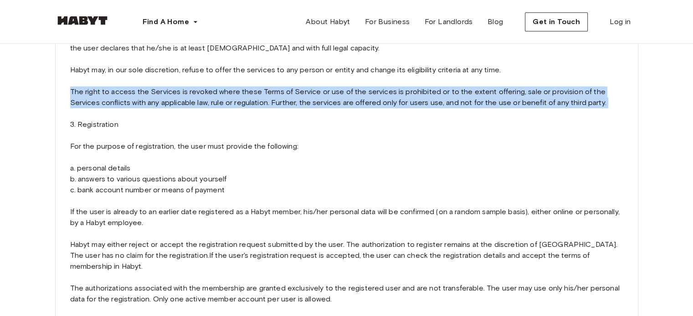
drag, startPoint x: 202, startPoint y: 97, endPoint x: 198, endPoint y: 101, distance: 5.8
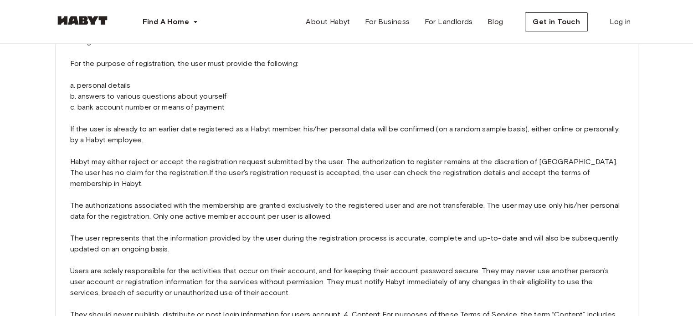
scroll to position [533, 0]
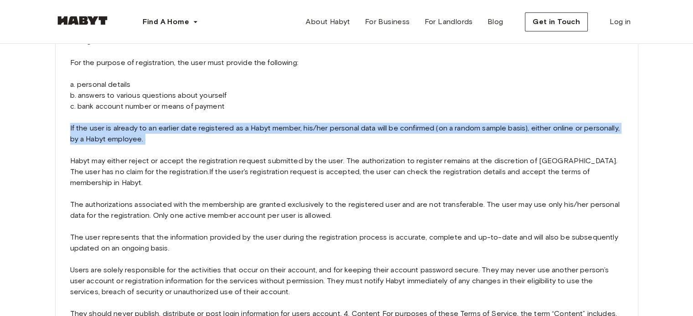
drag, startPoint x: 148, startPoint y: 127, endPoint x: 153, endPoint y: 129, distance: 5.8
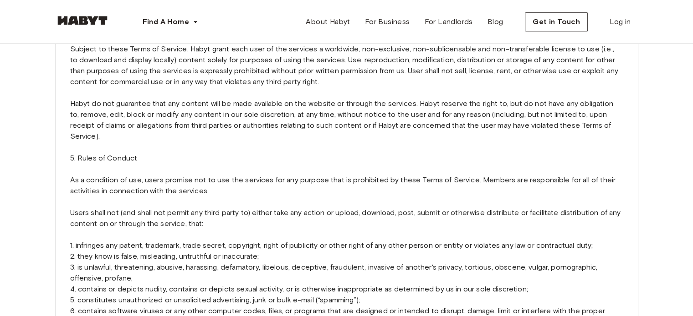
scroll to position [930, 0]
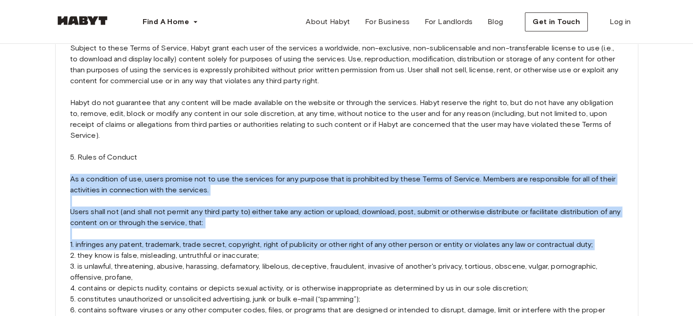
drag, startPoint x: 150, startPoint y: 143, endPoint x: 156, endPoint y: 210, distance: 67.6
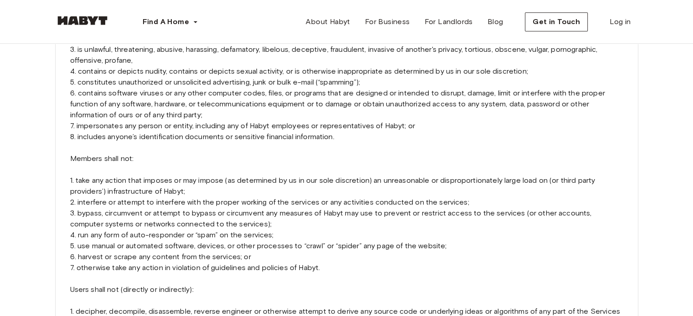
scroll to position [1147, 0]
click at [153, 149] on p "Please read these Terms of Service fully and carefully before using www.habyt.c…" at bounding box center [346, 186] width 553 height 2360
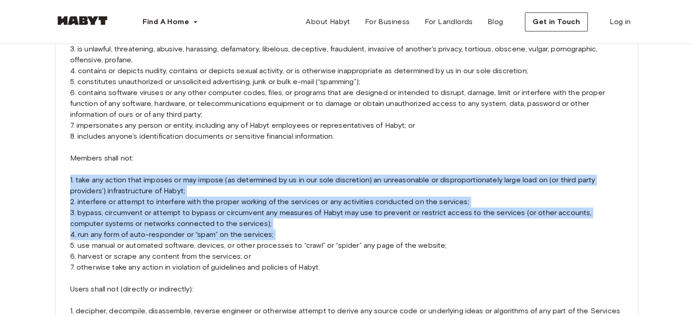
drag, startPoint x: 153, startPoint y: 149, endPoint x: 164, endPoint y: 204, distance: 55.7
click at [164, 204] on p "Please read these Terms of Service fully and carefully before using www.habyt.c…" at bounding box center [346, 186] width 553 height 2360
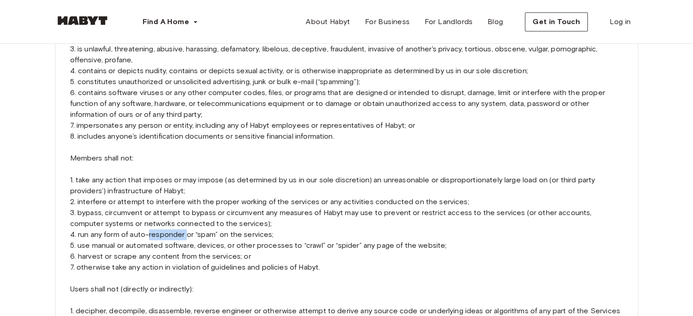
click at [164, 204] on p "Please read these Terms of Service fully and carefully before using www.habyt.c…" at bounding box center [346, 186] width 553 height 2360
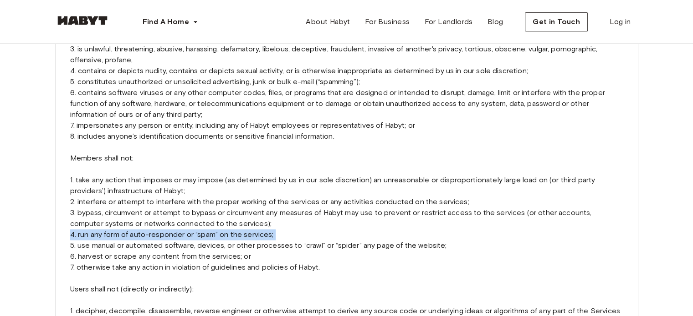
click at [164, 204] on p "Please read these Terms of Service fully and carefully before using www.habyt.c…" at bounding box center [346, 186] width 553 height 2360
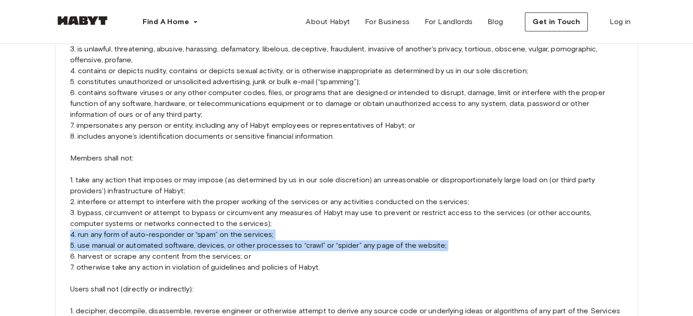
drag, startPoint x: 164, startPoint y: 204, endPoint x: 168, endPoint y: 211, distance: 7.5
click at [168, 211] on p "Please read these Terms of Service fully and carefully before using www.habyt.c…" at bounding box center [346, 186] width 553 height 2360
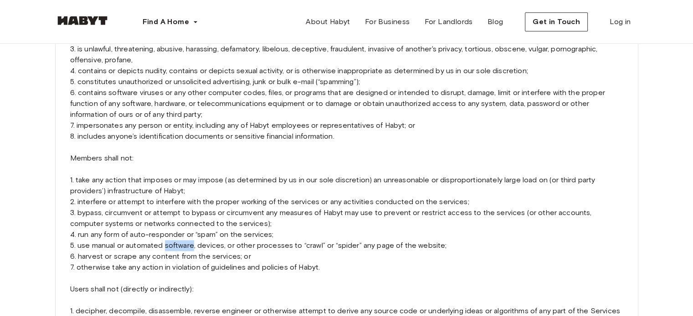
click at [168, 211] on p "Please read these Terms of Service fully and carefully before using www.habyt.c…" at bounding box center [346, 186] width 553 height 2360
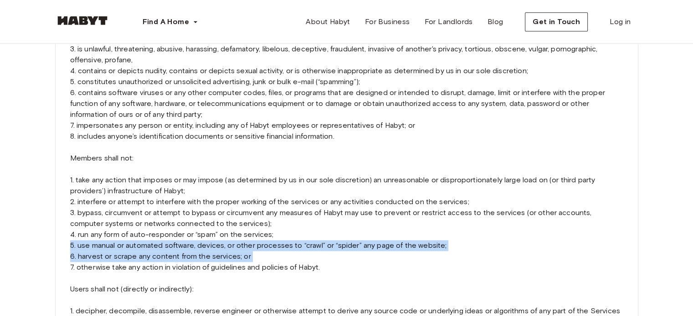
drag, startPoint x: 168, startPoint y: 211, endPoint x: 170, endPoint y: 220, distance: 9.5
click at [170, 220] on p "Please read these Terms of Service fully and carefully before using www.habyt.c…" at bounding box center [346, 186] width 553 height 2360
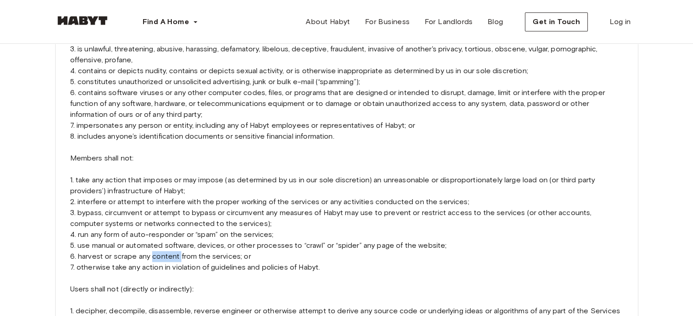
click at [170, 220] on p "Please read these Terms of Service fully and carefully before using www.habyt.c…" at bounding box center [346, 186] width 553 height 2360
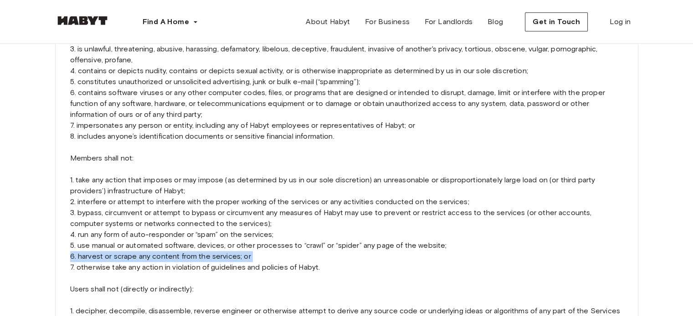
click at [170, 220] on p "Please read these Terms of Service fully and carefully before using www.habyt.c…" at bounding box center [346, 186] width 553 height 2360
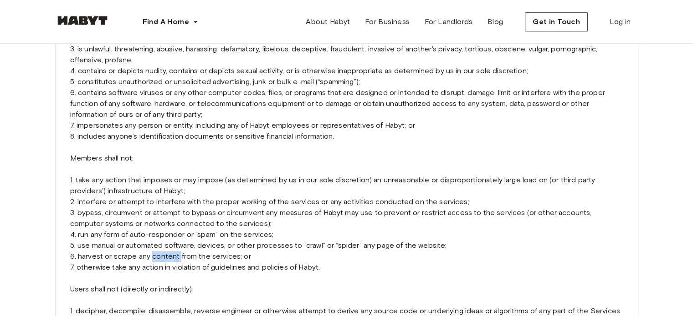
click at [170, 220] on p "Please read these Terms of Service fully and carefully before using www.habyt.c…" at bounding box center [346, 186] width 553 height 2360
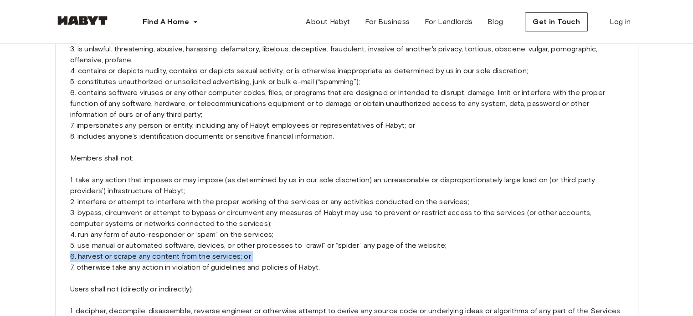
click at [170, 220] on p "Please read these Terms of Service fully and carefully before using www.habyt.c…" at bounding box center [346, 186] width 553 height 2360
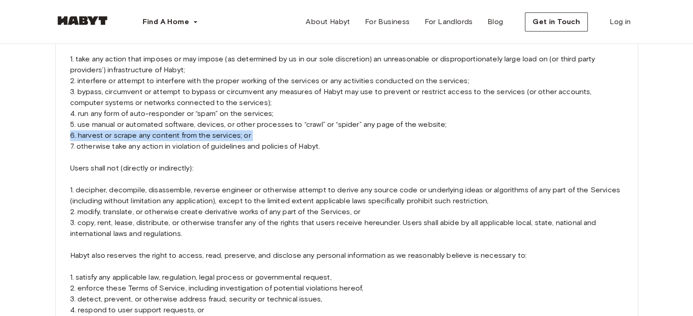
scroll to position [1269, 0]
click at [222, 91] on p "Please read these Terms of Service fully and carefully before using www.habyt.c…" at bounding box center [346, 64] width 553 height 2360
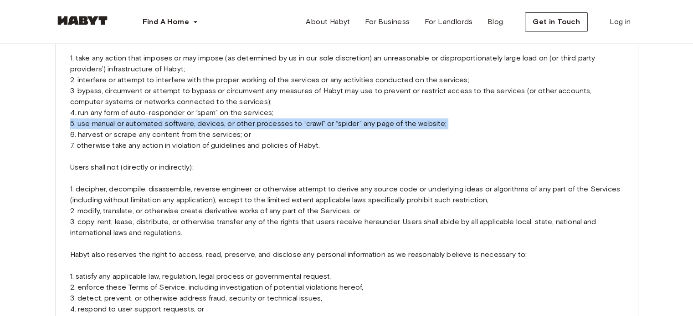
click at [222, 91] on p "Please read these Terms of Service fully and carefully before using www.habyt.c…" at bounding box center [346, 64] width 553 height 2360
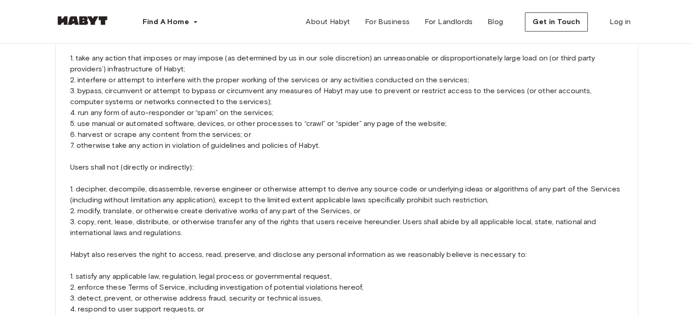
click at [220, 105] on p "Please read these Terms of Service fully and carefully before using www.habyt.c…" at bounding box center [346, 64] width 553 height 2360
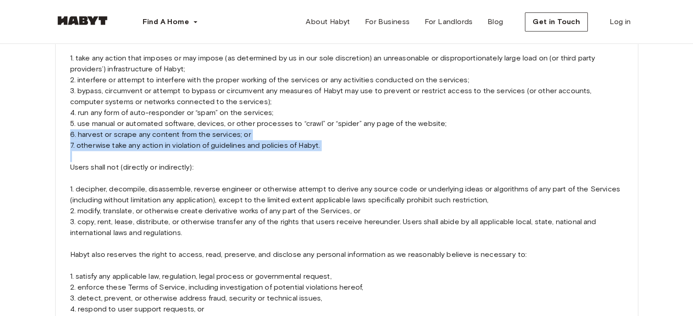
drag, startPoint x: 220, startPoint y: 105, endPoint x: 224, endPoint y: 122, distance: 17.6
click at [224, 122] on p "Please read these Terms of Service fully and carefully before using www.habyt.c…" at bounding box center [346, 64] width 553 height 2360
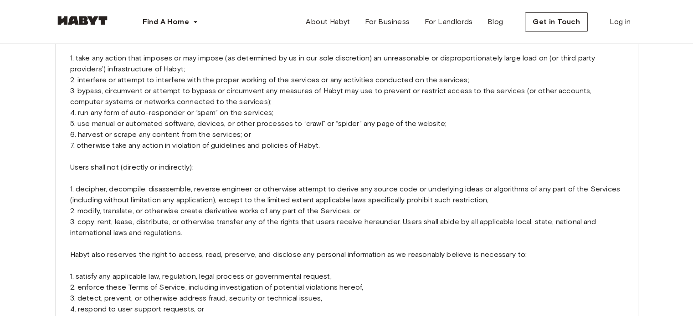
click at [126, 154] on p "Please read these Terms of Service fully and carefully before using www.habyt.c…" at bounding box center [346, 64] width 553 height 2360
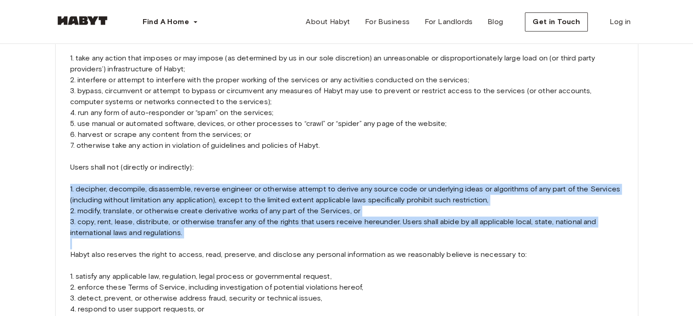
drag, startPoint x: 126, startPoint y: 154, endPoint x: 137, endPoint y: 208, distance: 54.8
click at [137, 208] on p "Please read these Terms of Service fully and carefully before using www.habyt.c…" at bounding box center [346, 64] width 553 height 2360
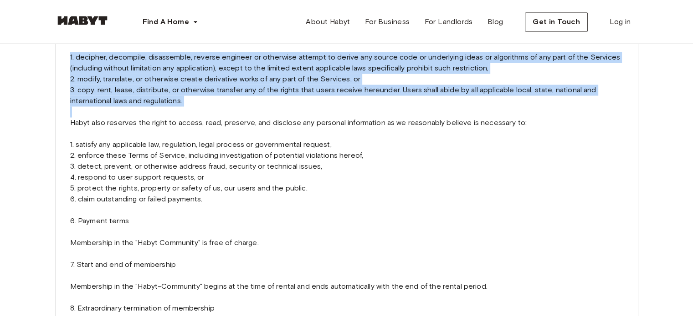
scroll to position [1402, 0]
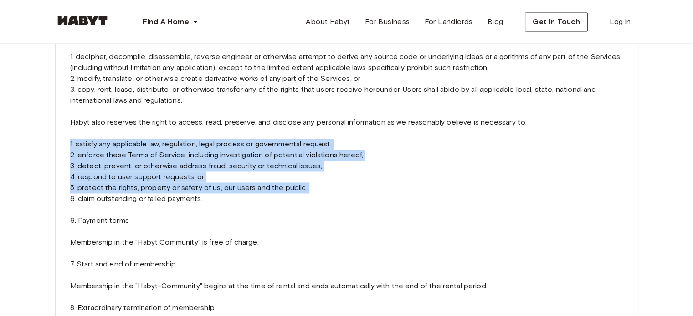
drag, startPoint x: 121, startPoint y: 116, endPoint x: 133, endPoint y: 154, distance: 39.6
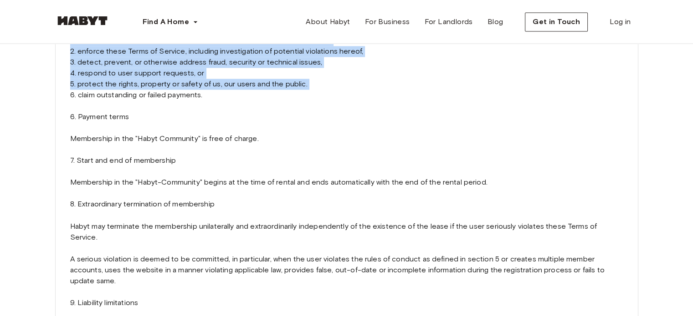
scroll to position [1508, 0]
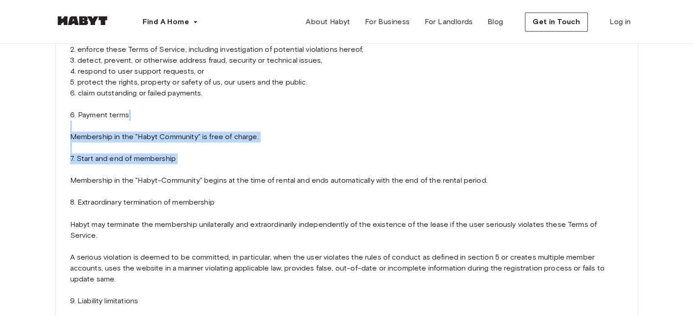
drag, startPoint x: 105, startPoint y: 98, endPoint x: 180, endPoint y: 124, distance: 80.1
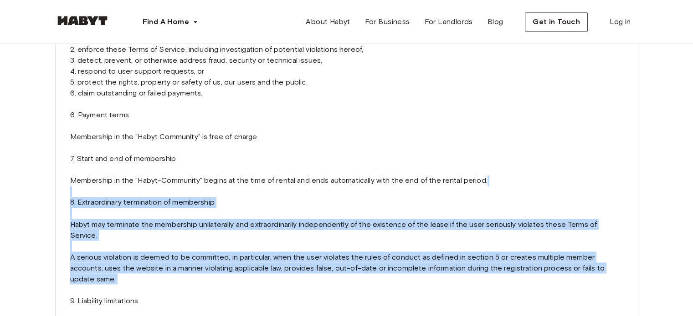
drag, startPoint x: 171, startPoint y: 154, endPoint x: 191, endPoint y: 229, distance: 77.8
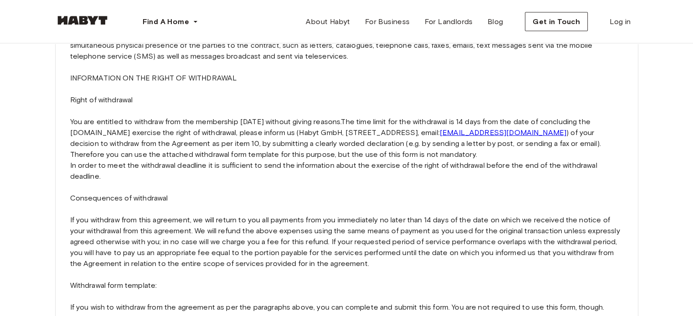
scroll to position [2093, 0]
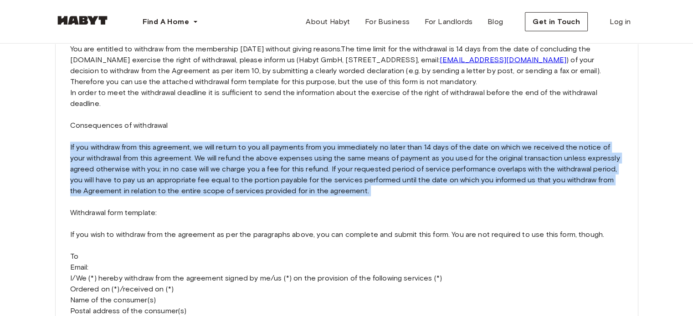
scroll to position [2164, 0]
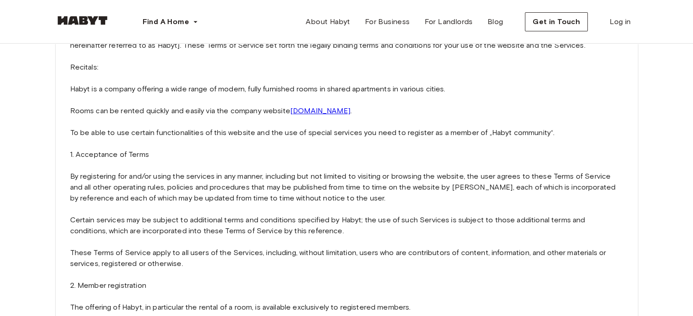
scroll to position [0, 0]
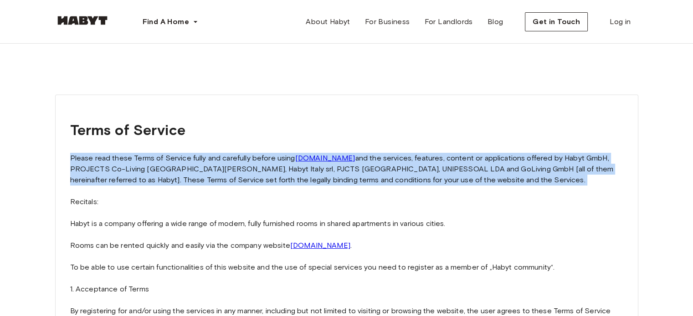
click at [502, 15] on link "Blog" at bounding box center [495, 22] width 31 height 18
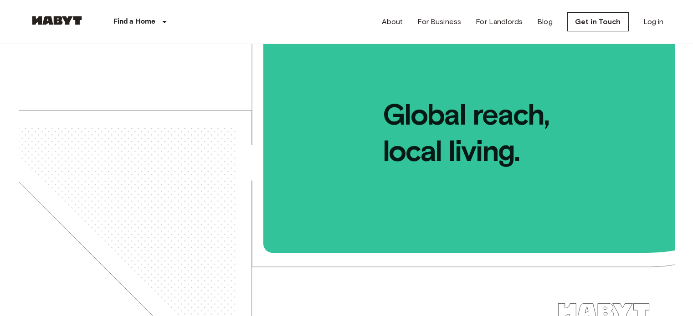
scroll to position [259, 0]
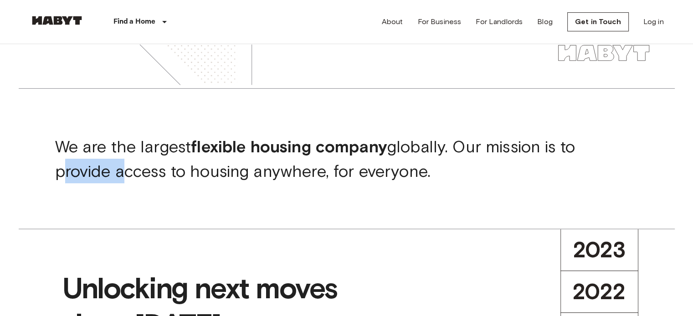
click at [99, 185] on div "We are the largest flexible housing company globally. Our mission is to provide…" at bounding box center [347, 158] width 656 height 141
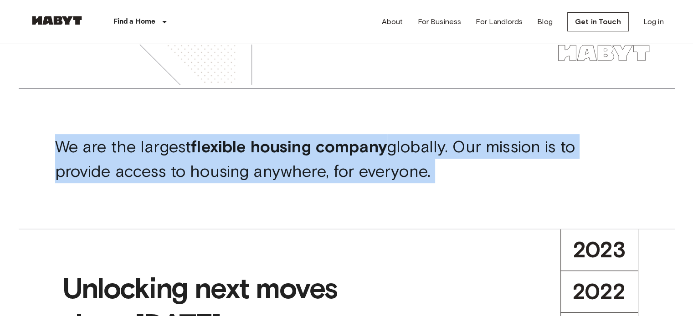
click at [99, 185] on div "We are the largest flexible housing company globally. Our mission is to provide…" at bounding box center [347, 158] width 656 height 141
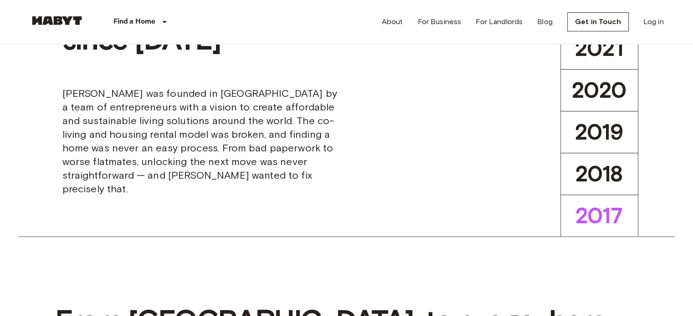
scroll to position [545, 0]
click at [126, 122] on span "[PERSON_NAME] was founded in [GEOGRAPHIC_DATA] by a team of entrepreneurs with …" at bounding box center [200, 141] width 277 height 109
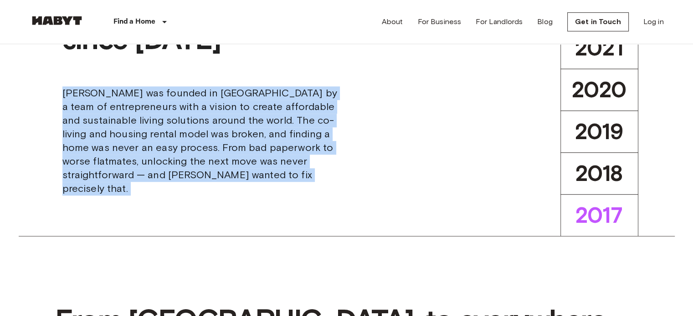
click at [126, 122] on span "[PERSON_NAME] was founded in [GEOGRAPHIC_DATA] by a team of entrepreneurs with …" at bounding box center [200, 141] width 277 height 109
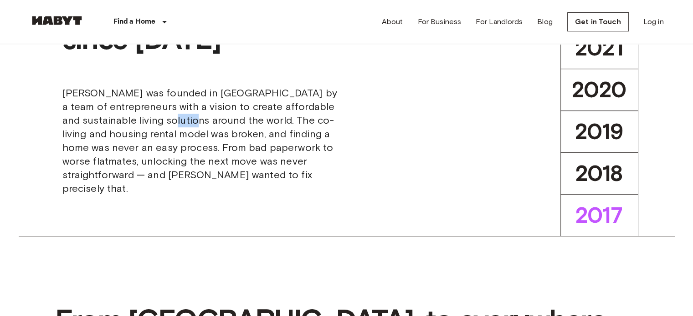
click at [126, 122] on span "[PERSON_NAME] was founded in [GEOGRAPHIC_DATA] by a team of entrepreneurs with …" at bounding box center [200, 141] width 277 height 109
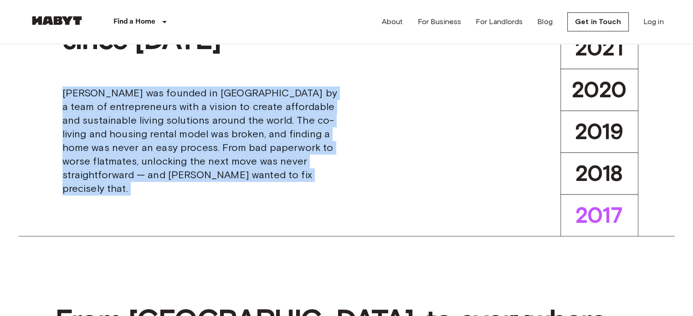
click at [126, 122] on span "[PERSON_NAME] was founded in [GEOGRAPHIC_DATA] by a team of entrepreneurs with …" at bounding box center [200, 141] width 277 height 109
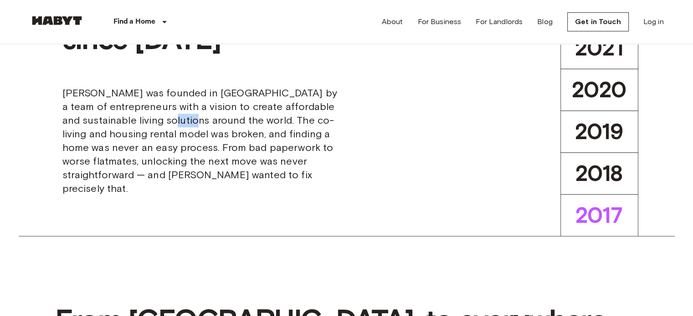
click at [126, 122] on span "[PERSON_NAME] was founded in [GEOGRAPHIC_DATA] by a team of entrepreneurs with …" at bounding box center [200, 141] width 277 height 109
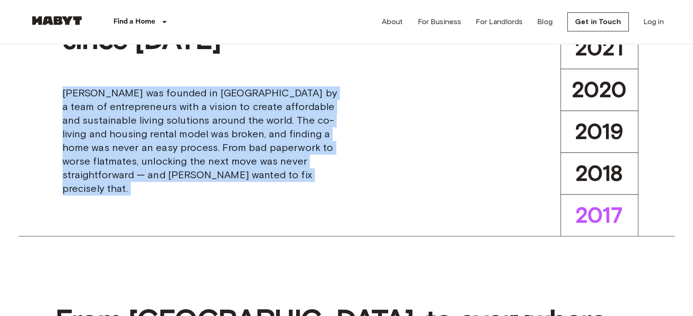
click at [126, 122] on span "[PERSON_NAME] was founded in [GEOGRAPHIC_DATA] by a team of entrepreneurs with …" at bounding box center [200, 141] width 277 height 109
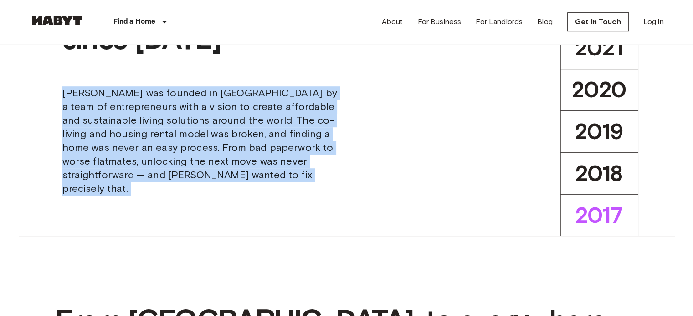
click at [126, 122] on span "[PERSON_NAME] was founded in [GEOGRAPHIC_DATA] by a team of entrepreneurs with …" at bounding box center [200, 141] width 277 height 109
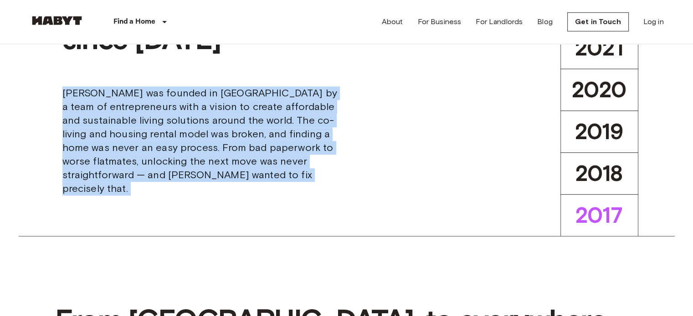
click at [126, 122] on span "[PERSON_NAME] was founded in [GEOGRAPHIC_DATA] by a team of entrepreneurs with …" at bounding box center [200, 141] width 277 height 109
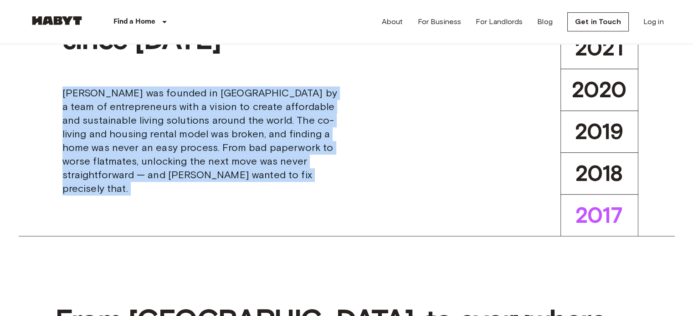
click at [126, 122] on span "[PERSON_NAME] was founded in [GEOGRAPHIC_DATA] by a team of entrepreneurs with …" at bounding box center [200, 141] width 277 height 109
drag, startPoint x: 126, startPoint y: 122, endPoint x: 126, endPoint y: 146, distance: 24.6
click at [126, 146] on span "[PERSON_NAME] was founded in [GEOGRAPHIC_DATA] by a team of entrepreneurs with …" at bounding box center [200, 141] width 277 height 109
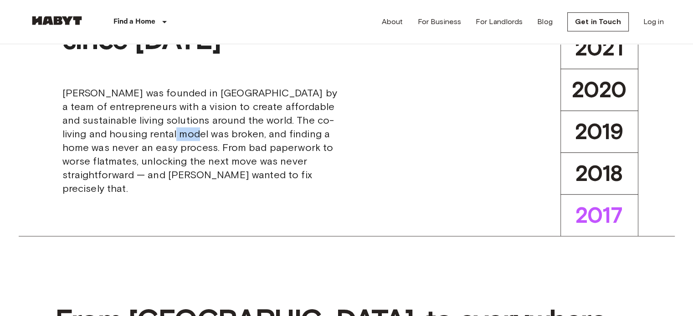
click at [126, 146] on span "[PERSON_NAME] was founded in [GEOGRAPHIC_DATA] by a team of entrepreneurs with …" at bounding box center [200, 141] width 277 height 109
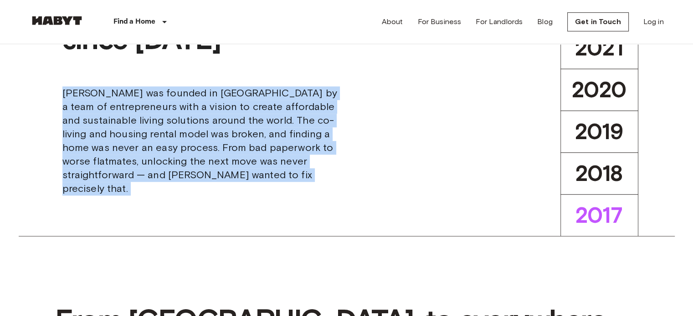
click at [126, 146] on span "[PERSON_NAME] was founded in [GEOGRAPHIC_DATA] by a team of entrepreneurs with …" at bounding box center [200, 141] width 277 height 109
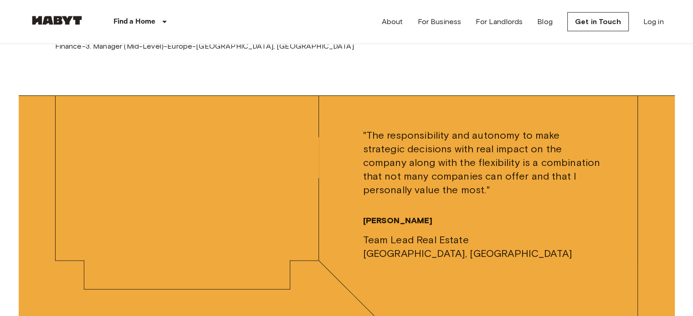
scroll to position [2487, 0]
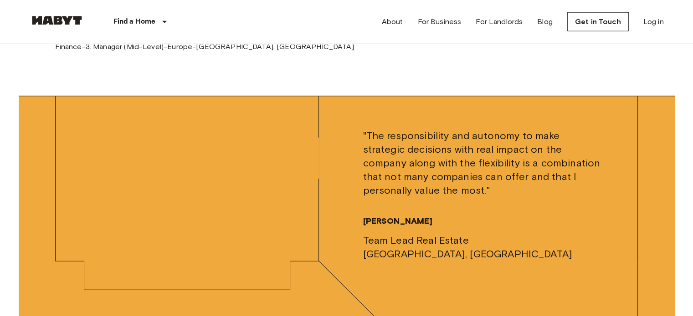
click at [377, 165] on span ""The responsibility and autonomy to make strategic decisions with real impact o…" at bounding box center [481, 163] width 238 height 68
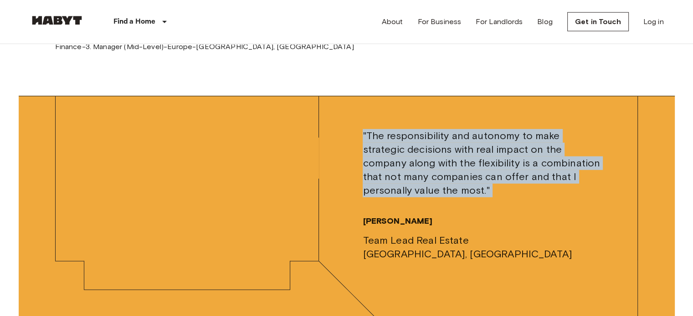
click at [377, 165] on span ""The responsibility and autonomy to make strategic decisions with real impact o…" at bounding box center [481, 163] width 238 height 68
click at [375, 162] on span ""The responsibility and autonomy to make strategic decisions with real impact o…" at bounding box center [481, 163] width 238 height 68
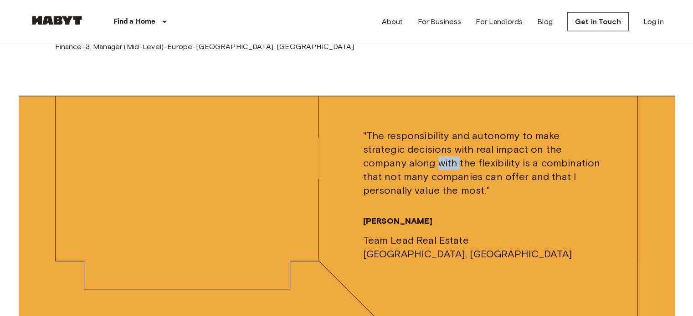
click at [375, 162] on span ""The responsibility and autonomy to make strategic decisions with real impact o…" at bounding box center [481, 163] width 238 height 68
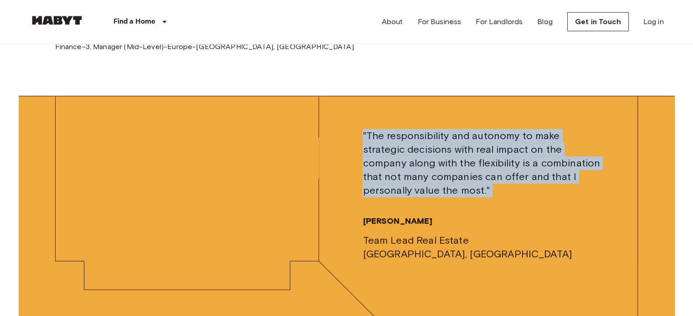
click at [375, 162] on span ""The responsibility and autonomy to make strategic decisions with real impact o…" at bounding box center [481, 163] width 238 height 68
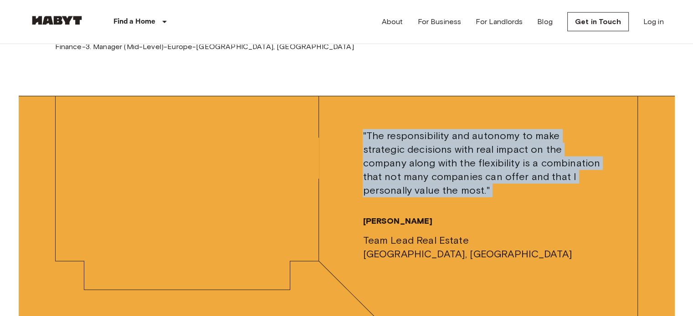
click at [375, 162] on span ""The responsibility and autonomy to make strategic decisions with real impact o…" at bounding box center [481, 163] width 238 height 68
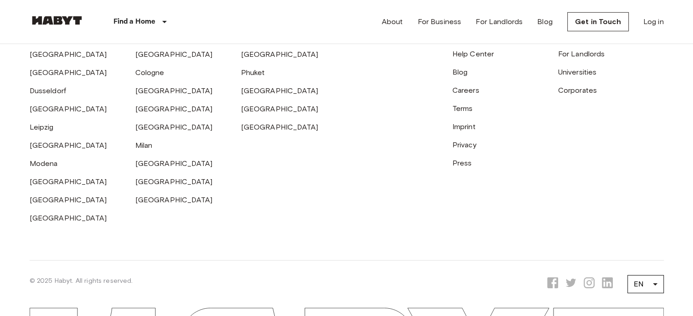
scroll to position [2841, 0]
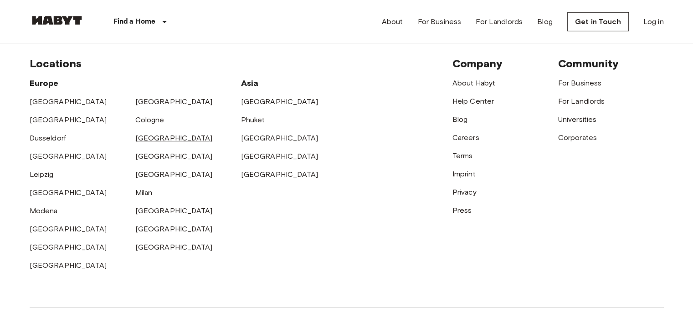
click at [146, 137] on link "[GEOGRAPHIC_DATA]" at bounding box center [173, 138] width 77 height 9
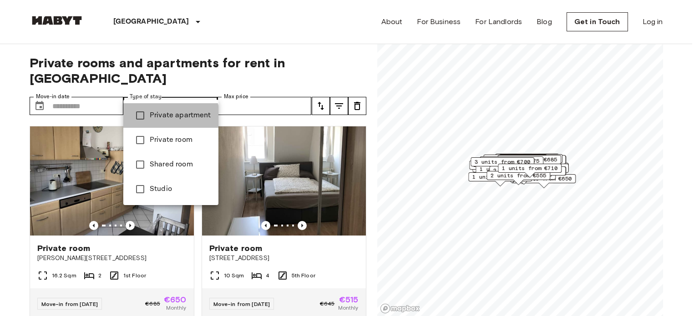
click at [164, 118] on span "Private apartment" at bounding box center [180, 115] width 61 height 11
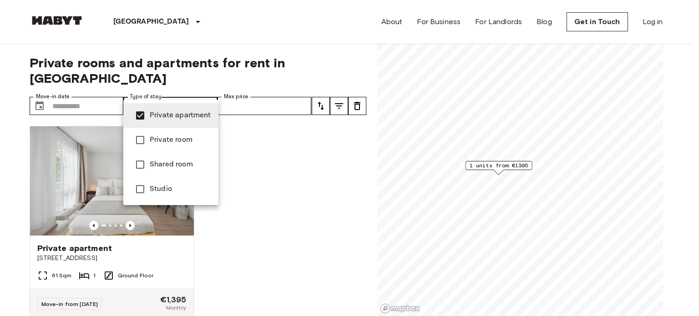
click at [226, 229] on div at bounding box center [349, 158] width 699 height 316
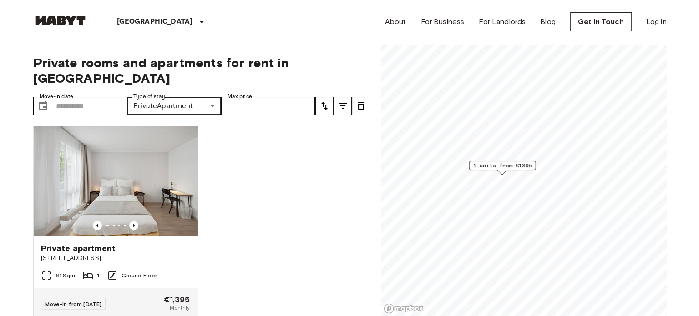
scroll to position [5, 0]
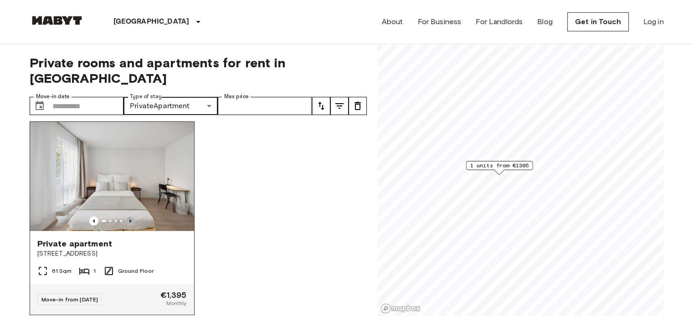
click at [129, 217] on icon "Previous image" at bounding box center [130, 221] width 9 height 9
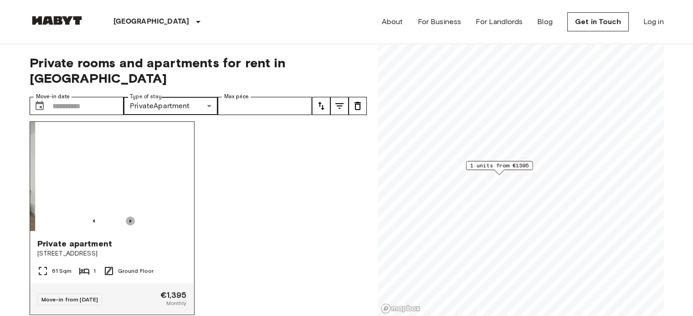
click at [129, 217] on icon "Previous image" at bounding box center [130, 221] width 9 height 9
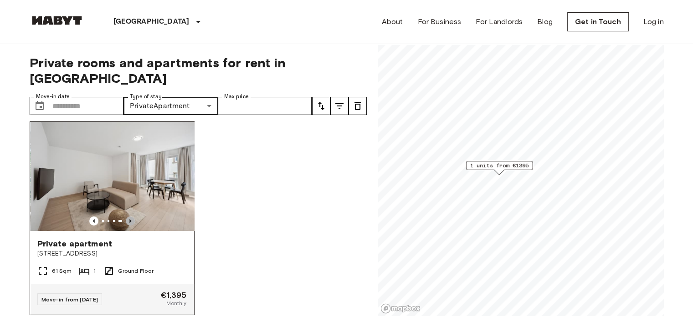
click at [129, 217] on icon "Previous image" at bounding box center [130, 221] width 9 height 9
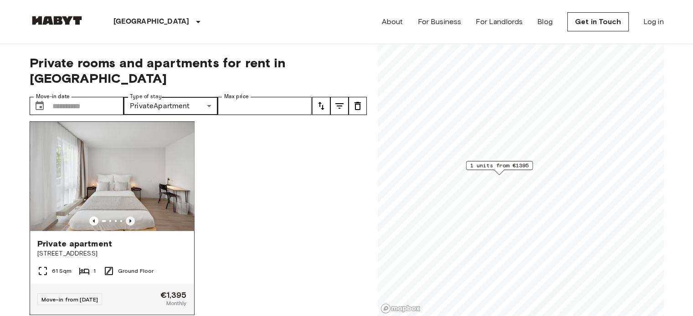
click at [129, 217] on icon "Previous image" at bounding box center [130, 221] width 9 height 9
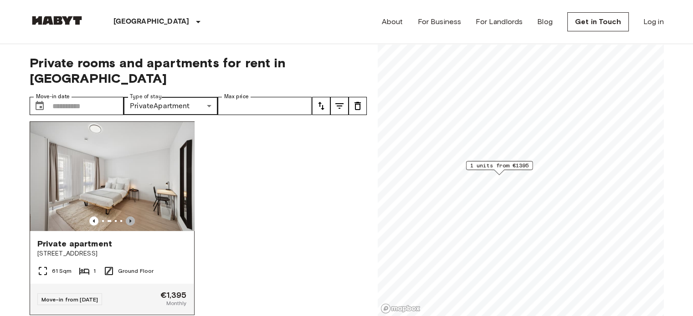
click at [129, 217] on icon "Previous image" at bounding box center [130, 221] width 9 height 9
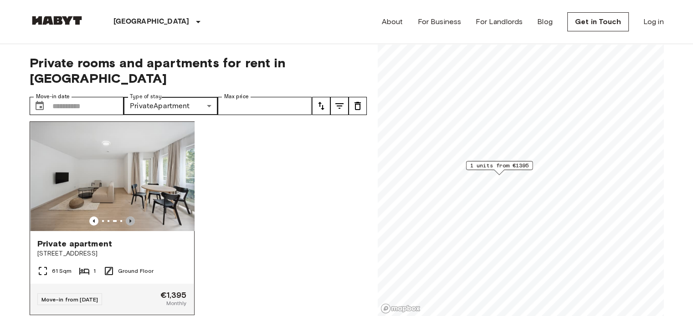
click at [129, 217] on icon "Previous image" at bounding box center [130, 221] width 9 height 9
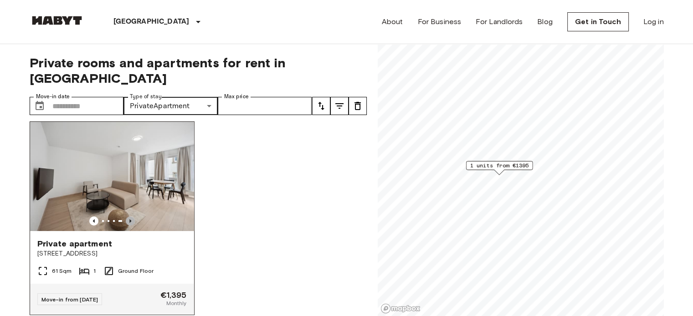
click at [129, 217] on icon "Previous image" at bounding box center [130, 221] width 9 height 9
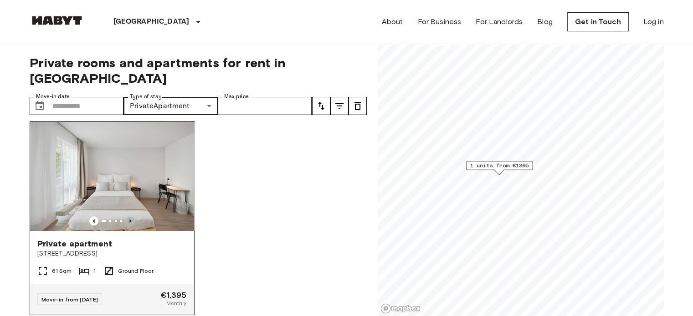
click at [129, 217] on icon "Previous image" at bounding box center [130, 221] width 9 height 9
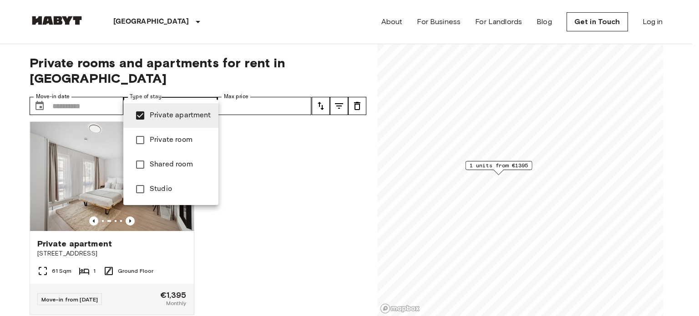
click at [183, 138] on span "Private room" at bounding box center [180, 140] width 61 height 11
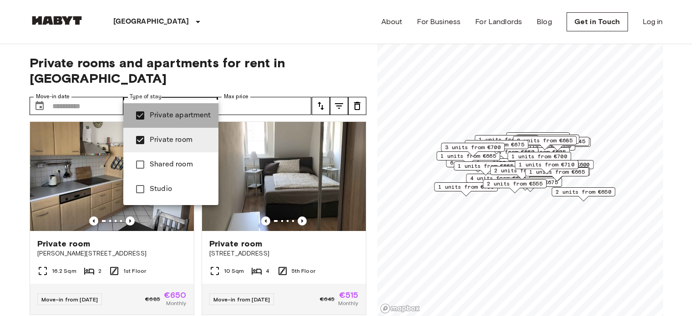
click at [179, 116] on span "Private apartment" at bounding box center [180, 115] width 61 height 11
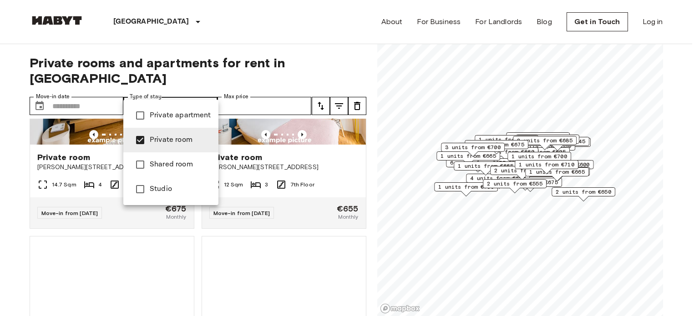
scroll to position [6385, 0]
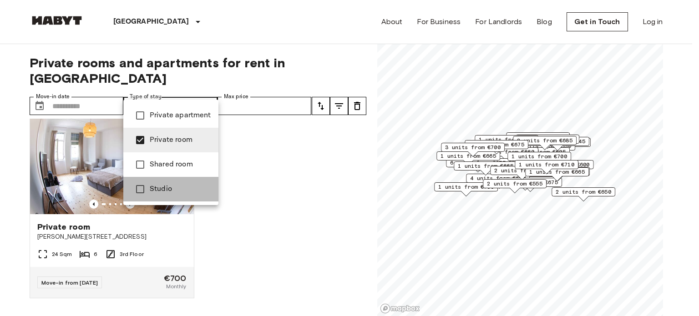
click at [195, 183] on li "Studio" at bounding box center [170, 189] width 95 height 25
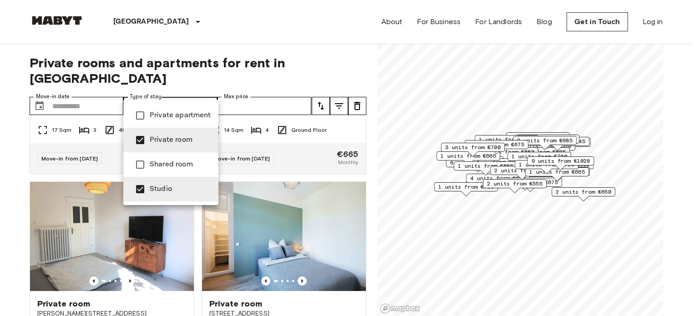
scroll to position [7414, 0]
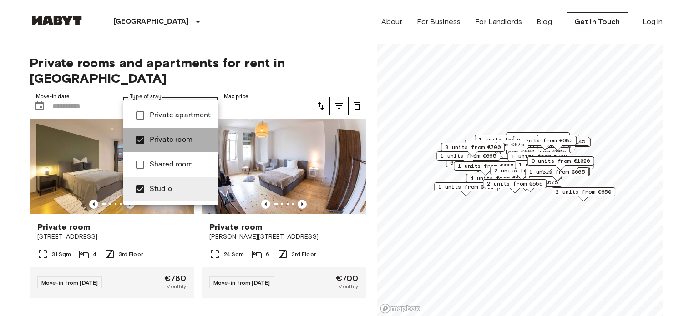
click at [183, 142] on span "Private room" at bounding box center [180, 140] width 61 height 11
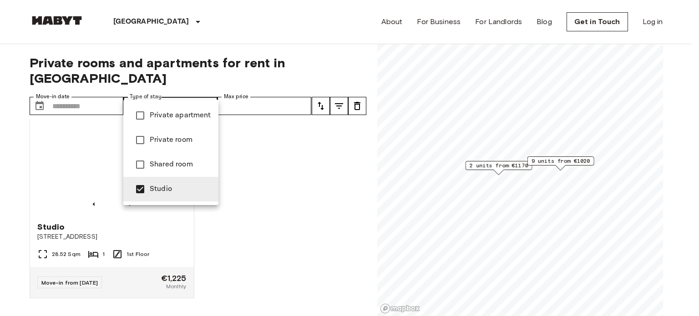
scroll to position [1034, 0]
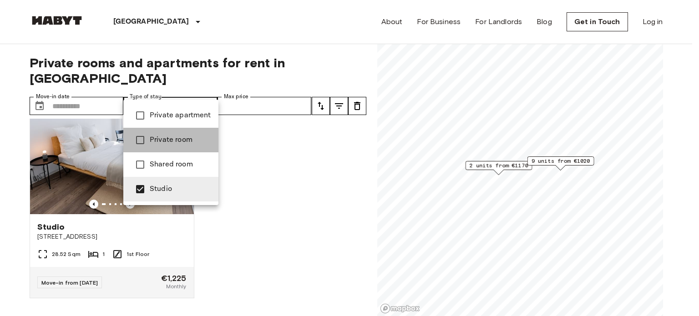
click at [177, 137] on span "Private room" at bounding box center [180, 140] width 61 height 11
click at [171, 192] on span "Studio" at bounding box center [180, 189] width 61 height 11
type input "**********"
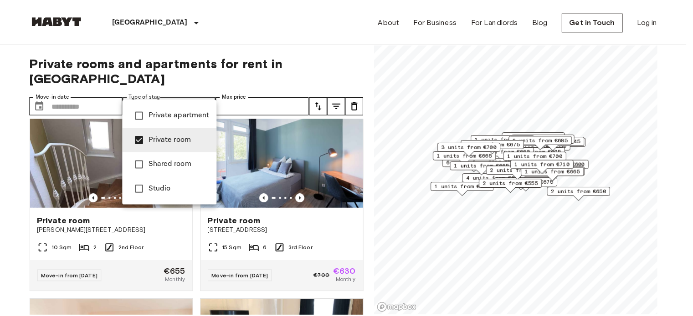
scroll to position [6385, 0]
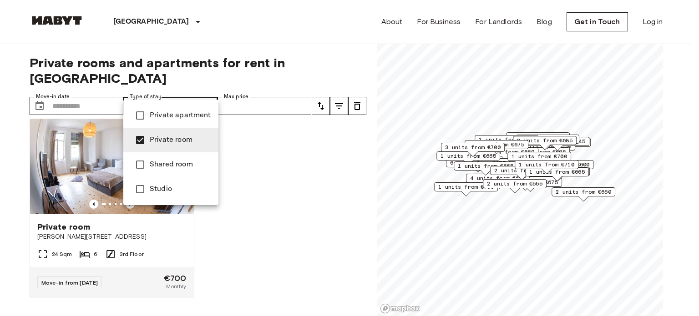
click at [233, 200] on div at bounding box center [349, 158] width 699 height 316
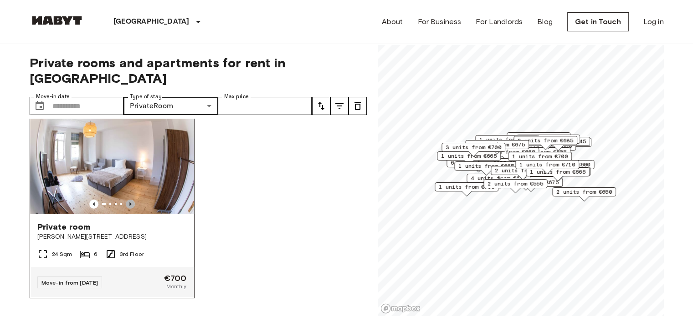
click at [129, 204] on icon "Previous image" at bounding box center [130, 204] width 9 height 9
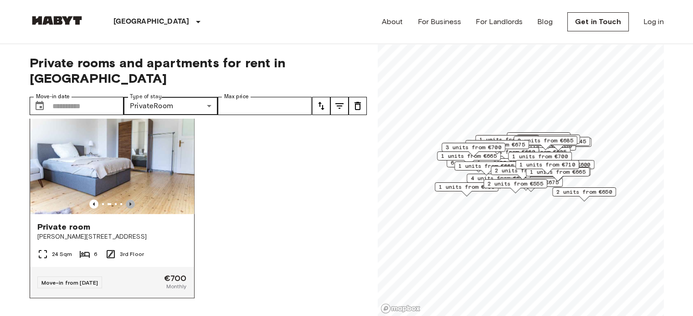
click at [129, 204] on icon "Previous image" at bounding box center [130, 204] width 9 height 9
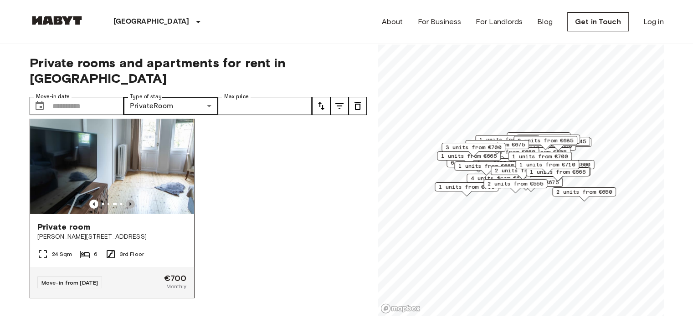
click at [129, 204] on icon "Previous image" at bounding box center [130, 204] width 9 height 9
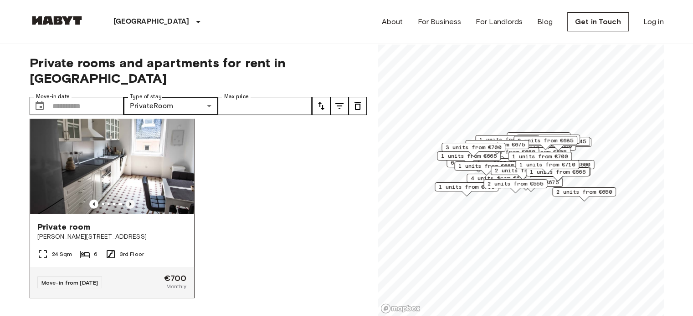
click at [129, 204] on icon "Previous image" at bounding box center [130, 204] width 9 height 9
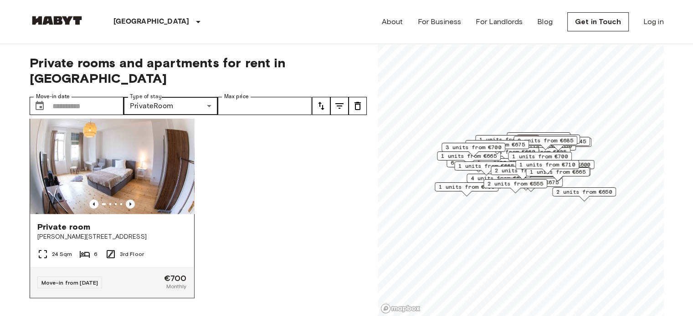
click at [129, 204] on icon "Previous image" at bounding box center [130, 204] width 9 height 9
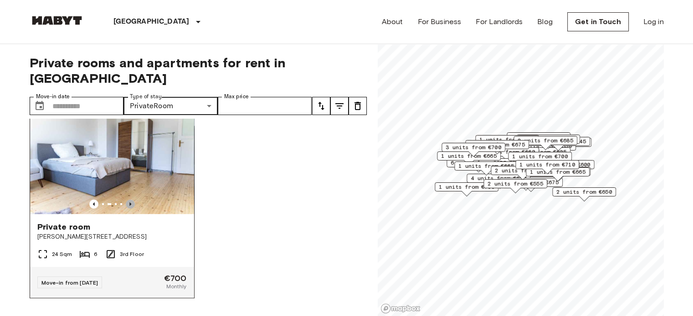
click at [129, 204] on icon "Previous image" at bounding box center [130, 204] width 9 height 9
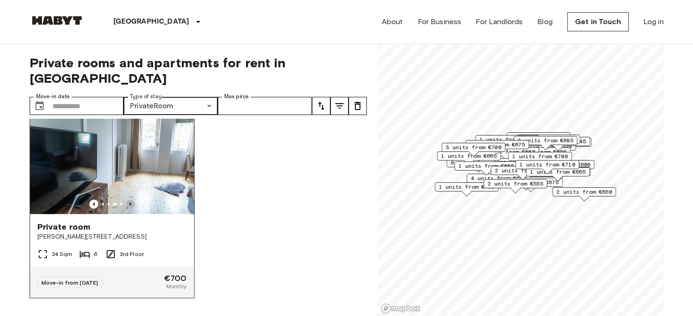
click at [129, 204] on icon "Previous image" at bounding box center [130, 204] width 9 height 9
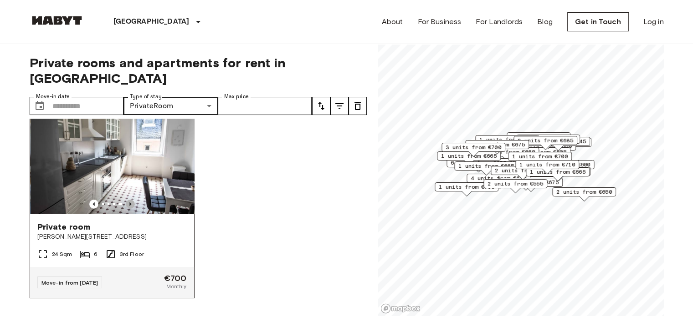
click at [129, 204] on icon "Previous image" at bounding box center [130, 204] width 9 height 9
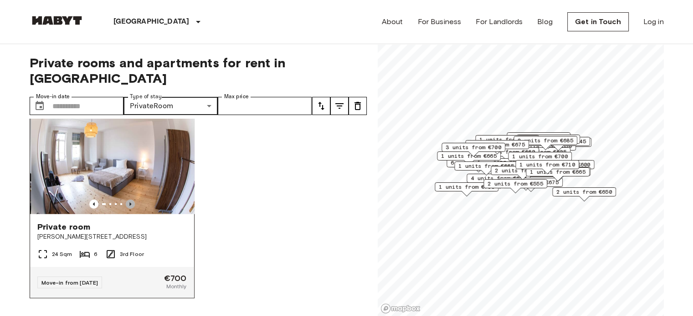
click at [129, 204] on icon "Previous image" at bounding box center [130, 204] width 9 height 9
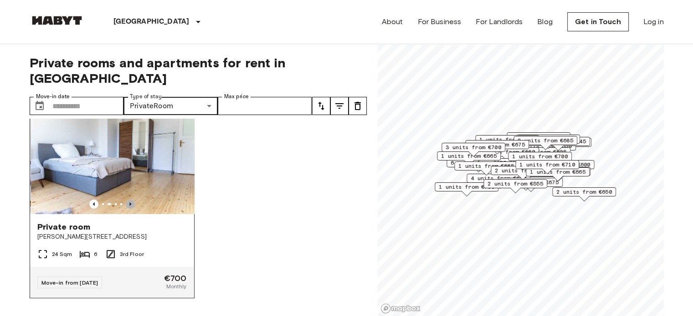
click at [129, 204] on icon "Previous image" at bounding box center [130, 204] width 9 height 9
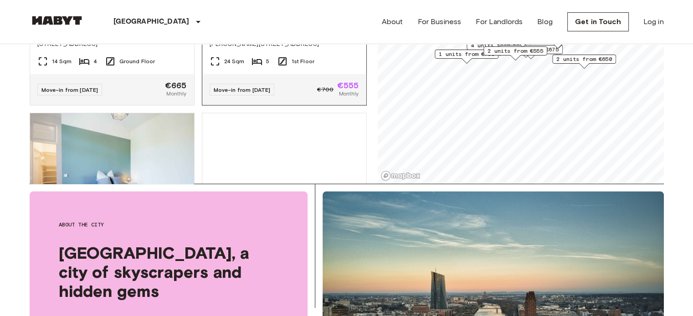
scroll to position [5515, 0]
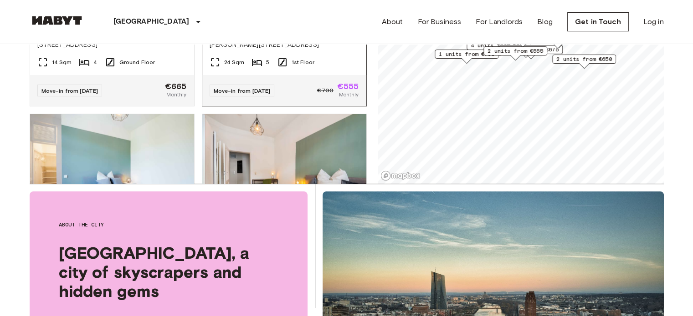
click at [298, 17] on icon "Previous image" at bounding box center [302, 12] width 9 height 9
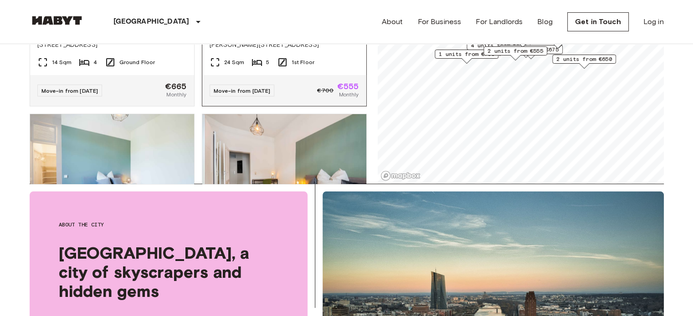
click at [261, 17] on icon "Previous image" at bounding box center [265, 12] width 9 height 9
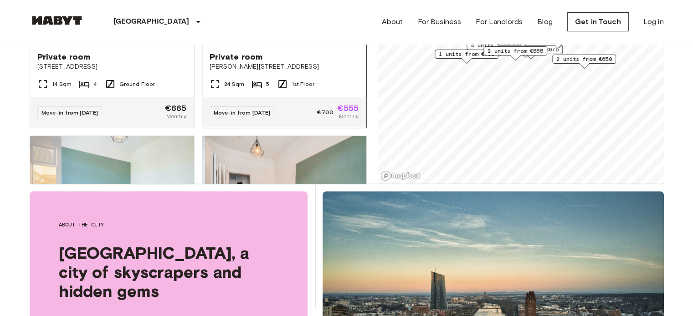
scroll to position [5491, 0]
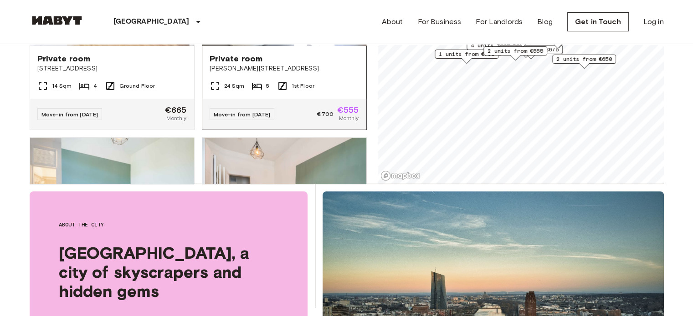
click at [298, 41] on icon "Previous image" at bounding box center [302, 35] width 9 height 9
click at [255, 64] on span "Private room" at bounding box center [235, 58] width 53 height 11
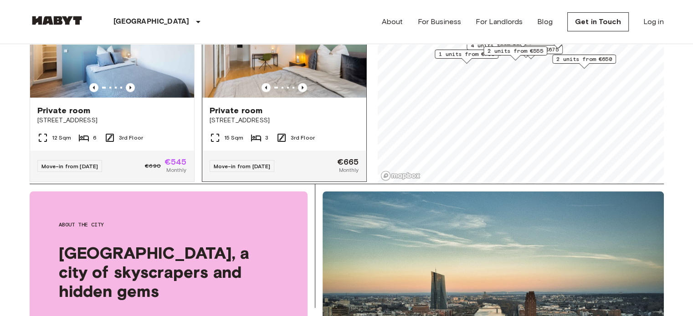
scroll to position [5642, 0]
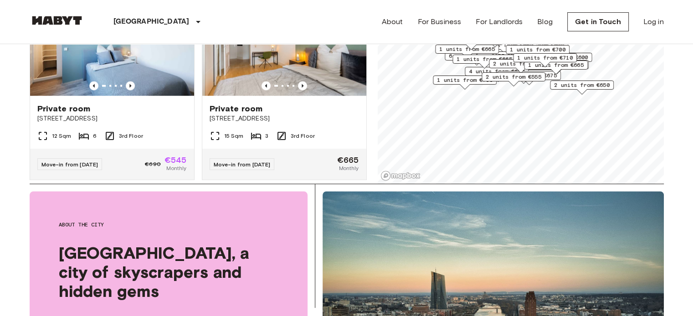
click at [522, 78] on span "2 units from €555" at bounding box center [513, 77] width 56 height 8
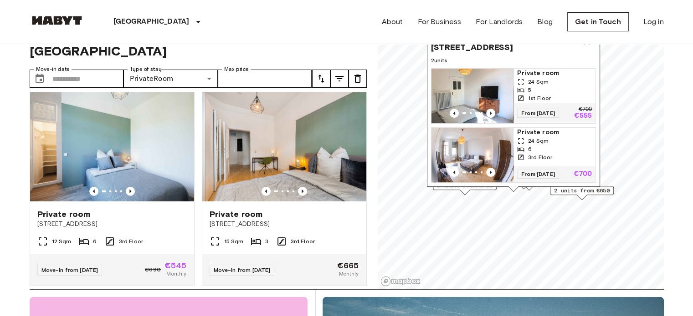
scroll to position [27, 0]
click at [492, 109] on icon "Previous image" at bounding box center [490, 113] width 9 height 9
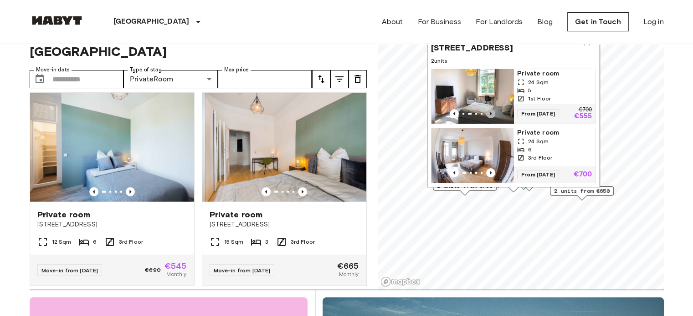
click at [492, 109] on icon "Previous image" at bounding box center [490, 113] width 9 height 9
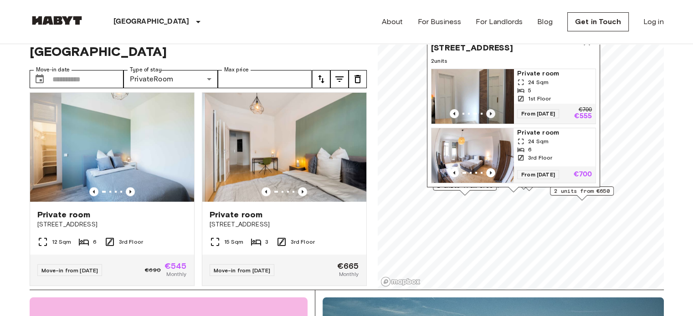
click at [492, 109] on icon "Previous image" at bounding box center [490, 113] width 9 height 9
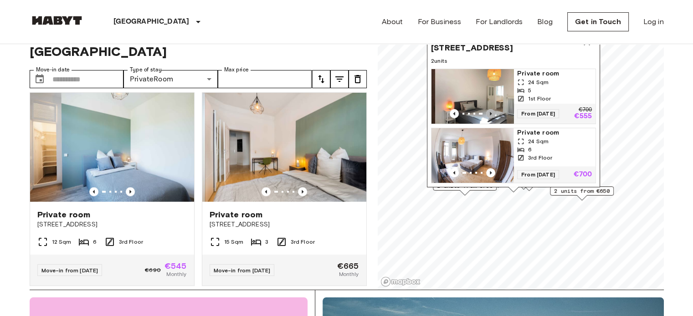
click at [492, 109] on icon "Previous image" at bounding box center [490, 113] width 9 height 9
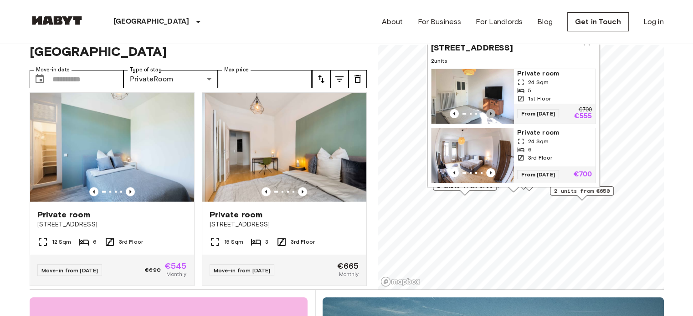
click at [492, 109] on icon "Previous image" at bounding box center [490, 113] width 9 height 9
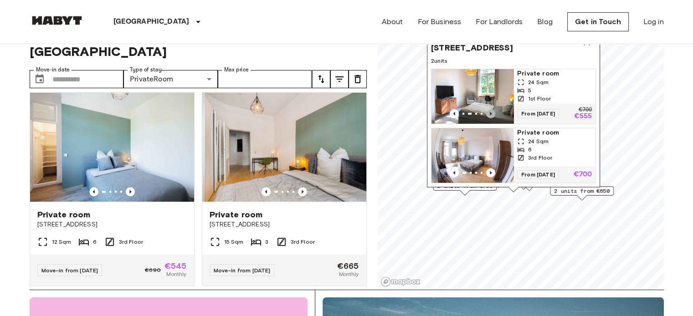
click at [492, 109] on icon "Previous image" at bounding box center [490, 113] width 9 height 9
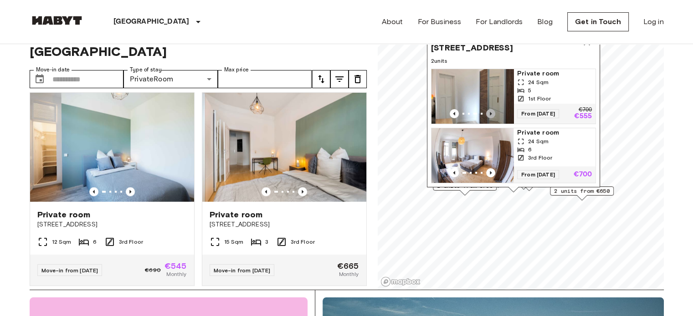
click at [492, 109] on icon "Previous image" at bounding box center [490, 113] width 9 height 9
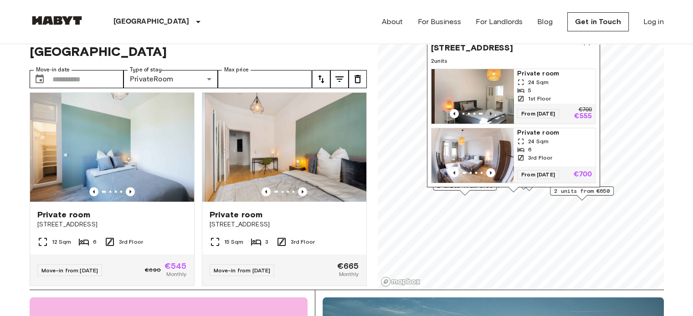
click at [492, 109] on icon "Previous image" at bounding box center [490, 113] width 9 height 9
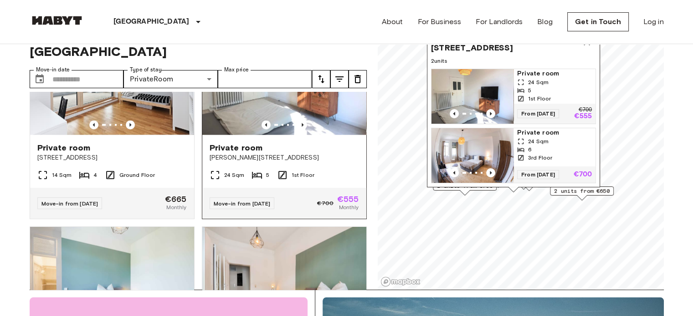
scroll to position [5521, 0]
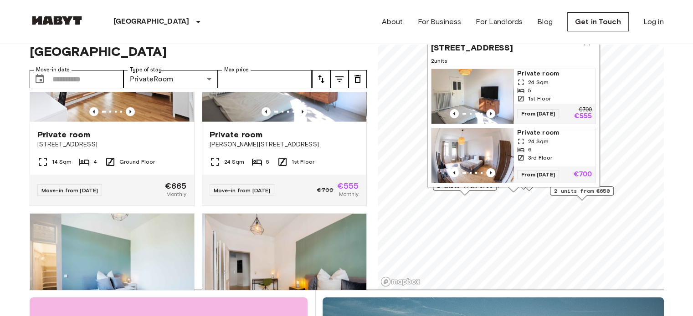
click at [540, 109] on span "From 04 Feb 26" at bounding box center [538, 113] width 42 height 9
click at [86, 70] on input "Move-in date" at bounding box center [87, 79] width 71 height 18
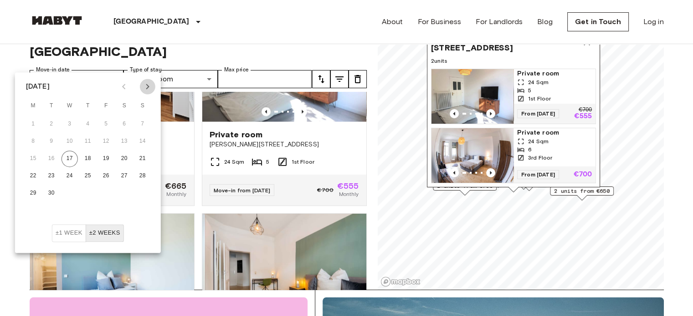
click at [144, 86] on icon "Next month" at bounding box center [147, 86] width 11 height 11
click at [141, 125] on button "2" at bounding box center [142, 124] width 16 height 16
type input "**********"
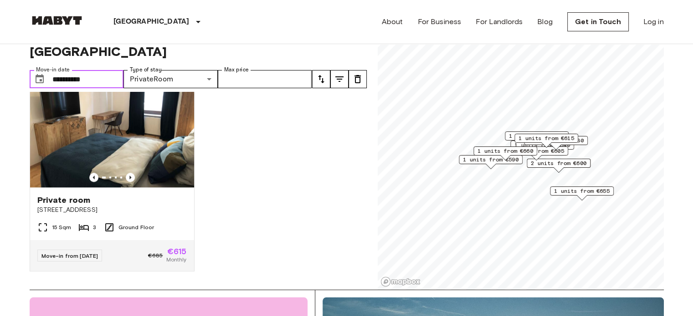
scroll to position [1046, 0]
click at [270, 70] on input "Max price" at bounding box center [265, 79] width 94 height 18
click at [560, 163] on span "2 units from €600" at bounding box center [558, 163] width 56 height 8
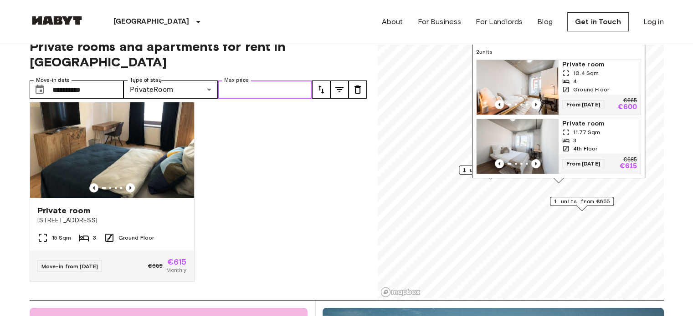
scroll to position [16, 0]
click at [535, 163] on icon "Previous image" at bounding box center [536, 165] width 2 height 4
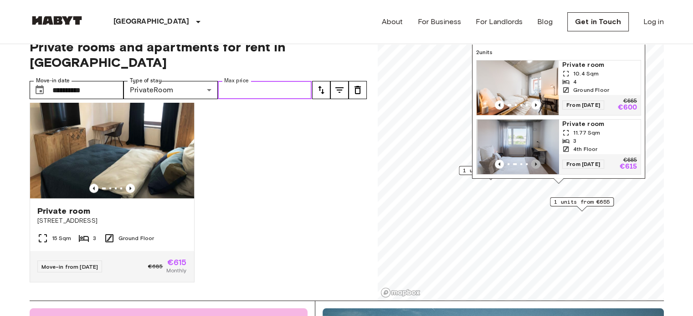
click at [535, 163] on icon "Previous image" at bounding box center [536, 165] width 2 height 4
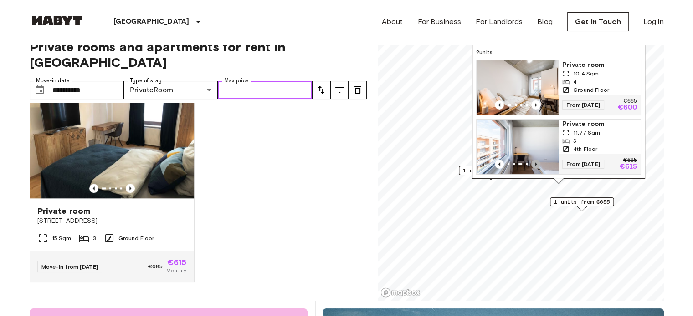
click at [535, 163] on icon "Previous image" at bounding box center [536, 165] width 2 height 4
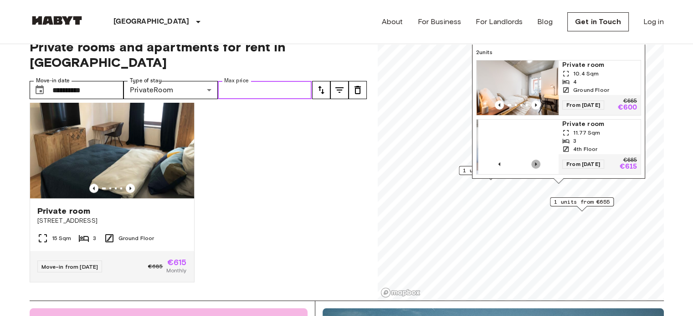
click at [535, 163] on icon "Previous image" at bounding box center [536, 165] width 2 height 4
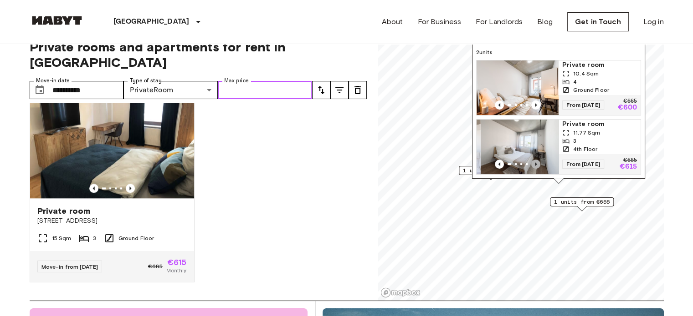
click at [535, 163] on icon "Previous image" at bounding box center [536, 165] width 2 height 4
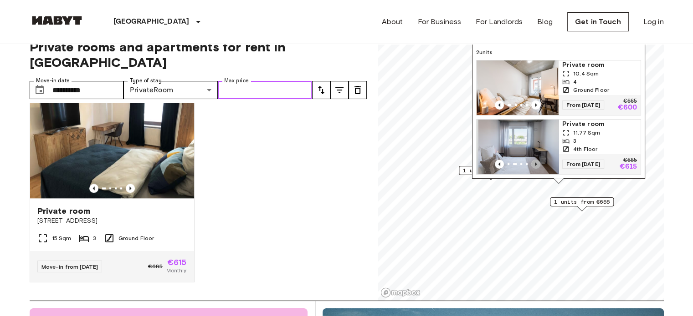
click at [535, 163] on icon "Previous image" at bounding box center [536, 165] width 2 height 4
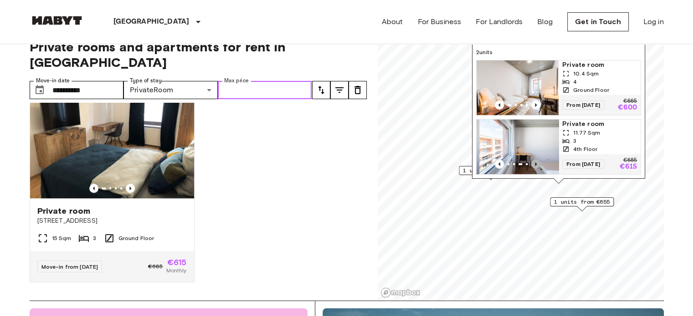
click at [535, 163] on icon "Previous image" at bounding box center [536, 165] width 2 height 4
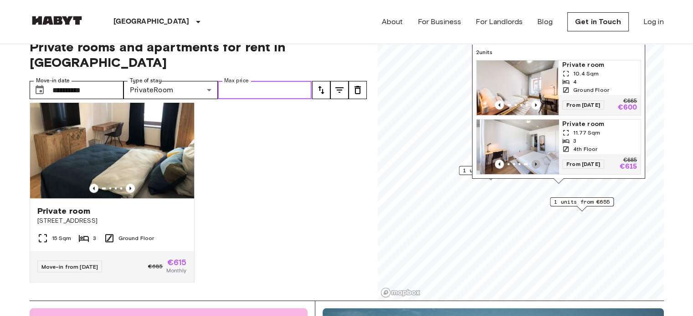
click at [535, 163] on icon "Previous image" at bounding box center [536, 165] width 2 height 4
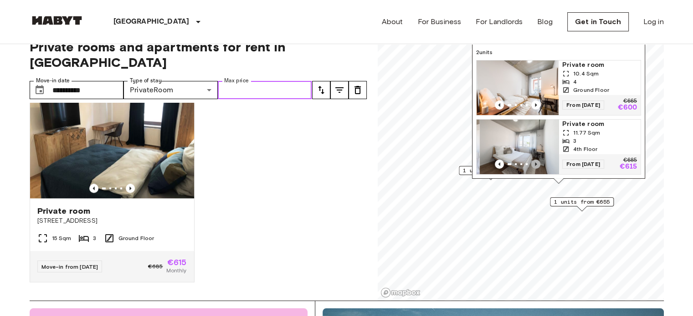
click at [535, 163] on icon "Previous image" at bounding box center [536, 165] width 2 height 4
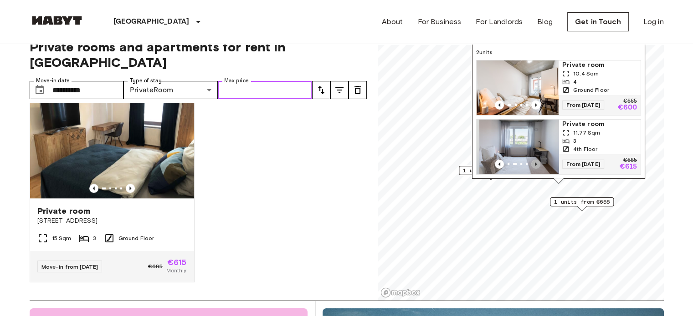
click at [535, 163] on icon "Previous image" at bounding box center [536, 165] width 2 height 4
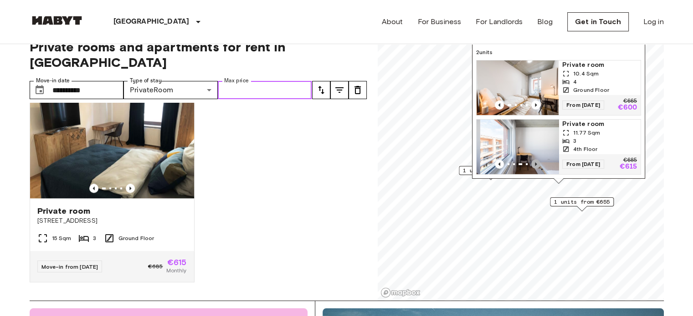
click at [535, 163] on icon "Previous image" at bounding box center [536, 165] width 2 height 4
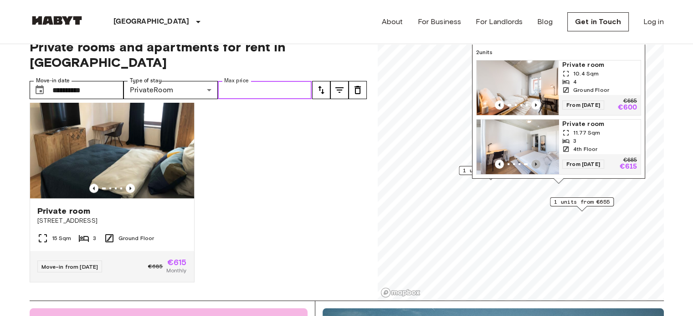
click at [535, 163] on icon "Previous image" at bounding box center [536, 165] width 2 height 4
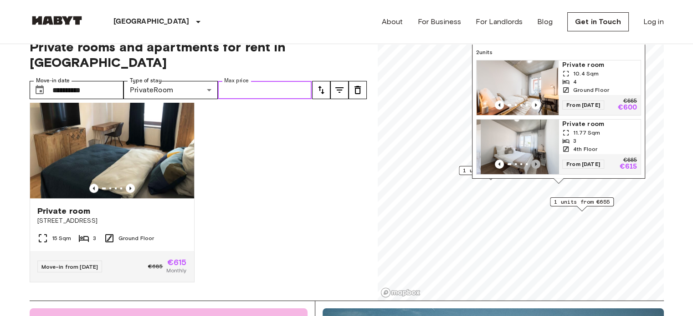
click at [535, 163] on icon "Previous image" at bounding box center [536, 165] width 2 height 4
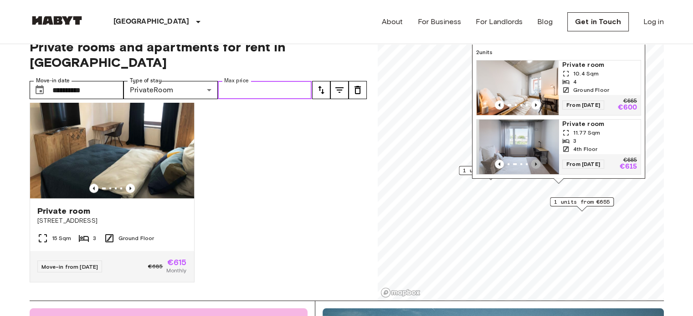
click at [535, 163] on icon "Previous image" at bounding box center [536, 165] width 2 height 4
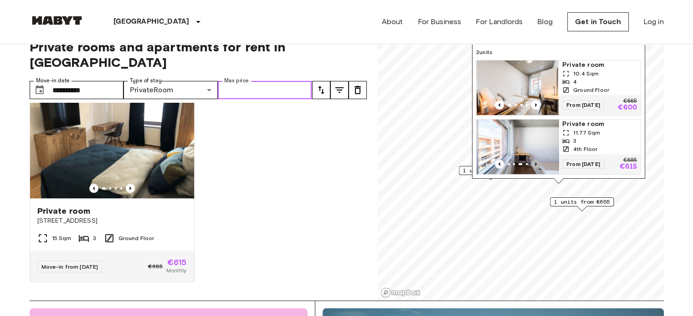
click at [535, 163] on icon "Previous image" at bounding box center [536, 165] width 2 height 4
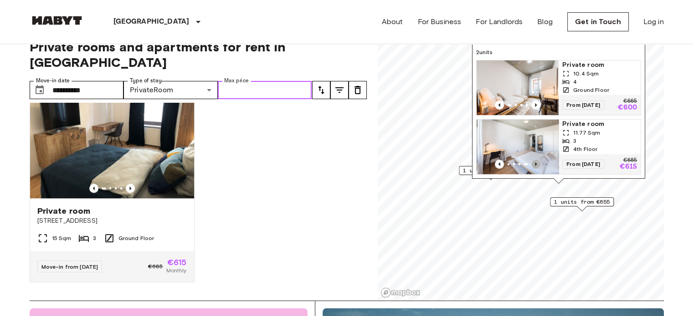
click at [535, 163] on icon "Previous image" at bounding box center [536, 165] width 2 height 4
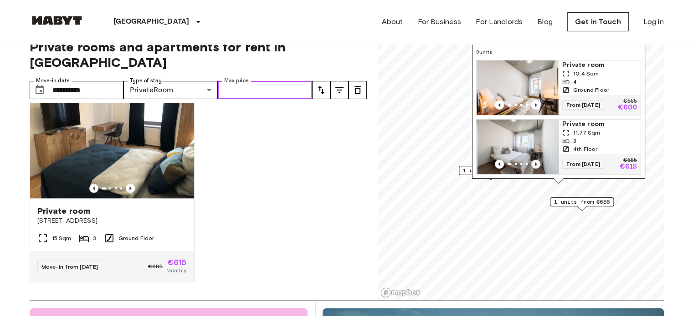
click at [535, 163] on icon "Previous image" at bounding box center [536, 165] width 2 height 4
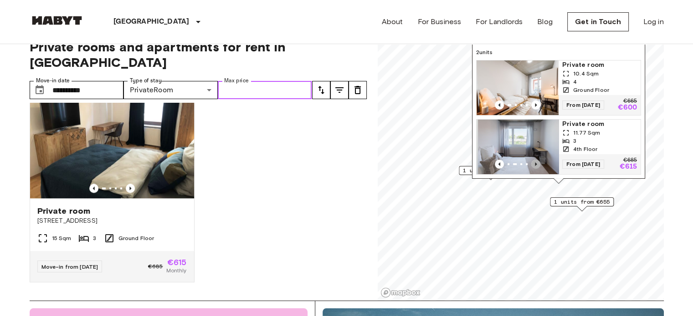
click at [535, 163] on icon "Previous image" at bounding box center [536, 165] width 2 height 4
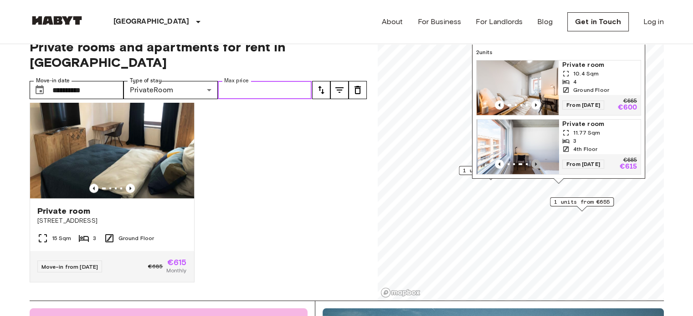
click at [535, 163] on icon "Previous image" at bounding box center [536, 165] width 2 height 4
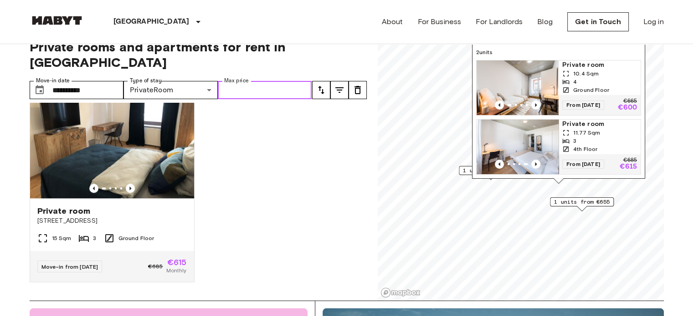
click at [579, 120] on span "Private room" at bounding box center [599, 124] width 75 height 9
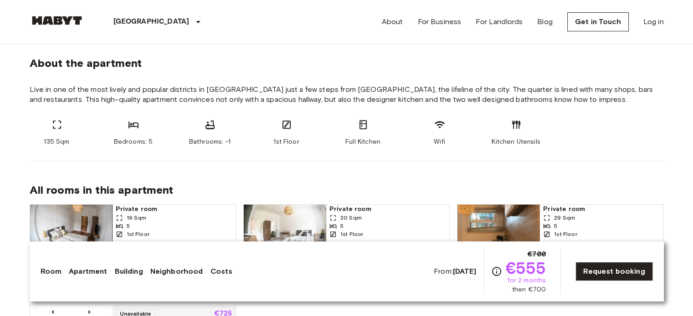
scroll to position [335, 0]
click at [102, 96] on span "Live in one of the most lively and popular districts in [GEOGRAPHIC_DATA] just …" at bounding box center [347, 94] width 634 height 20
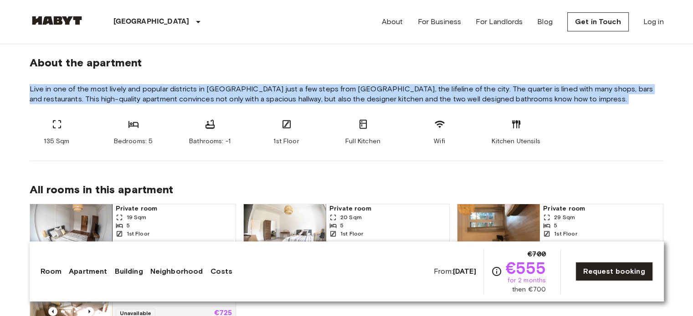
click at [102, 96] on span "Live in one of the most lively and popular districts in [GEOGRAPHIC_DATA] just …" at bounding box center [347, 94] width 634 height 20
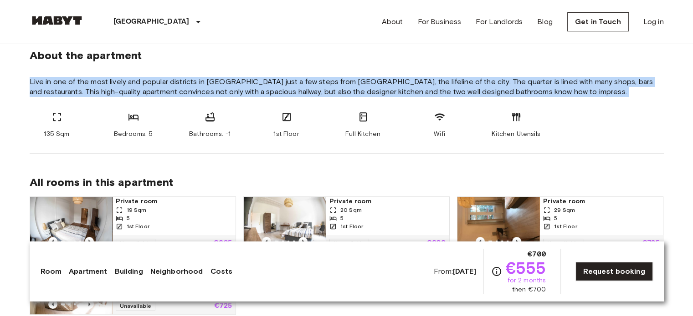
scroll to position [344, 0]
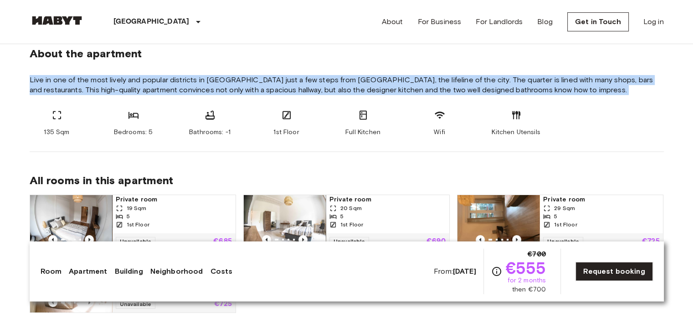
click at [101, 94] on span "Live in one of the most lively and popular districts in [GEOGRAPHIC_DATA] just …" at bounding box center [347, 85] width 634 height 20
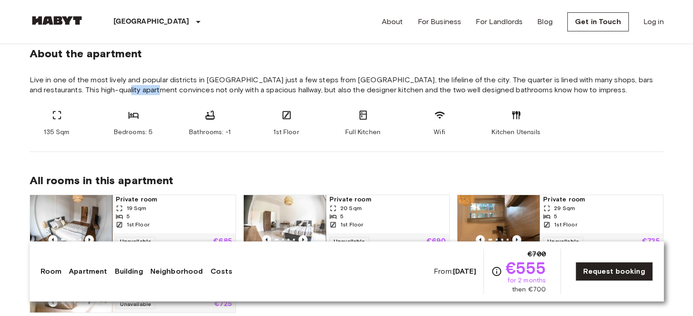
click at [101, 94] on span "Live in one of the most lively and popular districts in [GEOGRAPHIC_DATA] just …" at bounding box center [347, 85] width 634 height 20
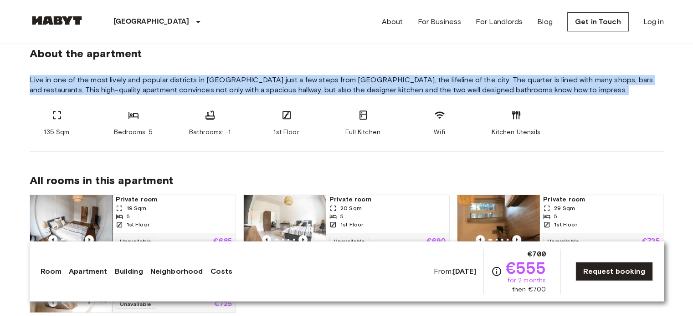
click at [101, 94] on span "Live in one of the most lively and popular districts in [GEOGRAPHIC_DATA] just …" at bounding box center [347, 85] width 634 height 20
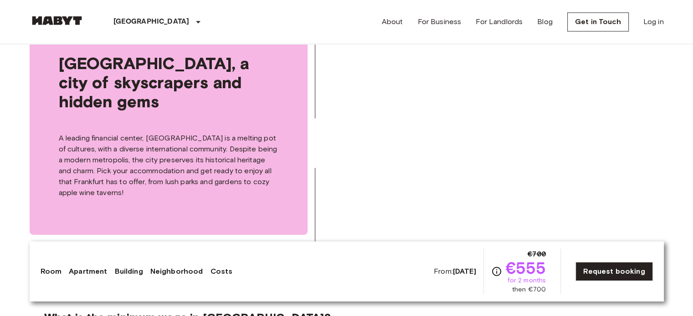
scroll to position [1238, 0]
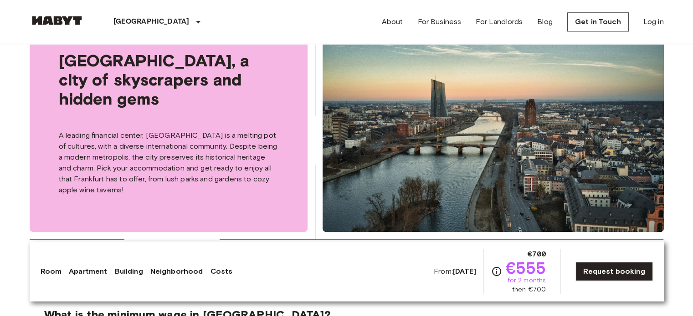
click at [102, 143] on p "A leading financial center, [GEOGRAPHIC_DATA] is a melting pot of cultures, wit…" at bounding box center [168, 163] width 219 height 66
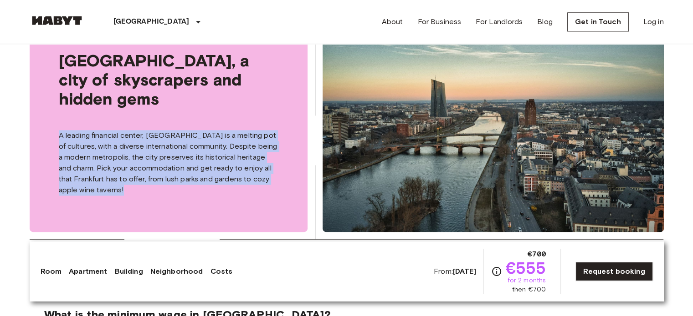
click at [102, 143] on p "A leading financial center, [GEOGRAPHIC_DATA] is a melting pot of cultures, wit…" at bounding box center [168, 163] width 219 height 66
drag, startPoint x: 102, startPoint y: 143, endPoint x: 103, endPoint y: 148, distance: 4.8
click at [103, 148] on p "A leading financial center, [GEOGRAPHIC_DATA] is a melting pot of cultures, wit…" at bounding box center [168, 163] width 219 height 66
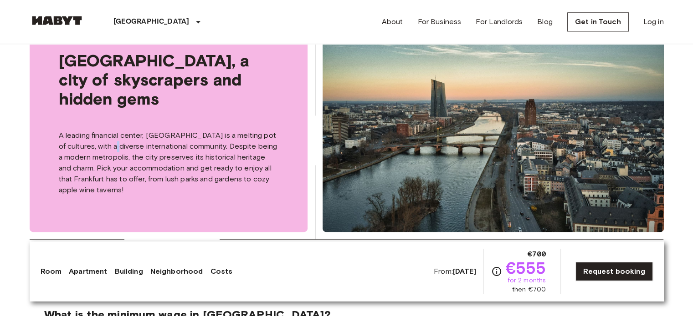
click at [103, 148] on p "A leading financial center, [GEOGRAPHIC_DATA] is a melting pot of cultures, wit…" at bounding box center [168, 163] width 219 height 66
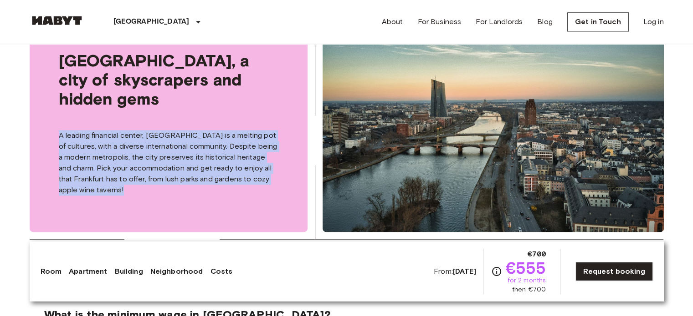
click at [103, 148] on p "A leading financial center, [GEOGRAPHIC_DATA] is a melting pot of cultures, wit…" at bounding box center [168, 163] width 219 height 66
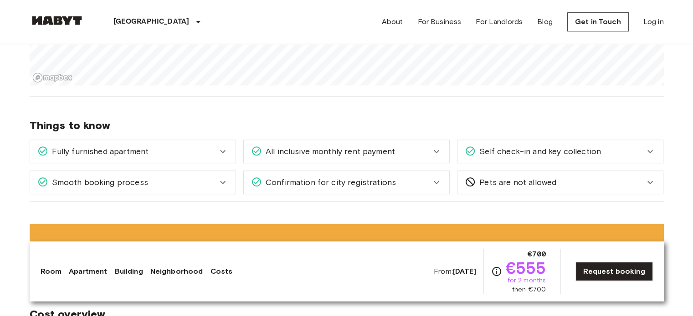
scroll to position [775, 0]
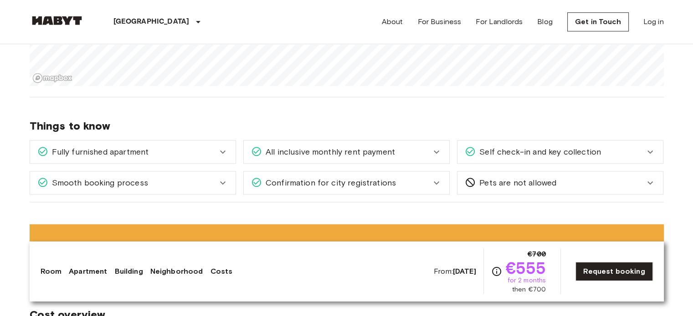
click at [525, 173] on div "Pets are not allowed" at bounding box center [559, 183] width 205 height 23
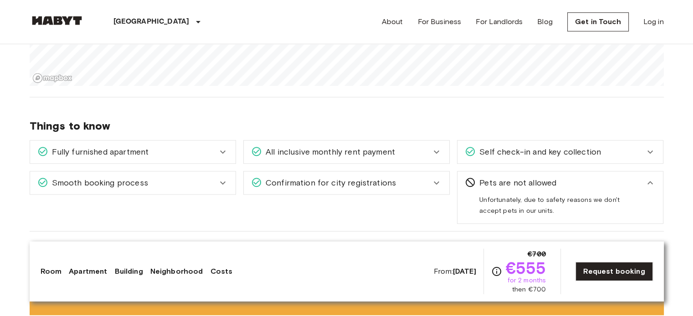
click at [525, 173] on div "Pets are not allowed" at bounding box center [559, 183] width 205 height 23
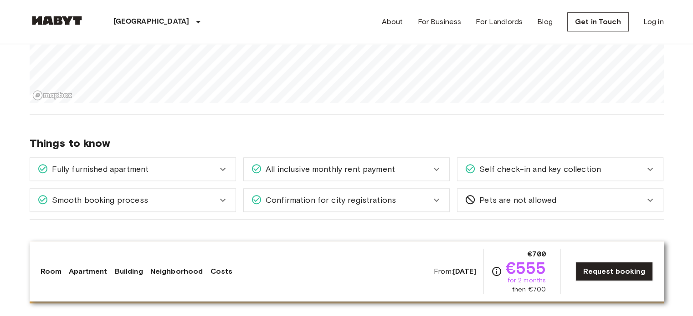
scroll to position [758, 0]
click at [524, 170] on span "Self check-in and key collection" at bounding box center [537, 169] width 125 height 12
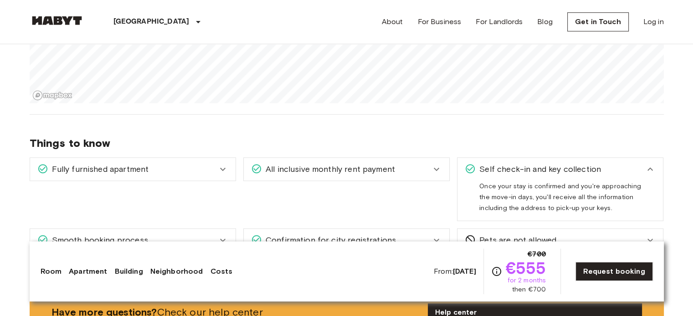
click at [524, 170] on span "Self check-in and key collection" at bounding box center [537, 169] width 125 height 12
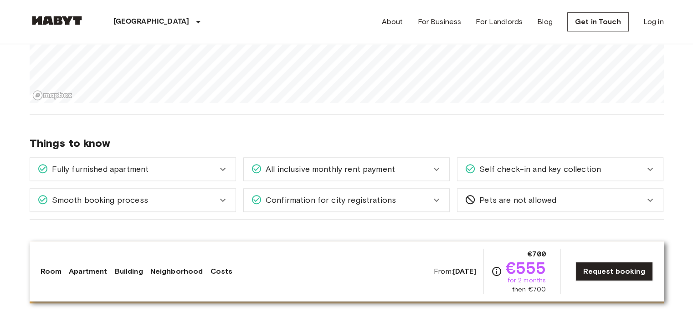
click at [419, 192] on div "Confirmation for city registrations" at bounding box center [346, 200] width 205 height 23
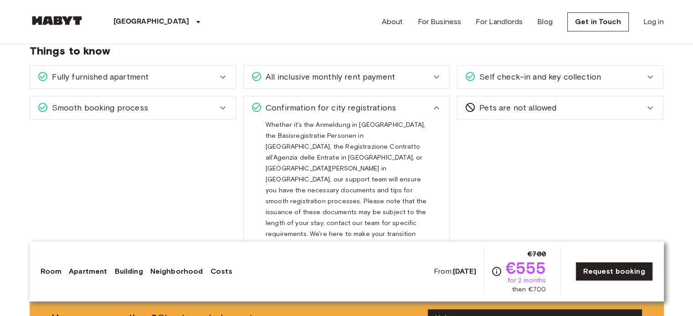
scroll to position [851, 0]
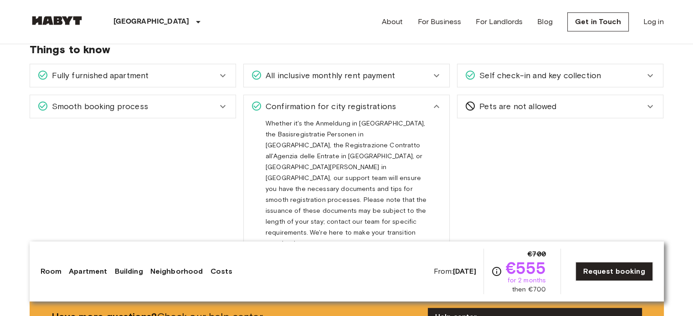
click at [359, 160] on div "Whether it's the Anmeldung in [GEOGRAPHIC_DATA], the Basisregistratie Personen …" at bounding box center [346, 183] width 162 height 131
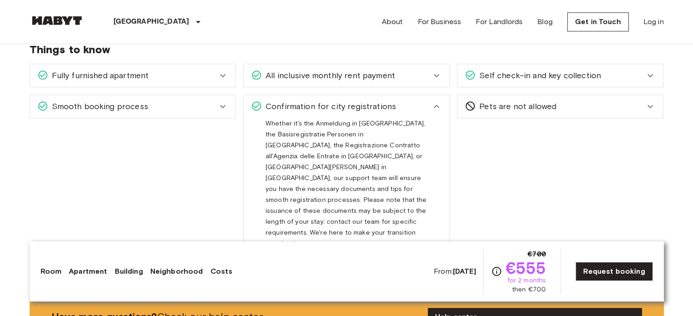
click at [359, 160] on div "Whether it's the Anmeldung in [GEOGRAPHIC_DATA], the Basisregistratie Personen …" at bounding box center [346, 183] width 162 height 131
click at [399, 102] on div "Confirmation for city registrations" at bounding box center [341, 107] width 180 height 12
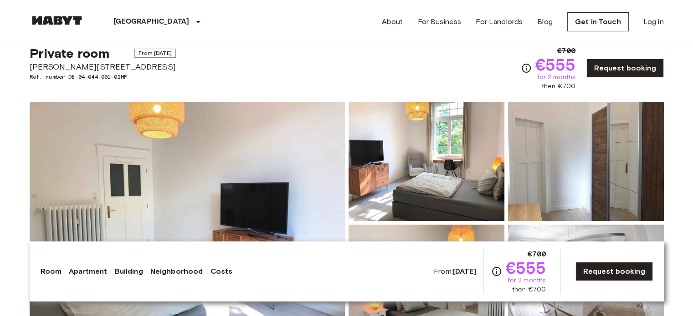
scroll to position [0, 0]
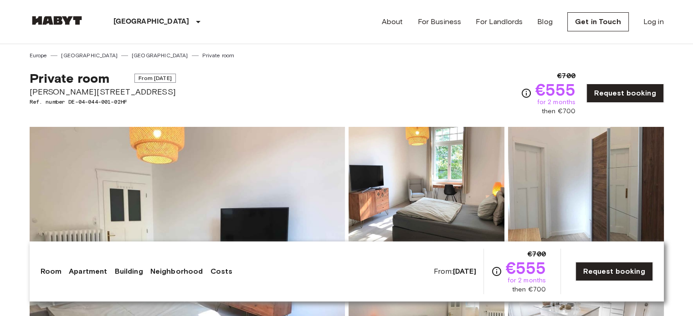
click at [80, 76] on span "Private room" at bounding box center [70, 78] width 80 height 15
click at [84, 79] on span "Private room" at bounding box center [70, 78] width 80 height 15
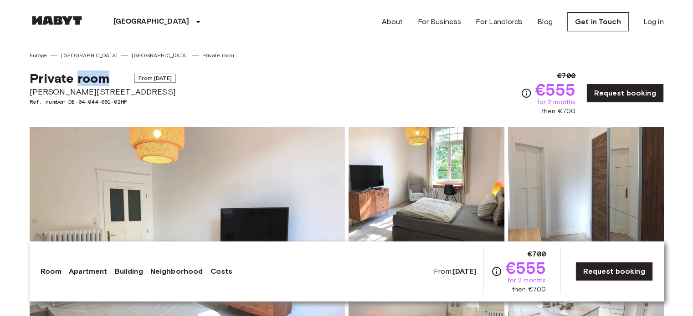
click at [84, 79] on span "Private room" at bounding box center [70, 78] width 80 height 15
drag, startPoint x: 84, startPoint y: 79, endPoint x: 94, endPoint y: 79, distance: 10.0
click at [94, 79] on span "Private room" at bounding box center [70, 78] width 80 height 15
click at [93, 78] on span "Private room" at bounding box center [70, 78] width 80 height 15
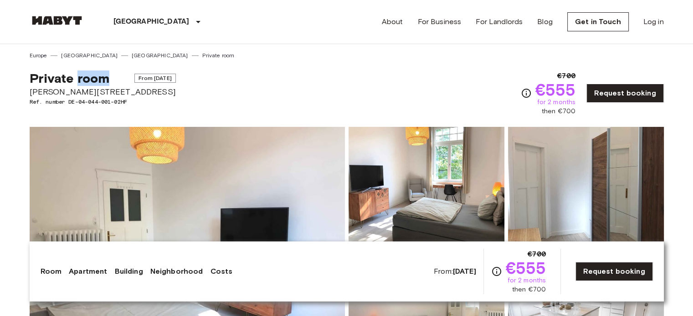
click at [93, 78] on span "Private room" at bounding box center [70, 78] width 80 height 15
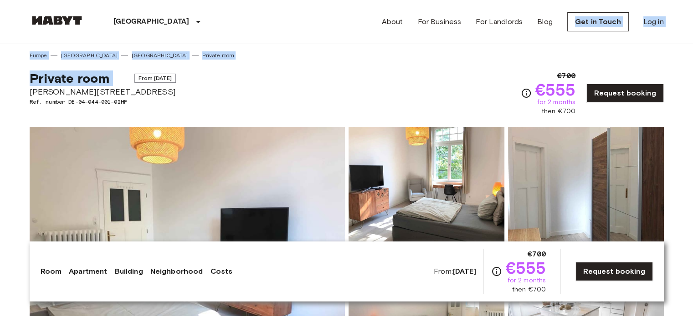
drag, startPoint x: 93, startPoint y: 78, endPoint x: 608, endPoint y: -55, distance: 532.0
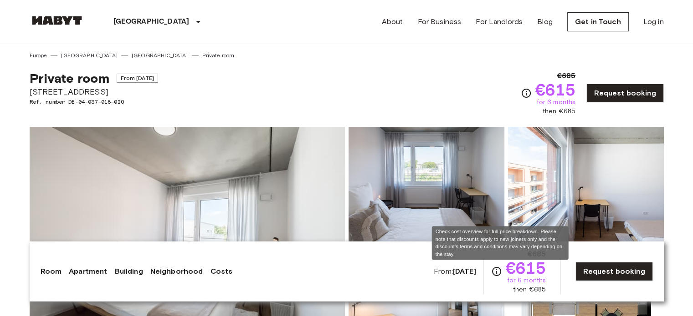
click at [499, 272] on icon "Check cost overview for full price breakdown. Please note that discounts apply …" at bounding box center [496, 271] width 11 height 11
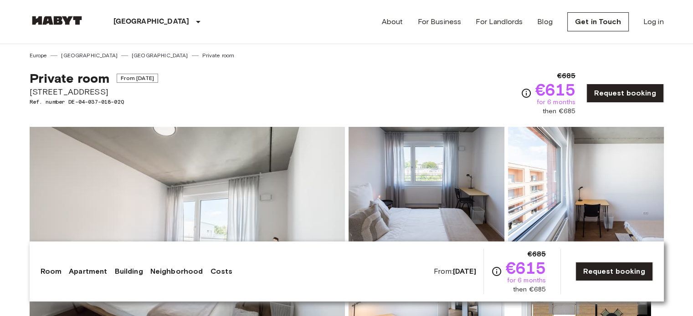
click at [47, 270] on link "Room" at bounding box center [51, 271] width 21 height 11
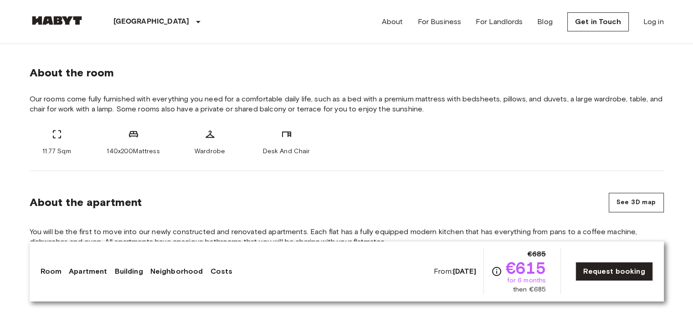
scroll to position [326, 0]
click at [86, 270] on link "Apartment" at bounding box center [88, 271] width 38 height 11
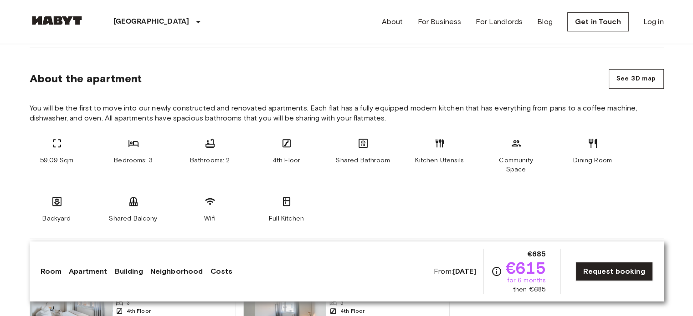
scroll to position [452, 0]
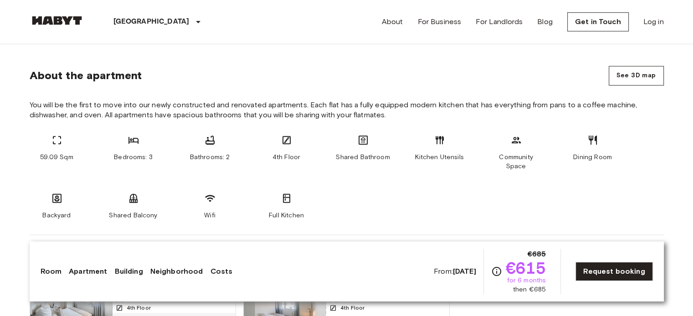
click at [114, 107] on span "You will be the first to move into our newly constructed and renovated apartmen…" at bounding box center [347, 110] width 634 height 20
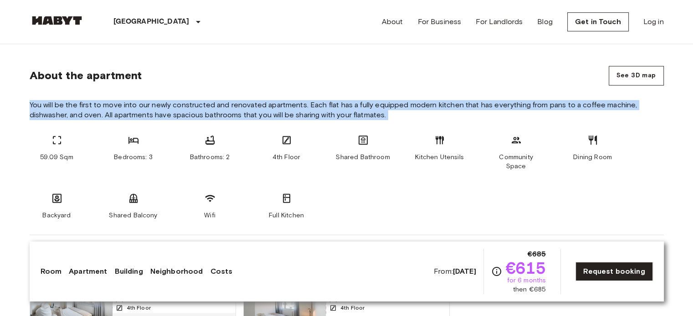
click at [114, 107] on span "You will be the first to move into our newly constructed and renovated apartmen…" at bounding box center [347, 110] width 634 height 20
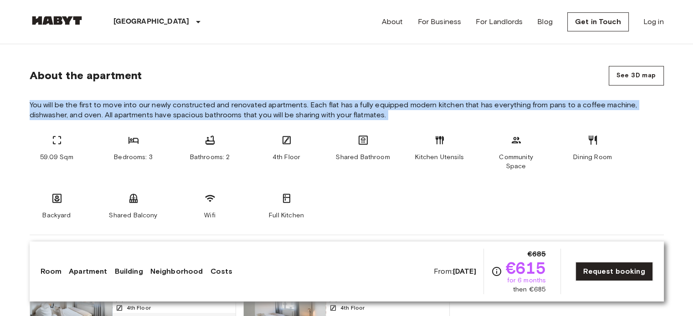
click at [114, 107] on span "You will be the first to move into our newly constructed and renovated apartmen…" at bounding box center [347, 110] width 634 height 20
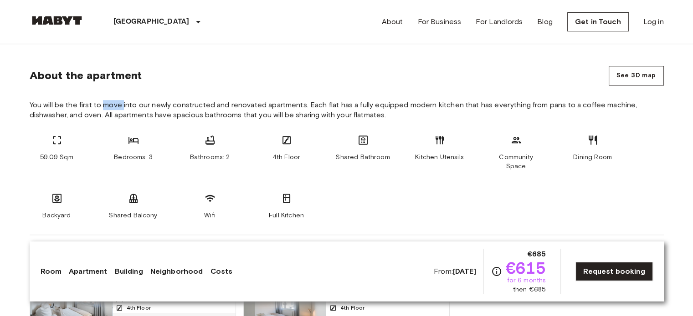
click at [114, 107] on span "You will be the first to move into our newly constructed and renovated apartmen…" at bounding box center [347, 110] width 634 height 20
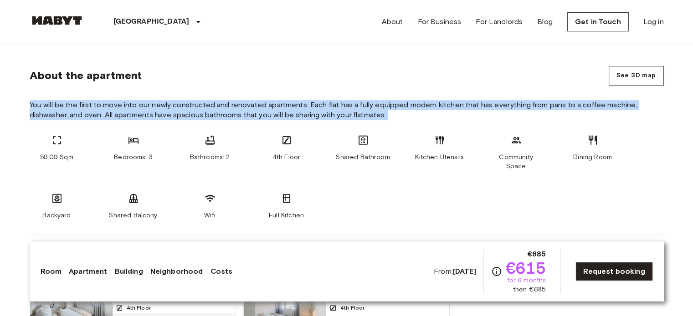
click at [114, 107] on span "You will be the first to move into our newly constructed and renovated apartmen…" at bounding box center [347, 110] width 634 height 20
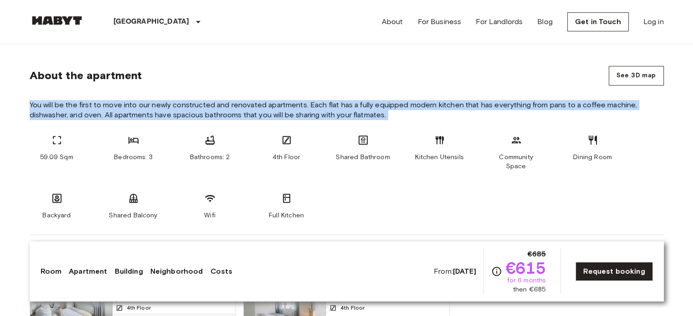
click at [114, 107] on span "You will be the first to move into our newly constructed and renovated apartmen…" at bounding box center [347, 110] width 634 height 20
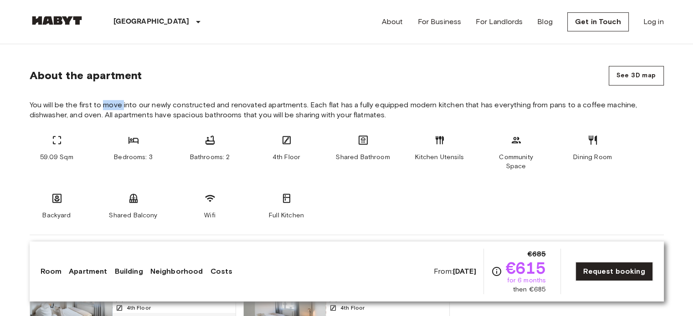
click at [114, 107] on span "You will be the first to move into our newly constructed and renovated apartmen…" at bounding box center [347, 110] width 634 height 20
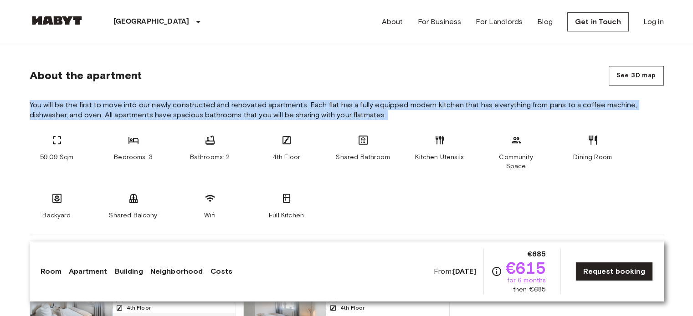
click at [114, 107] on span "You will be the first to move into our newly constructed and renovated apartmen…" at bounding box center [347, 110] width 634 height 20
click at [112, 111] on span "You will be the first to move into our newly constructed and renovated apartmen…" at bounding box center [347, 110] width 634 height 20
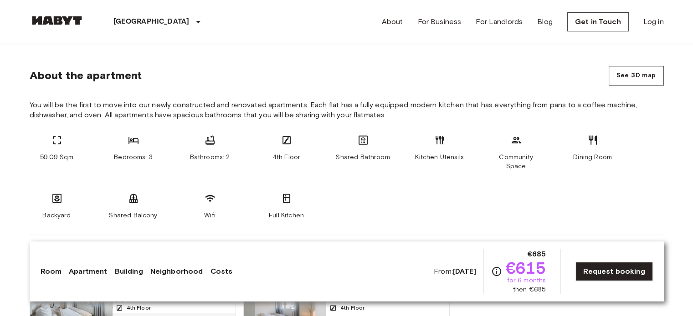
click at [120, 115] on span "You will be the first to move into our newly constructed and renovated apartmen…" at bounding box center [347, 110] width 634 height 20
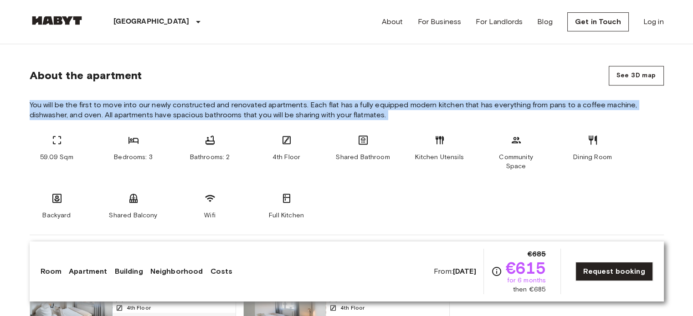
click at [120, 115] on span "You will be the first to move into our newly constructed and renovated apartmen…" at bounding box center [347, 110] width 634 height 20
drag, startPoint x: 120, startPoint y: 115, endPoint x: 226, endPoint y: 105, distance: 106.6
click at [226, 105] on span "You will be the first to move into our newly constructed and renovated apartmen…" at bounding box center [347, 110] width 634 height 20
click at [223, 112] on span "You will be the first to move into our newly constructed and renovated apartmen…" at bounding box center [347, 110] width 634 height 20
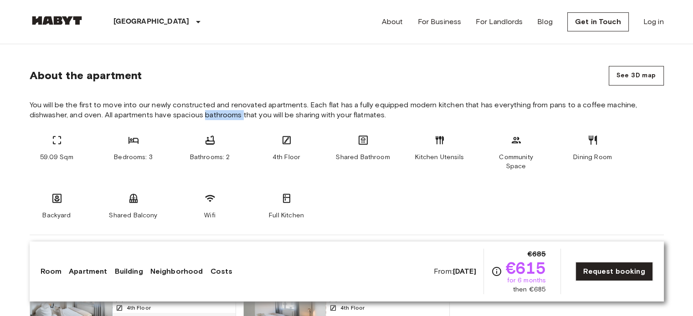
click at [223, 112] on span "You will be the first to move into our newly constructed and renovated apartmen…" at bounding box center [347, 110] width 634 height 20
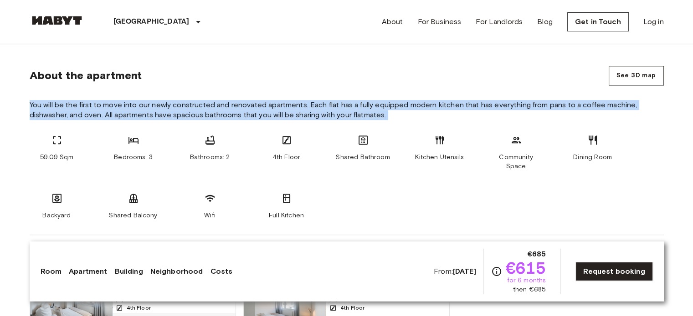
click at [223, 112] on span "You will be the first to move into our newly constructed and renovated apartmen…" at bounding box center [347, 110] width 634 height 20
click at [224, 114] on span "You will be the first to move into our newly constructed and renovated apartmen…" at bounding box center [347, 110] width 634 height 20
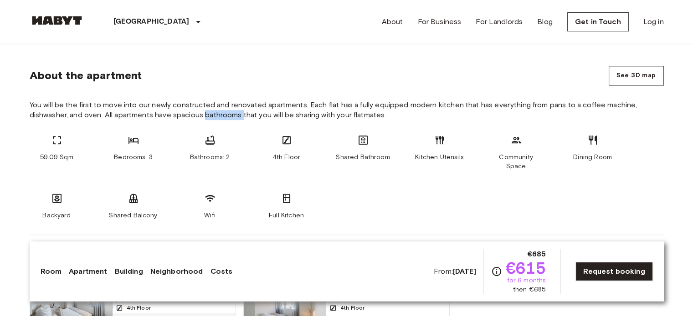
click at [224, 114] on span "You will be the first to move into our newly constructed and renovated apartmen…" at bounding box center [347, 110] width 634 height 20
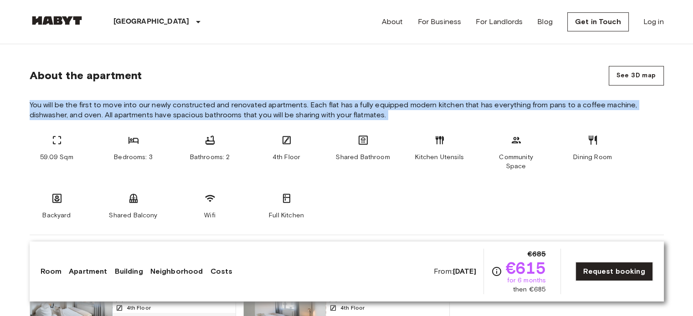
click at [224, 114] on span "You will be the first to move into our newly constructed and renovated apartmen…" at bounding box center [347, 110] width 634 height 20
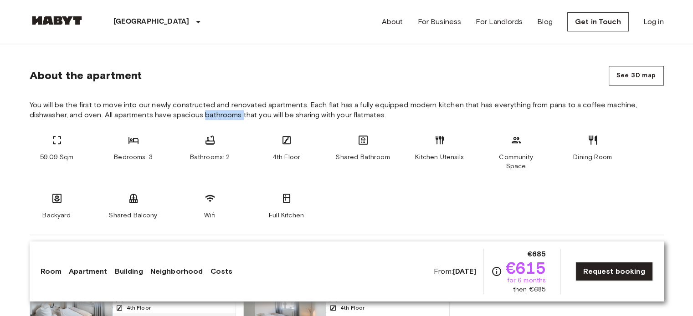
click at [224, 114] on span "You will be the first to move into our newly constructed and renovated apartmen…" at bounding box center [347, 110] width 634 height 20
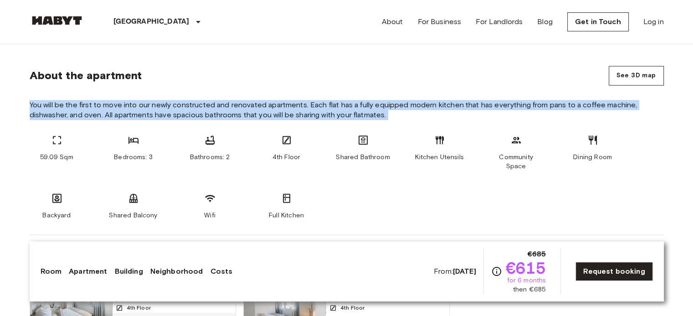
click at [224, 114] on span "You will be the first to move into our newly constructed and renovated apartmen…" at bounding box center [347, 110] width 634 height 20
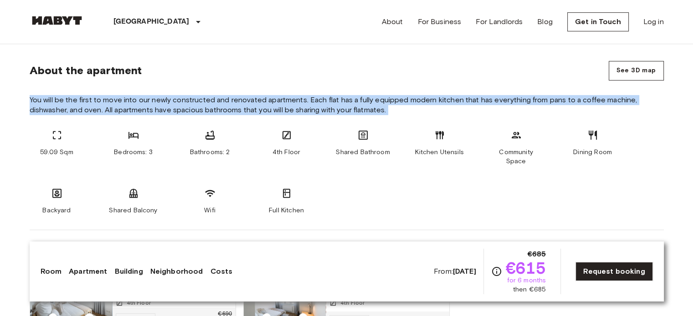
scroll to position [458, 0]
click at [273, 102] on span "You will be the first to move into our newly constructed and renovated apartmen…" at bounding box center [347, 105] width 634 height 20
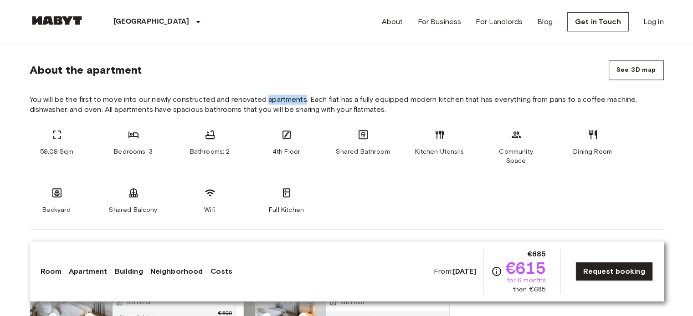
click at [273, 102] on span "You will be the first to move into our newly constructed and renovated apartmen…" at bounding box center [347, 105] width 634 height 20
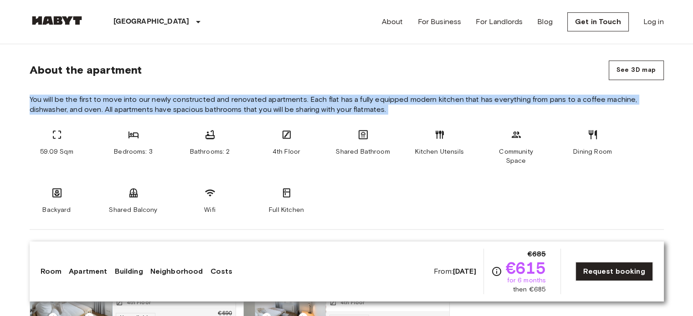
click at [273, 102] on span "You will be the first to move into our newly constructed and renovated apartmen…" at bounding box center [347, 105] width 634 height 20
click at [279, 107] on span "You will be the first to move into our newly constructed and renovated apartmen…" at bounding box center [347, 105] width 634 height 20
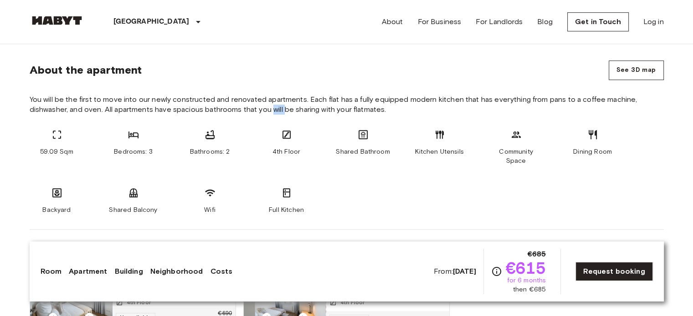
click at [279, 107] on span "You will be the first to move into our newly constructed and renovated apartmen…" at bounding box center [347, 105] width 634 height 20
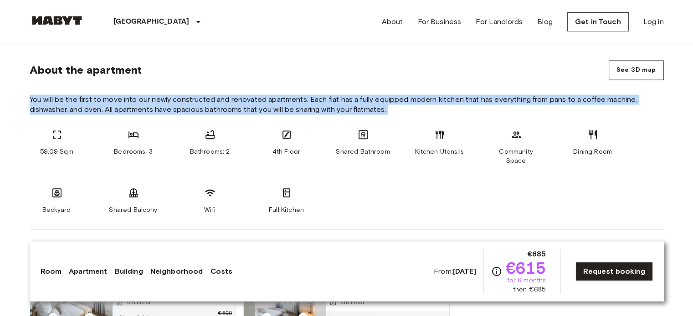
click at [279, 107] on span "You will be the first to move into our newly constructed and renovated apartmen…" at bounding box center [347, 105] width 634 height 20
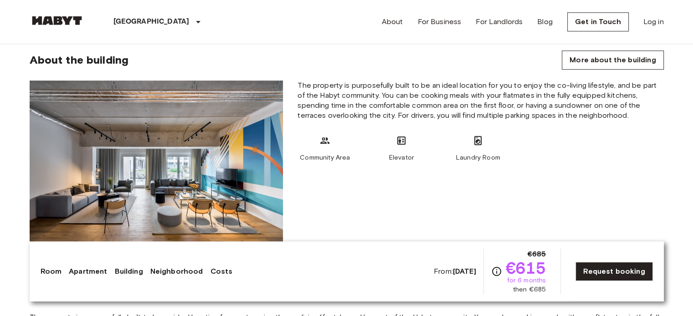
scroll to position [767, 0]
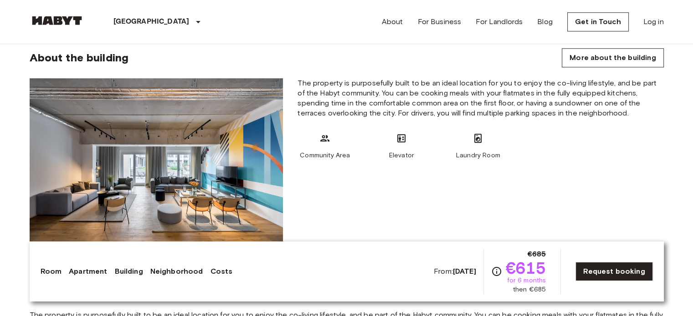
click at [335, 78] on span "The property is purposefully built to be an ideal location for you to enjoy the…" at bounding box center [480, 98] width 366 height 40
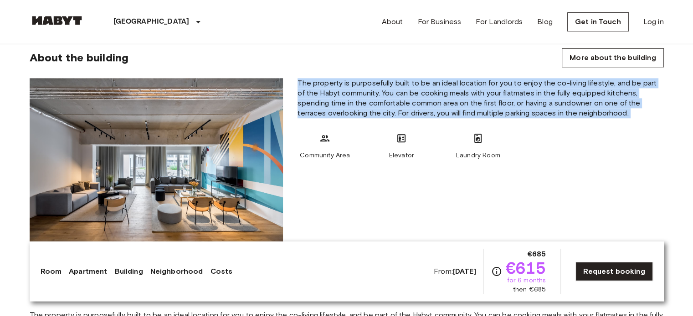
click at [335, 78] on span "The property is purposefully built to be an ideal location for you to enjoy the…" at bounding box center [480, 98] width 366 height 40
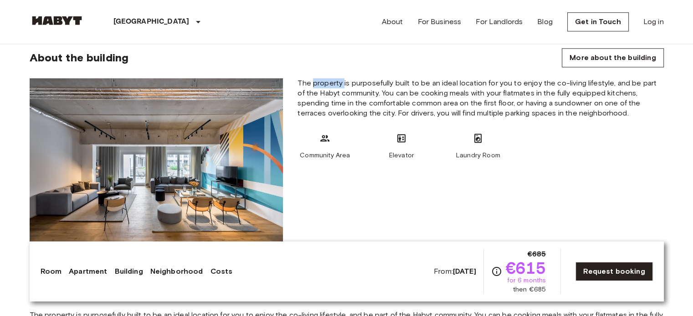
click at [335, 78] on span "The property is purposefully built to be an ideal location for you to enjoy the…" at bounding box center [480, 98] width 366 height 40
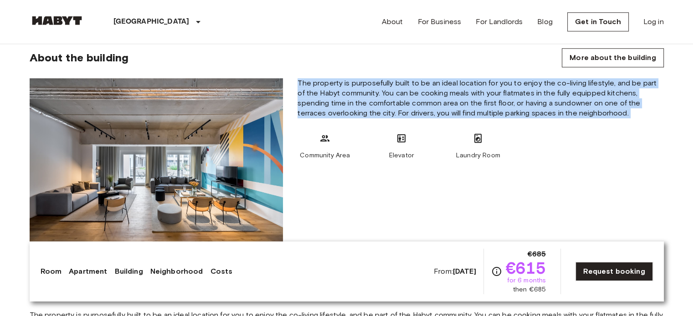
click at [335, 78] on span "The property is purposefully built to be an ideal location for you to enjoy the…" at bounding box center [480, 98] width 366 height 40
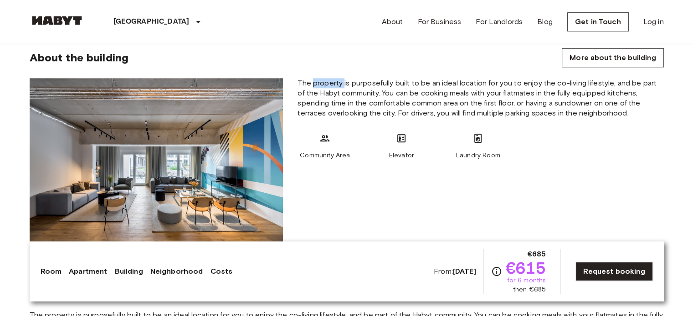
click at [335, 78] on span "The property is purposefully built to be an ideal location for you to enjoy the…" at bounding box center [480, 98] width 366 height 40
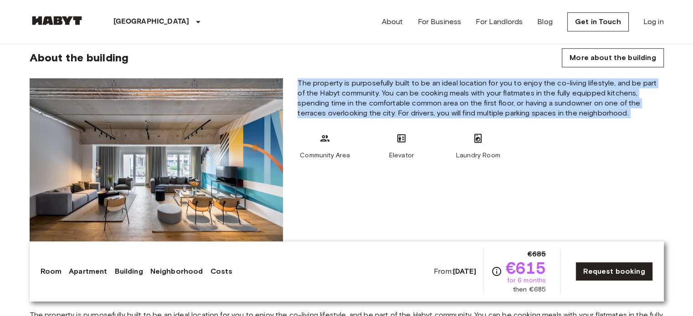
click at [335, 78] on span "The property is purposefully built to be an ideal location for you to enjoy the…" at bounding box center [480, 98] width 366 height 40
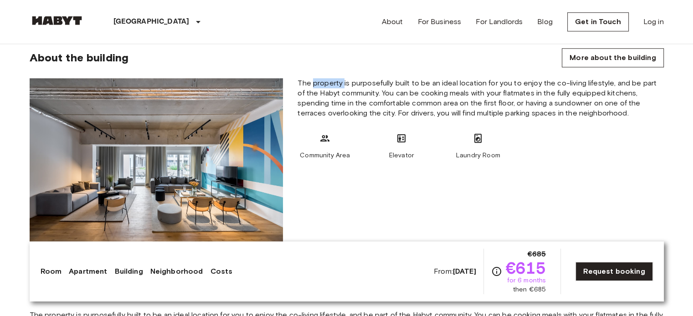
click at [335, 78] on span "The property is purposefully built to be an ideal location for you to enjoy the…" at bounding box center [480, 98] width 366 height 40
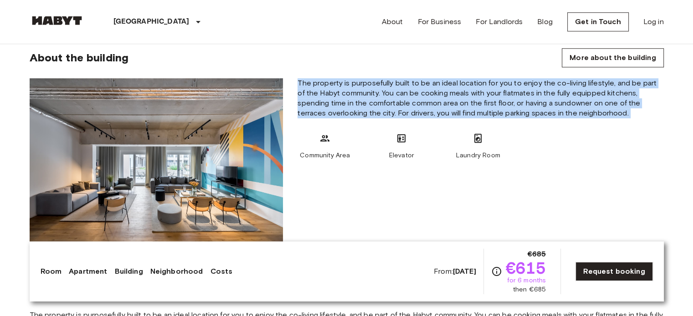
click at [335, 78] on span "The property is purposefully built to be an ideal location for you to enjoy the…" at bounding box center [480, 98] width 366 height 40
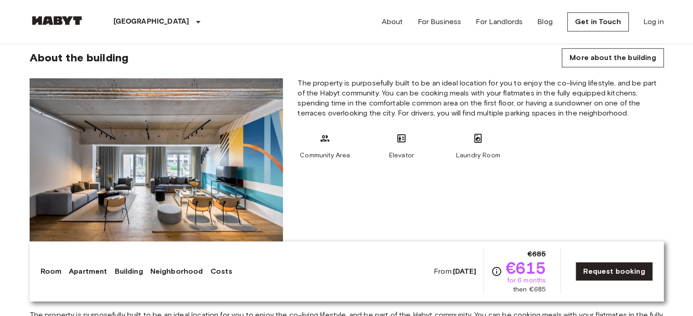
click at [335, 78] on span "The property is purposefully built to be an ideal location for you to enjoy the…" at bounding box center [480, 98] width 366 height 40
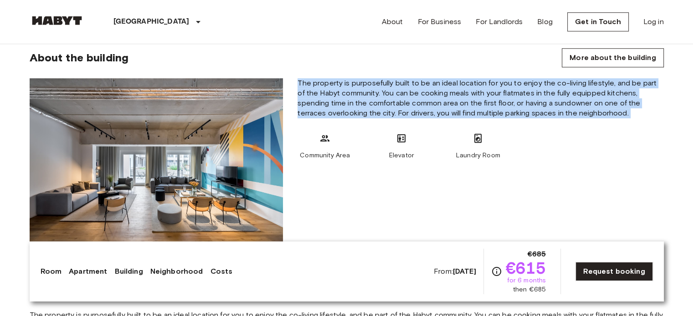
click at [335, 78] on span "The property is purposefully built to be an ideal location for you to enjoy the…" at bounding box center [480, 98] width 366 height 40
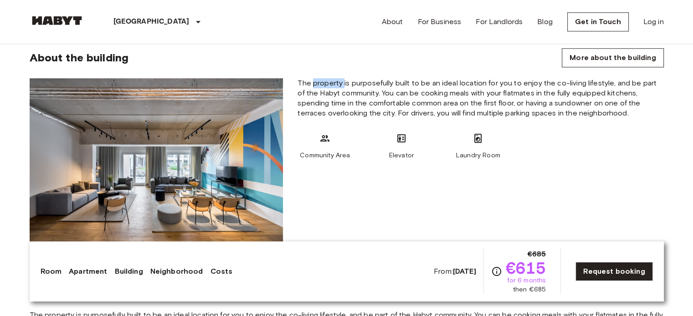
click at [335, 78] on span "The property is purposefully built to be an ideal location for you to enjoy the…" at bounding box center [480, 98] width 366 height 40
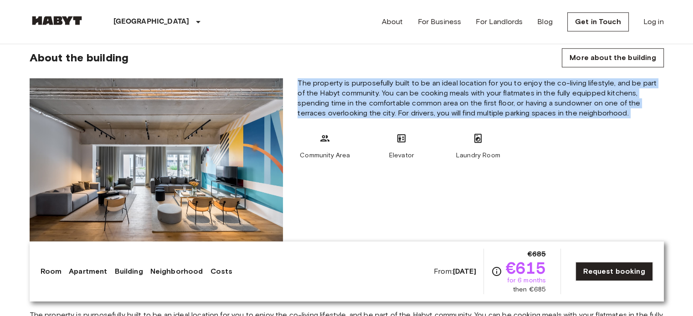
click at [335, 78] on span "The property is purposefully built to be an ideal location for you to enjoy the…" at bounding box center [480, 98] width 366 height 40
click at [337, 84] on span "The property is purposefully built to be an ideal location for you to enjoy the…" at bounding box center [480, 98] width 366 height 40
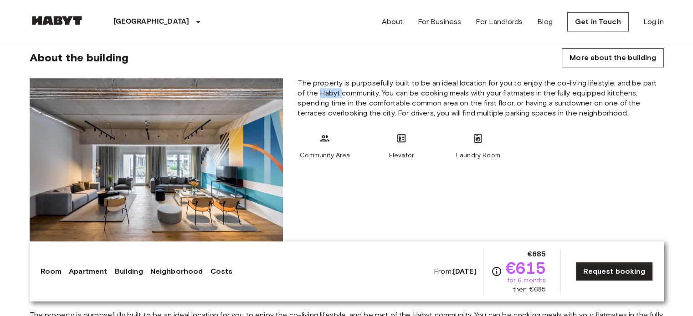
click at [337, 84] on span "The property is purposefully built to be an ideal location for you to enjoy the…" at bounding box center [480, 98] width 366 height 40
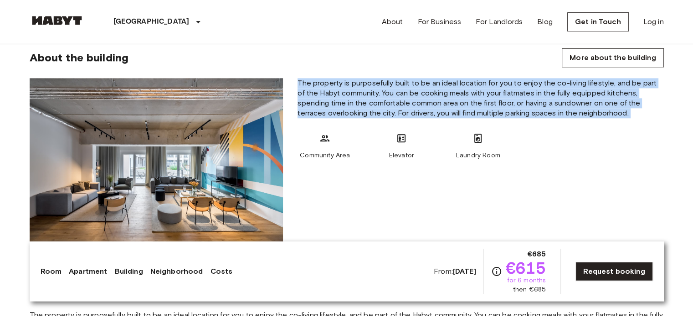
click at [337, 84] on span "The property is purposefully built to be an ideal location for you to enjoy the…" at bounding box center [480, 98] width 366 height 40
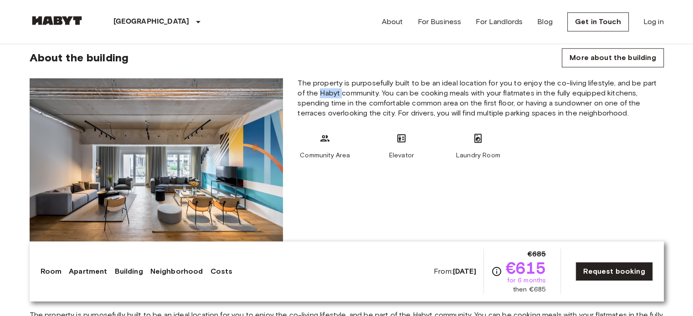
click at [337, 84] on span "The property is purposefully built to be an ideal location for you to enjoy the…" at bounding box center [480, 98] width 366 height 40
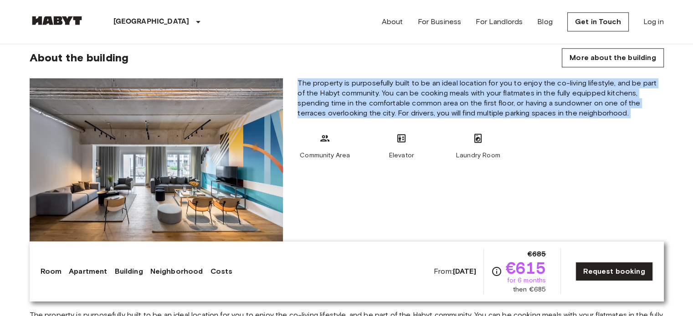
click at [337, 84] on span "The property is purposefully built to be an ideal location for you to enjoy the…" at bounding box center [480, 98] width 366 height 40
click at [336, 93] on span "The property is purposefully built to be an ideal location for you to enjoy the…" at bounding box center [480, 98] width 366 height 40
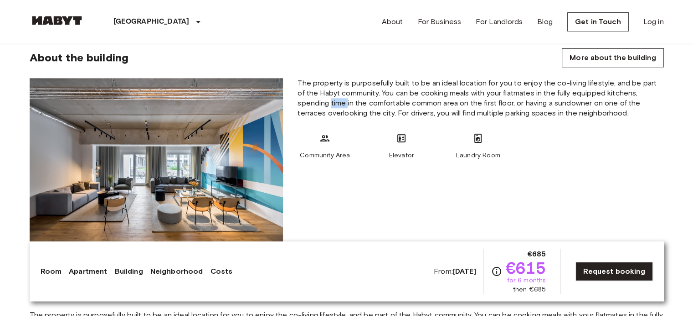
click at [336, 93] on span "The property is purposefully built to be an ideal location for you to enjoy the…" at bounding box center [480, 98] width 366 height 40
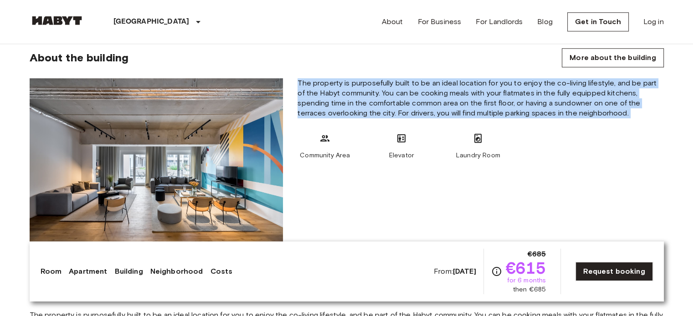
click at [336, 93] on span "The property is purposefully built to be an ideal location for you to enjoy the…" at bounding box center [480, 98] width 366 height 40
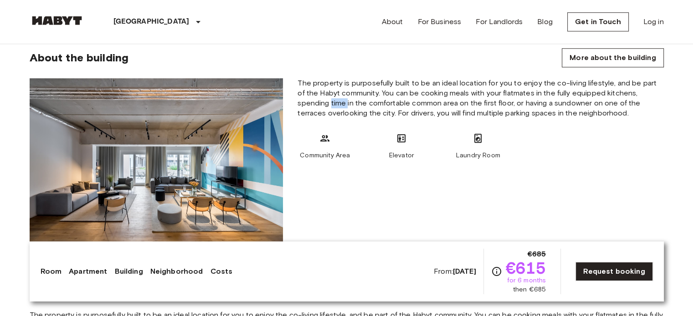
click at [336, 93] on span "The property is purposefully built to be an ideal location for you to enjoy the…" at bounding box center [480, 98] width 366 height 40
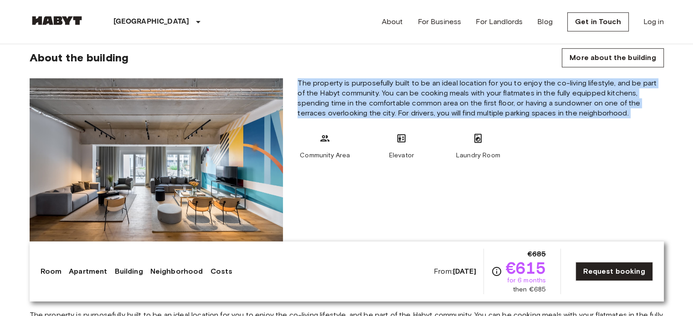
click at [336, 93] on span "The property is purposefully built to be an ideal location for you to enjoy the…" at bounding box center [480, 98] width 366 height 40
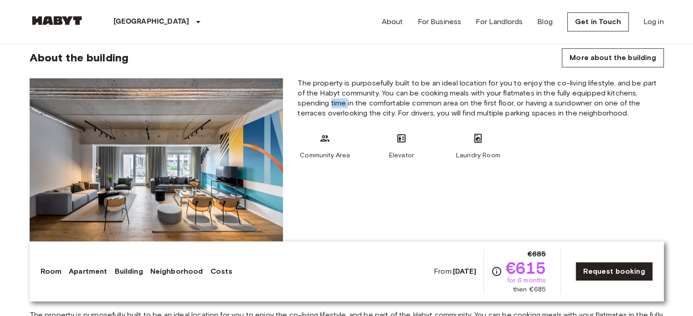
click at [336, 93] on span "The property is purposefully built to be an ideal location for you to enjoy the…" at bounding box center [480, 98] width 366 height 40
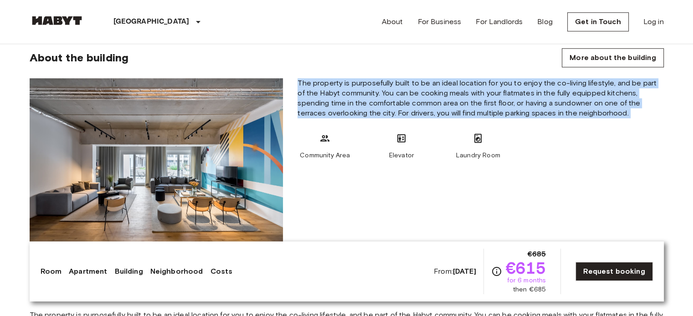
click at [336, 93] on span "The property is purposefully built to be an ideal location for you to enjoy the…" at bounding box center [480, 98] width 366 height 40
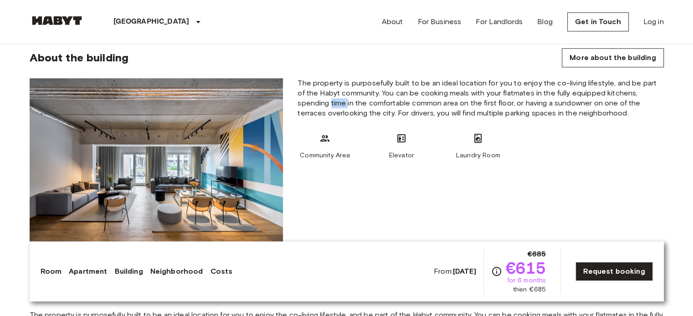
click at [336, 93] on span "The property is purposefully built to be an ideal location for you to enjoy the…" at bounding box center [480, 98] width 366 height 40
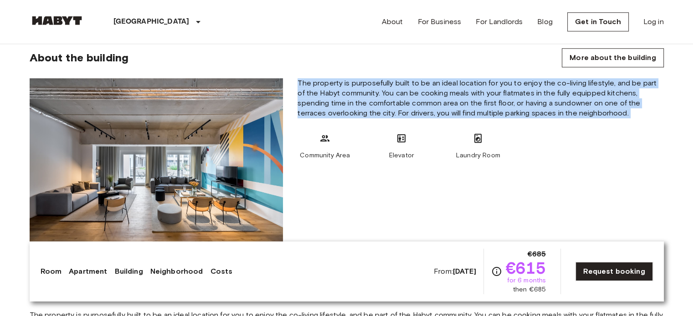
click at [336, 93] on span "The property is purposefully built to be an ideal location for you to enjoy the…" at bounding box center [480, 98] width 366 height 40
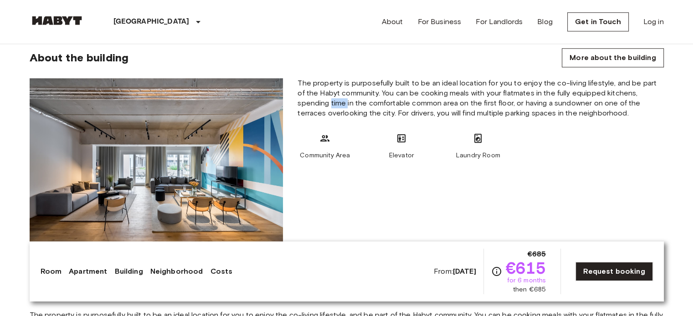
click at [336, 93] on span "The property is purposefully built to be an ideal location for you to enjoy the…" at bounding box center [480, 98] width 366 height 40
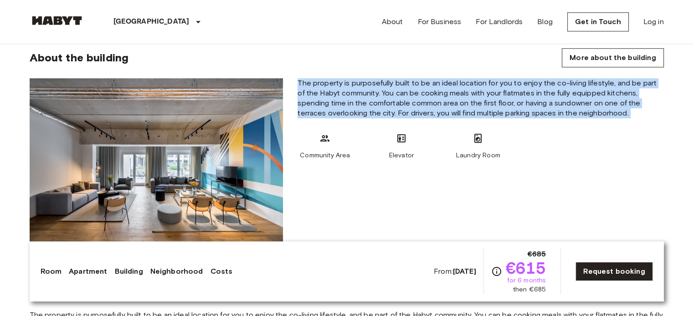
click at [336, 93] on span "The property is purposefully built to be an ideal location for you to enjoy the…" at bounding box center [480, 98] width 366 height 40
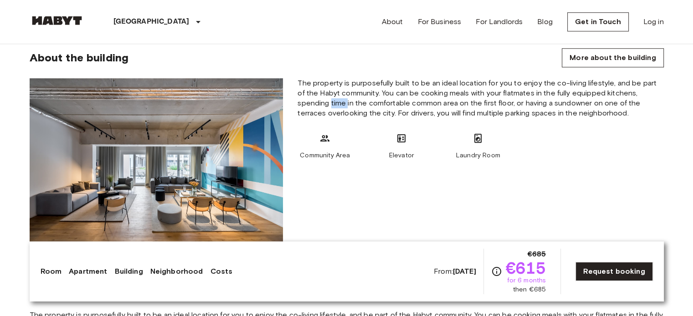
click at [336, 93] on span "The property is purposefully built to be an ideal location for you to enjoy the…" at bounding box center [480, 98] width 366 height 40
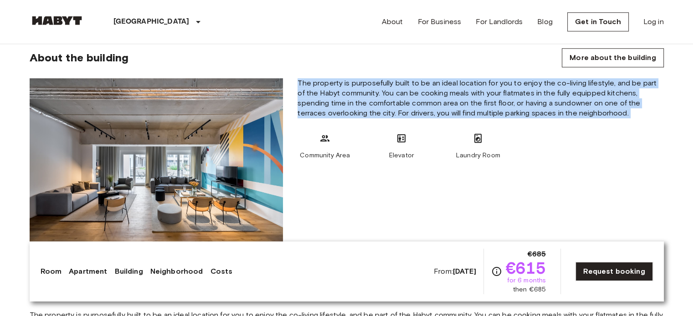
click at [336, 93] on span "The property is purposefully built to be an ideal location for you to enjoy the…" at bounding box center [480, 98] width 366 height 40
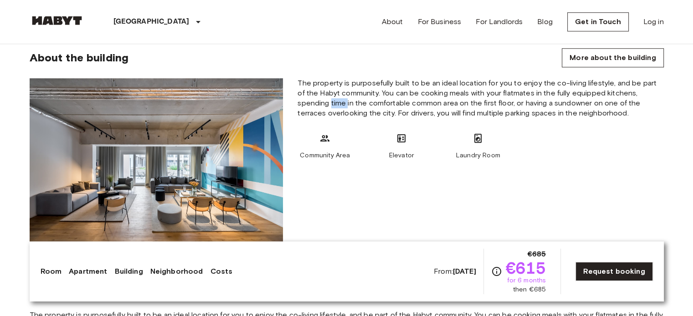
click at [336, 93] on span "The property is purposefully built to be an ideal location for you to enjoy the…" at bounding box center [480, 98] width 366 height 40
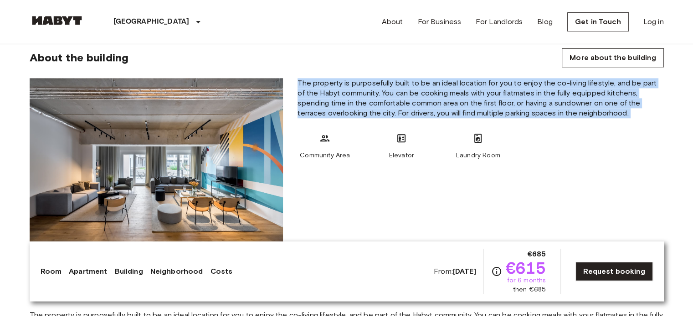
click at [336, 93] on span "The property is purposefully built to be an ideal location for you to enjoy the…" at bounding box center [480, 98] width 366 height 40
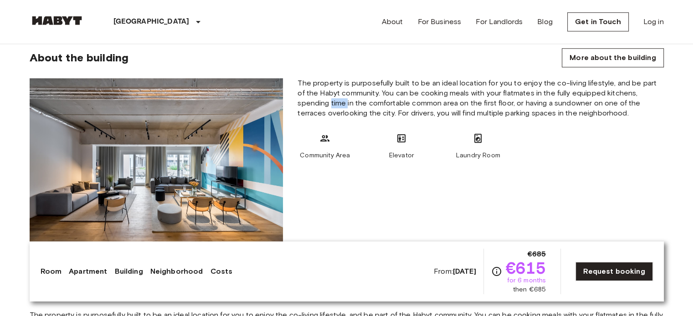
click at [336, 93] on span "The property is purposefully built to be an ideal location for you to enjoy the…" at bounding box center [480, 98] width 366 height 40
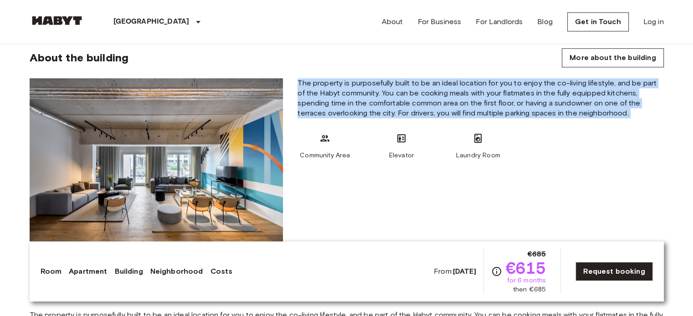
click at [336, 93] on span "The property is purposefully built to be an ideal location for you to enjoy the…" at bounding box center [480, 98] width 366 height 40
click at [468, 102] on span "The property is purposefully built to be an ideal location for you to enjoy the…" at bounding box center [480, 98] width 366 height 40
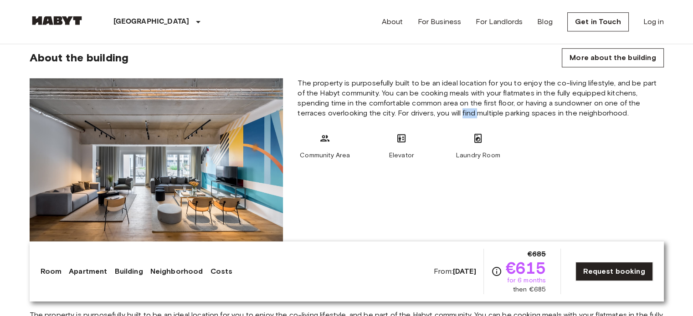
click at [468, 102] on span "The property is purposefully built to be an ideal location for you to enjoy the…" at bounding box center [480, 98] width 366 height 40
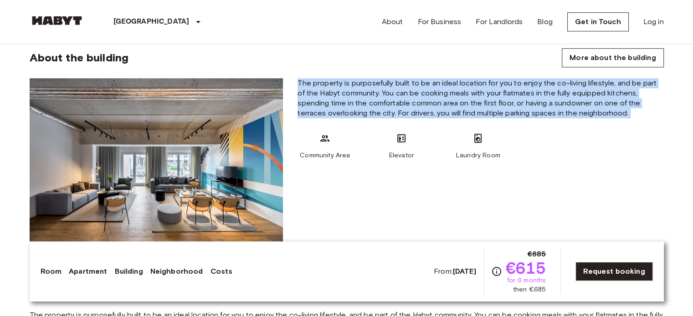
click at [468, 102] on span "The property is purposefully built to be an ideal location for you to enjoy the…" at bounding box center [480, 98] width 366 height 40
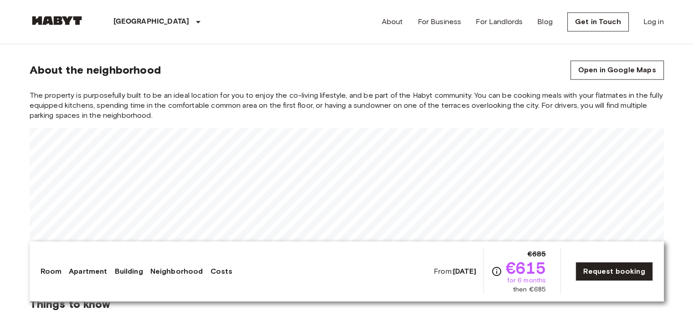
scroll to position [969, 0]
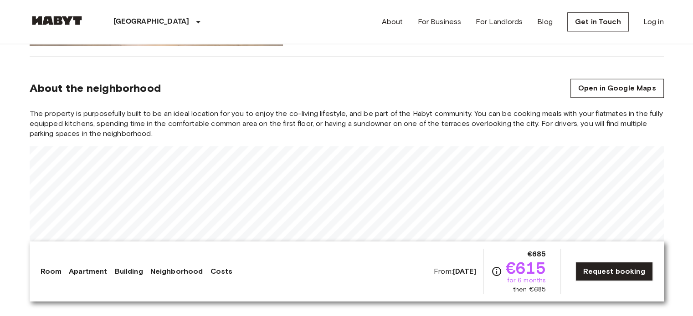
click at [69, 112] on span "The property is purposefully built to be an ideal location for you to enjoy the…" at bounding box center [347, 124] width 634 height 30
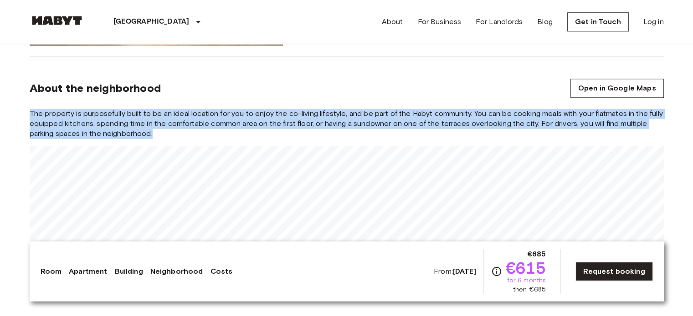
click at [69, 112] on span "The property is purposefully built to be an ideal location for you to enjoy the…" at bounding box center [347, 124] width 634 height 30
click at [153, 109] on span "The property is purposefully built to be an ideal location for you to enjoy the…" at bounding box center [347, 124] width 634 height 30
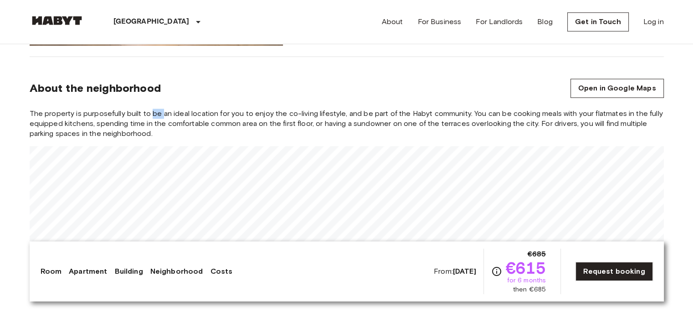
click at [153, 109] on span "The property is purposefully built to be an ideal location for you to enjoy the…" at bounding box center [347, 124] width 634 height 30
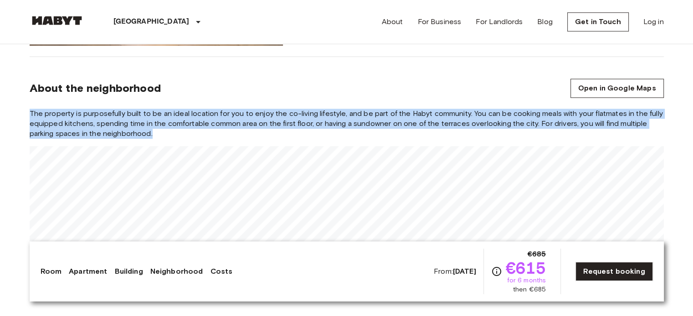
click at [153, 109] on span "The property is purposefully built to be an ideal location for you to enjoy the…" at bounding box center [347, 124] width 634 height 30
click at [233, 109] on span "The property is purposefully built to be an ideal location for you to enjoy the…" at bounding box center [347, 124] width 634 height 30
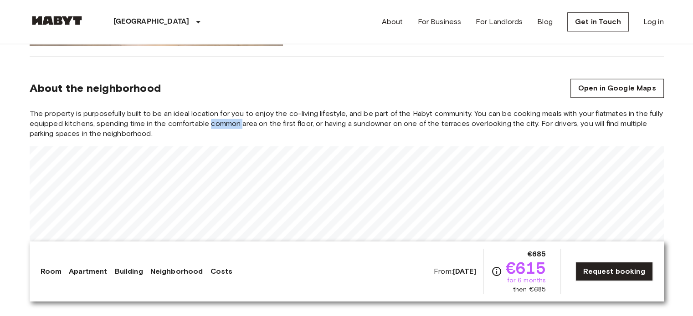
click at [233, 109] on span "The property is purposefully built to be an ideal location for you to enjoy the…" at bounding box center [347, 124] width 634 height 30
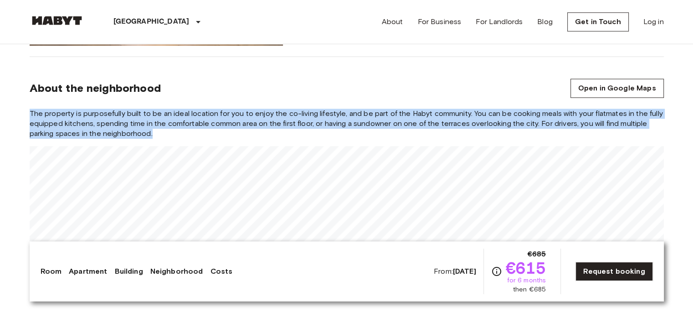
click at [233, 109] on span "The property is purposefully built to be an ideal location for you to enjoy the…" at bounding box center [347, 124] width 634 height 30
click at [287, 109] on span "The property is purposefully built to be an ideal location for you to enjoy the…" at bounding box center [347, 124] width 634 height 30
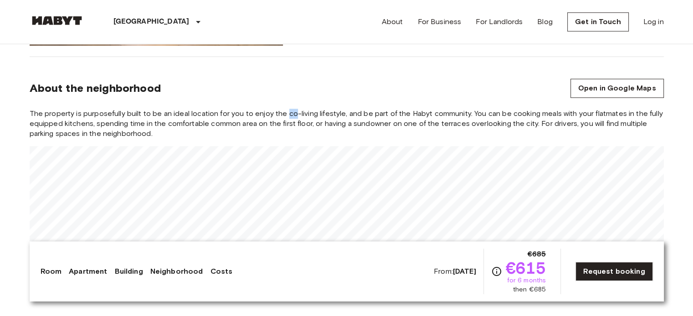
click at [287, 109] on span "The property is purposefully built to be an ideal location for you to enjoy the…" at bounding box center [347, 124] width 634 height 30
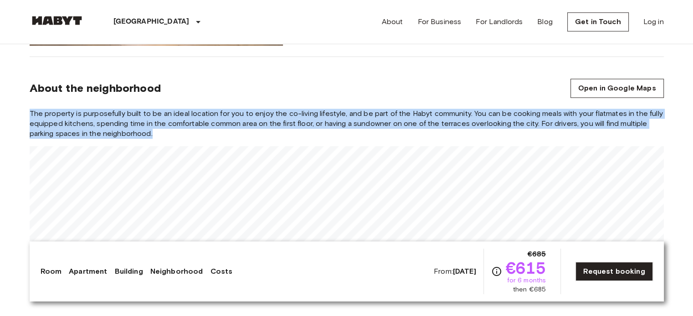
click at [287, 109] on span "The property is purposefully built to be an ideal location for you to enjoy the…" at bounding box center [347, 124] width 634 height 30
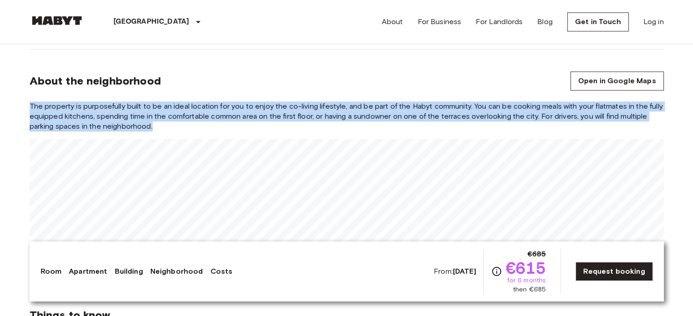
scroll to position [978, 0]
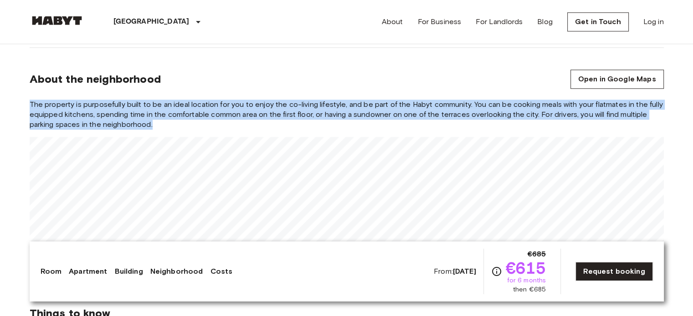
click at [287, 107] on span "The property is purposefully built to be an ideal location for you to enjoy the…" at bounding box center [347, 115] width 634 height 30
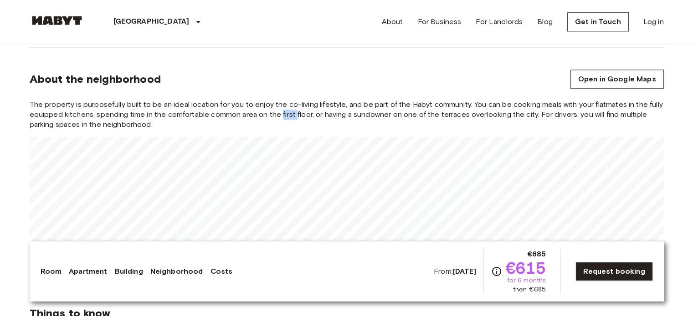
click at [287, 107] on span "The property is purposefully built to be an ideal location for you to enjoy the…" at bounding box center [347, 115] width 634 height 30
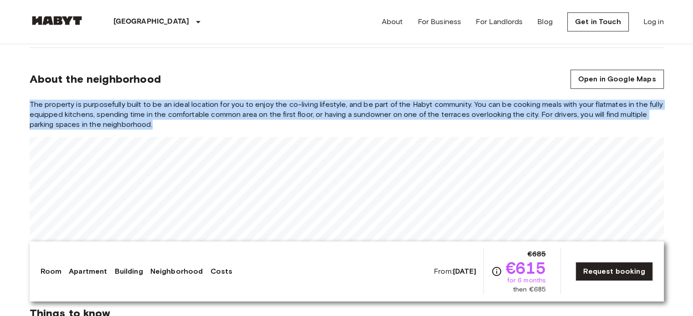
click at [287, 107] on span "The property is purposefully built to be an ideal location for you to enjoy the…" at bounding box center [347, 115] width 634 height 30
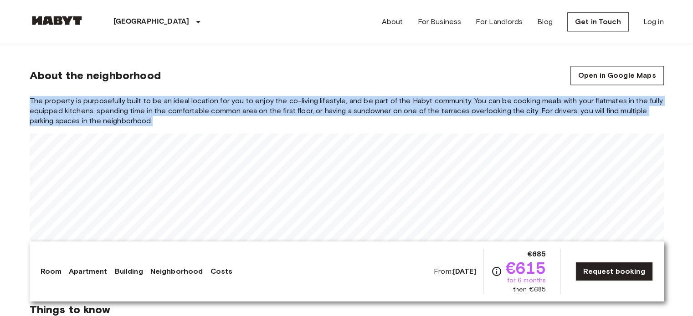
click at [216, 84] on section "About the neighborhood Open in Google Maps The property is purposefully built t…" at bounding box center [347, 162] width 634 height 237
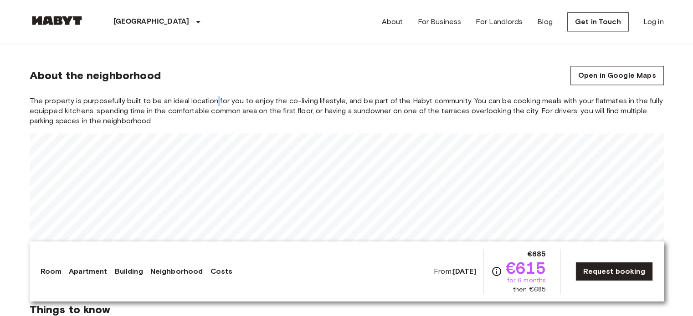
click at [216, 84] on section "About the neighborhood Open in Google Maps The property is purposefully built t…" at bounding box center [347, 162] width 634 height 237
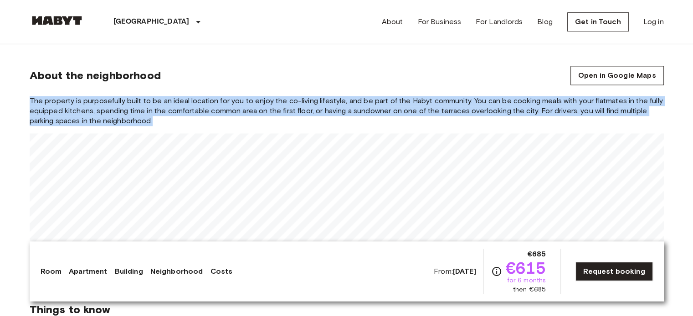
click at [216, 84] on section "About the neighborhood Open in Google Maps The property is purposefully built t…" at bounding box center [347, 162] width 634 height 237
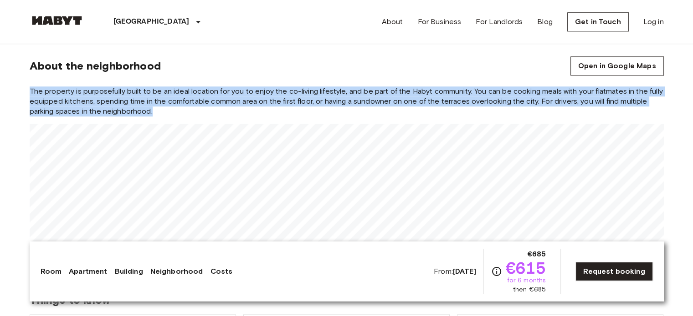
scroll to position [993, 0]
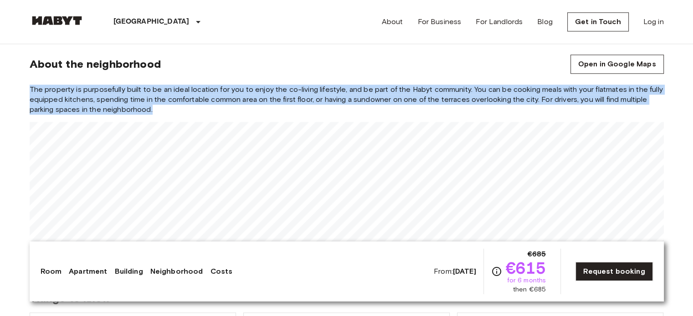
click at [216, 85] on span "The property is purposefully built to be an ideal location for you to enjoy the…" at bounding box center [347, 100] width 634 height 30
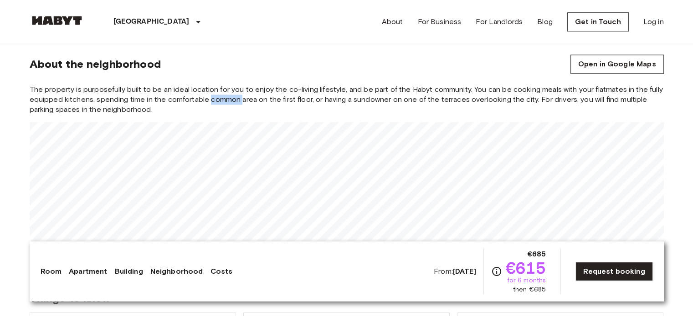
click at [216, 85] on span "The property is purposefully built to be an ideal location for you to enjoy the…" at bounding box center [347, 100] width 634 height 30
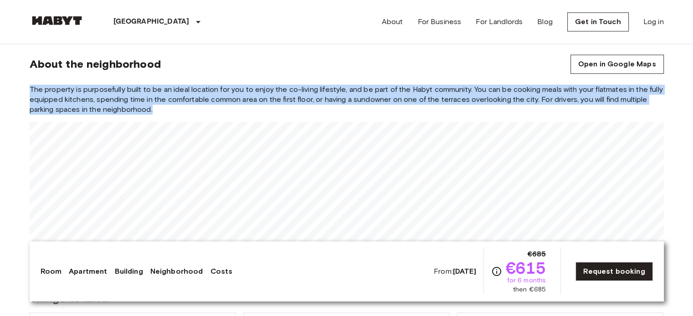
click at [216, 85] on span "The property is purposefully built to be an ideal location for you to enjoy the…" at bounding box center [347, 100] width 634 height 30
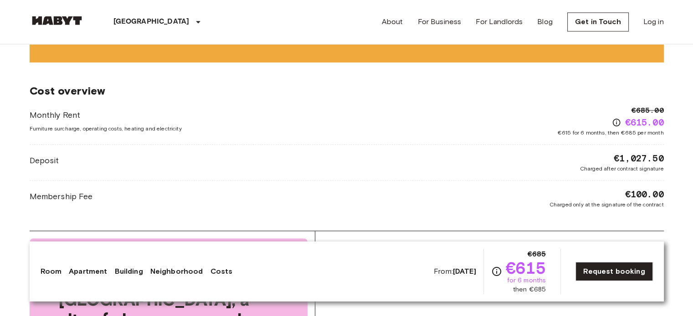
scroll to position [1391, 0]
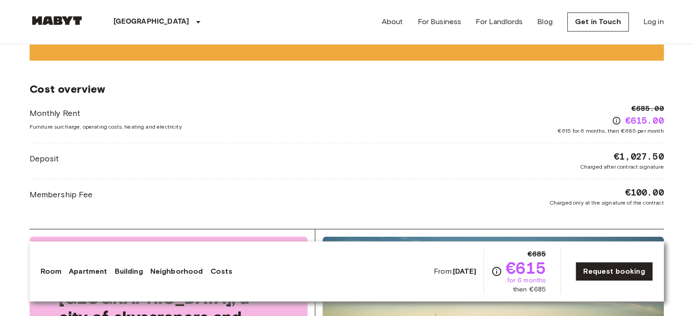
click at [607, 127] on span "€615 for 6 months, then €685 per month" at bounding box center [610, 131] width 106 height 8
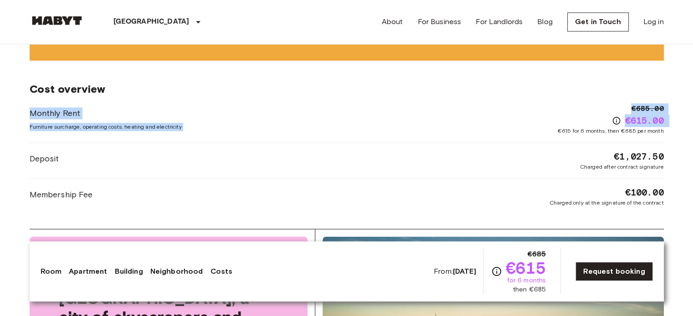
click at [607, 127] on span "€615 for 6 months, then €685 per month" at bounding box center [610, 131] width 106 height 8
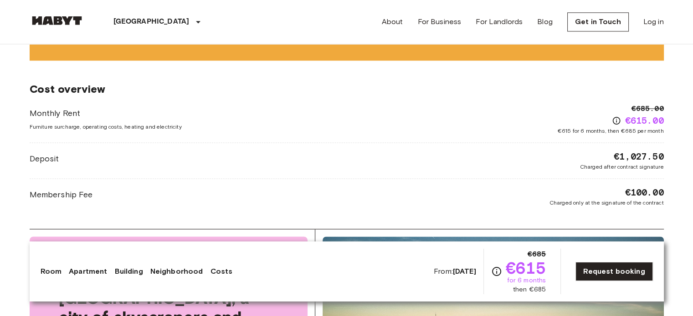
click at [607, 127] on span "€615 for 6 months, then €685 per month" at bounding box center [610, 131] width 106 height 8
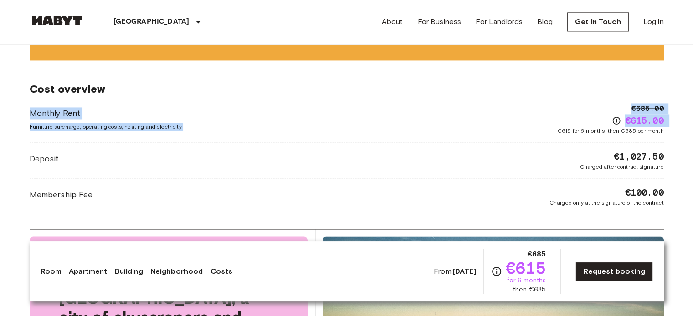
click at [607, 127] on span "€615 for 6 months, then €685 per month" at bounding box center [610, 131] width 106 height 8
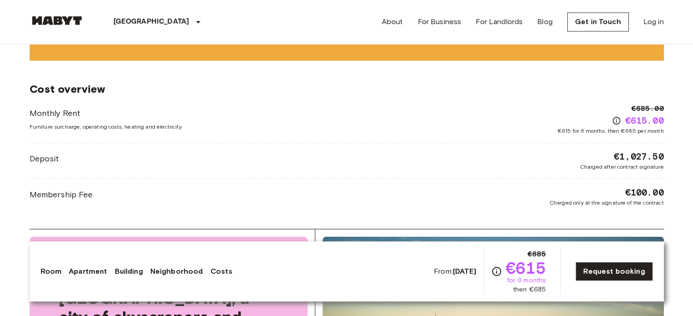
click at [609, 163] on span "Charged after contract signature" at bounding box center [622, 167] width 84 height 8
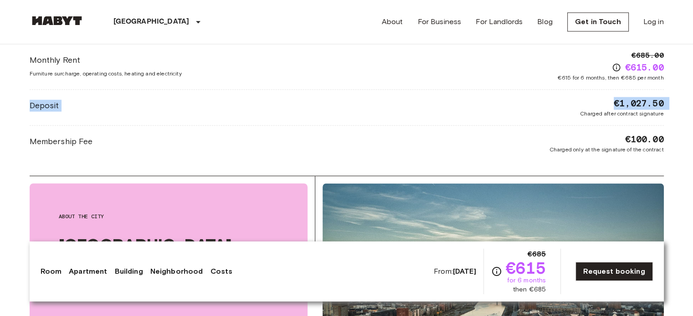
scroll to position [1445, 0]
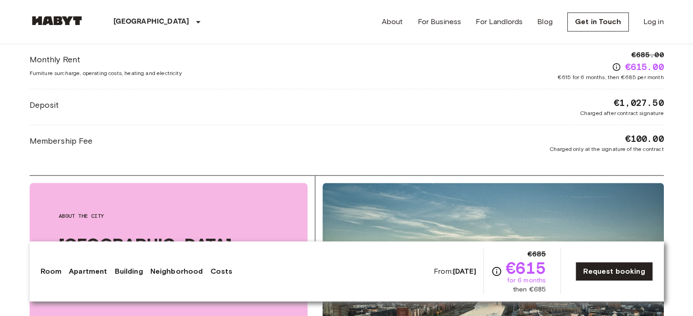
click at [606, 147] on div "Cost overview Monthly Rent Furniture surcharge, operating costs, heating and el…" at bounding box center [347, 91] width 634 height 168
click at [598, 145] on span "Charged only at the signature of the contract" at bounding box center [606, 149] width 114 height 8
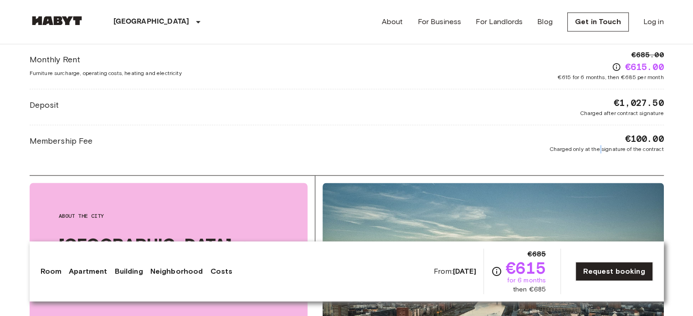
click at [598, 145] on span "Charged only at the signature of the contract" at bounding box center [606, 149] width 114 height 8
click at [591, 145] on span "Charged only at the signature of the contract" at bounding box center [606, 149] width 114 height 8
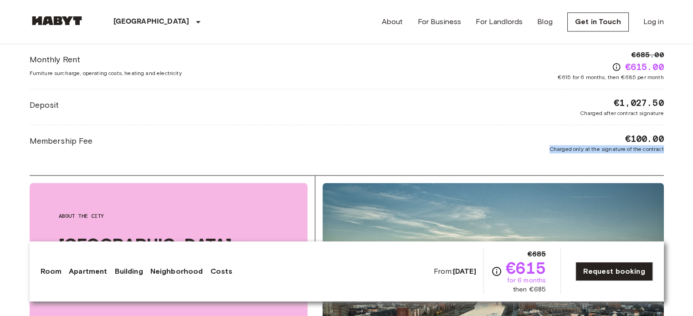
click at [591, 145] on span "Charged only at the signature of the contract" at bounding box center [606, 149] width 114 height 8
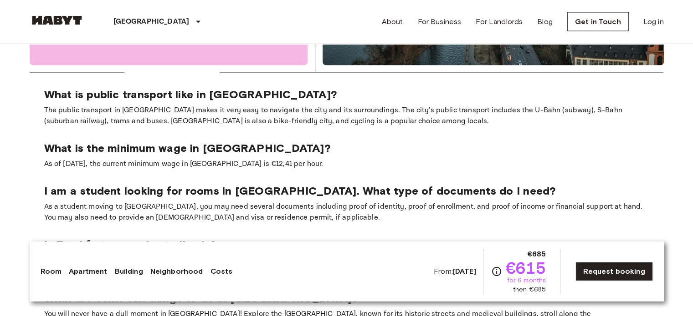
scroll to position [1800, 0]
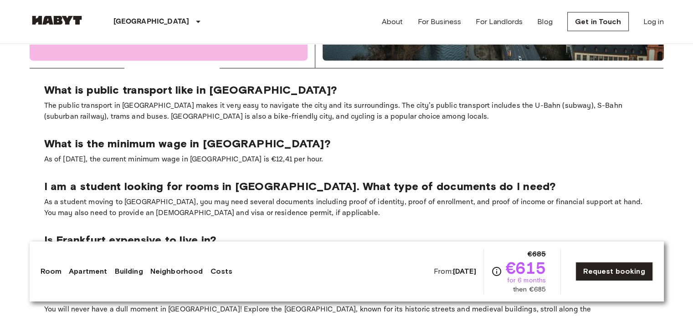
click at [132, 101] on p "The public transport in [GEOGRAPHIC_DATA] makes it very easy to navigate the ci…" at bounding box center [346, 112] width 605 height 22
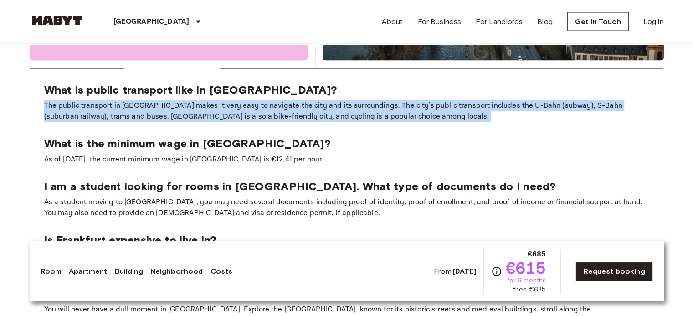
click at [132, 101] on p "The public transport in [GEOGRAPHIC_DATA] makes it very easy to navigate the ci…" at bounding box center [346, 112] width 605 height 22
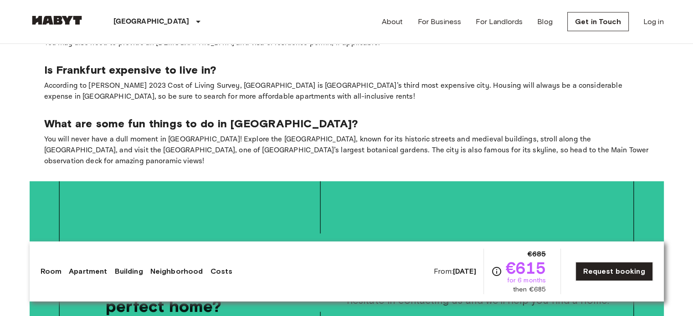
scroll to position [1970, 0]
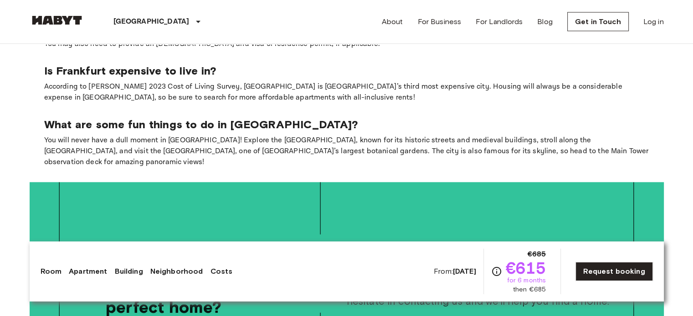
click at [134, 84] on p "According to [PERSON_NAME] 2023 Cost of Living Survey, [GEOGRAPHIC_DATA] is [GE…" at bounding box center [346, 93] width 605 height 22
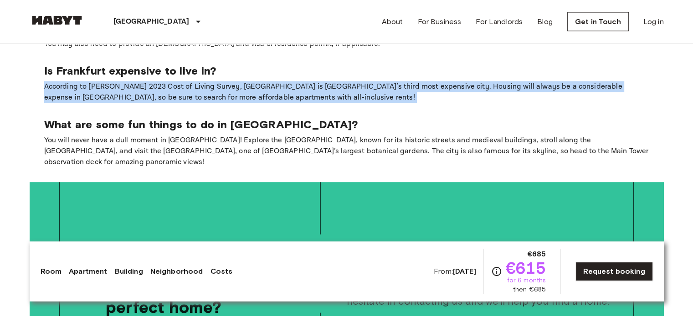
click at [134, 84] on p "According to [PERSON_NAME] 2023 Cost of Living Survey, [GEOGRAPHIC_DATA] is [GE…" at bounding box center [346, 93] width 605 height 22
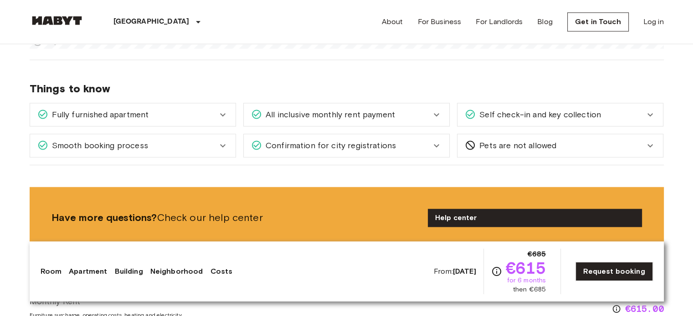
scroll to position [1197, 0]
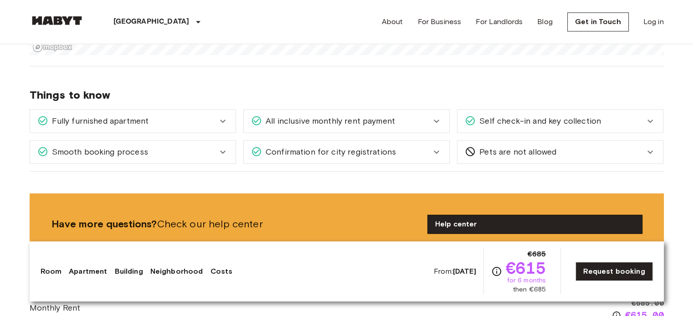
drag, startPoint x: 450, startPoint y: 201, endPoint x: 450, endPoint y: 209, distance: 7.3
click at [450, 209] on div "Have more questions? Check our help center Help center" at bounding box center [347, 225] width 634 height 62
click at [450, 215] on link "Help center" at bounding box center [535, 224] width 214 height 18
